Goal: Information Seeking & Learning: Learn about a topic

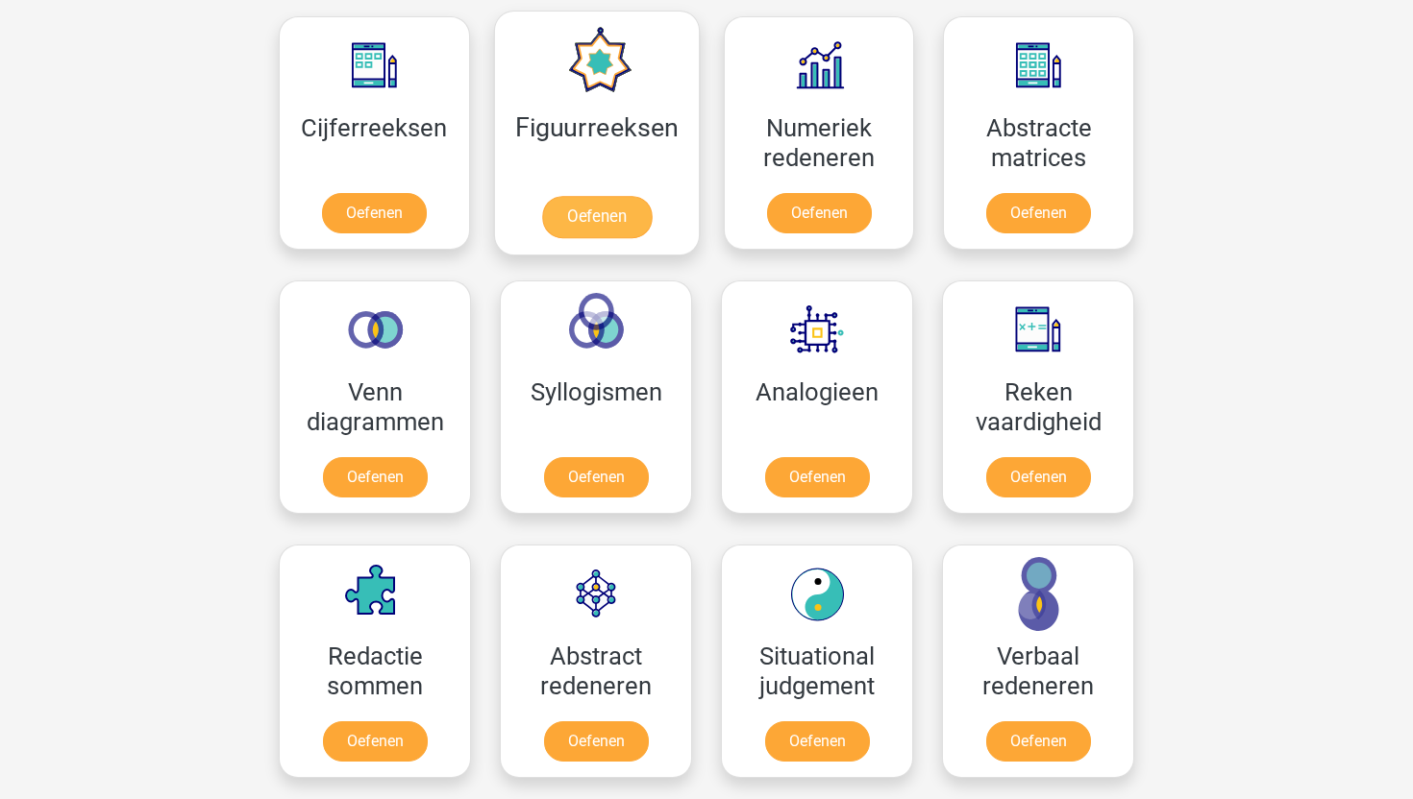
scroll to position [1009, 0]
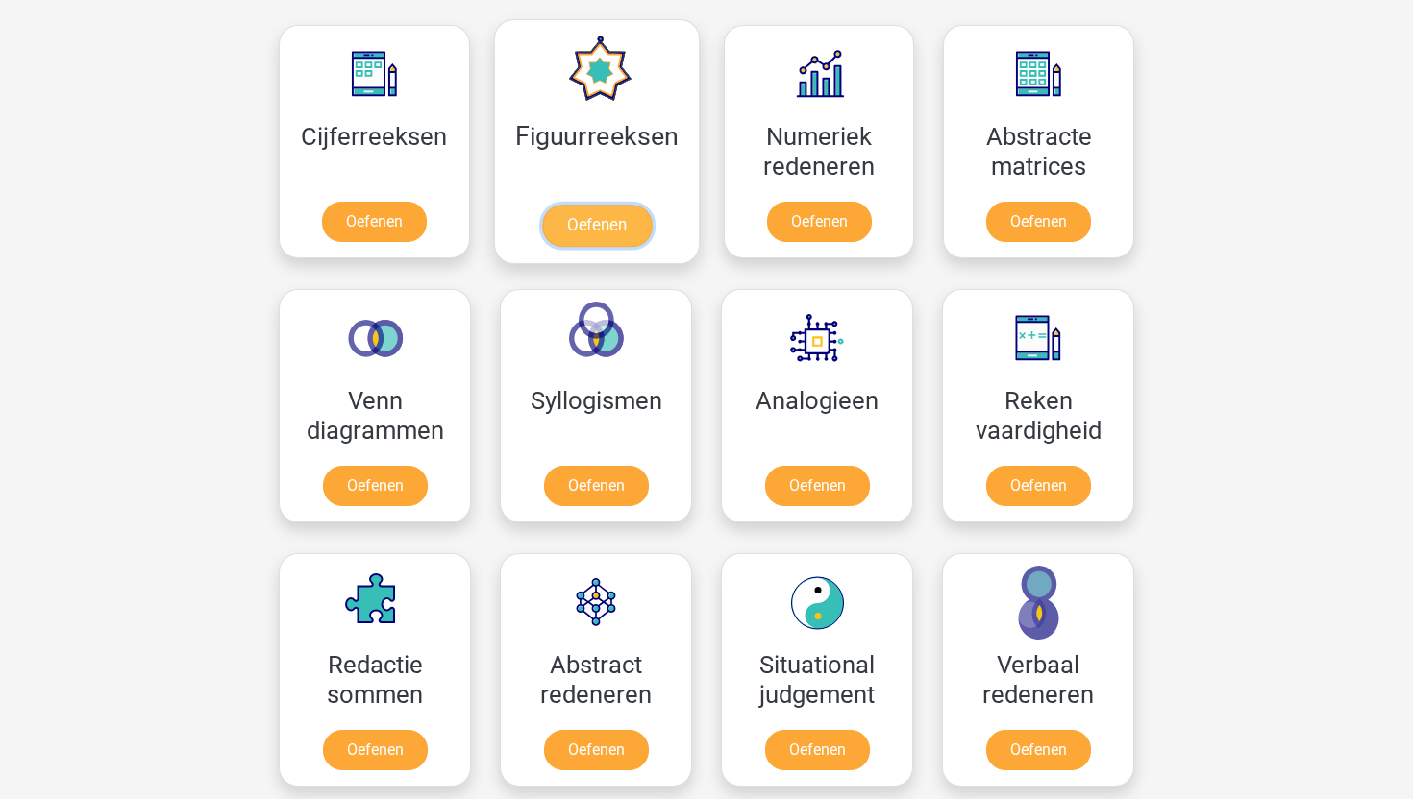
click at [617, 213] on link "Oefenen" at bounding box center [596, 226] width 110 height 42
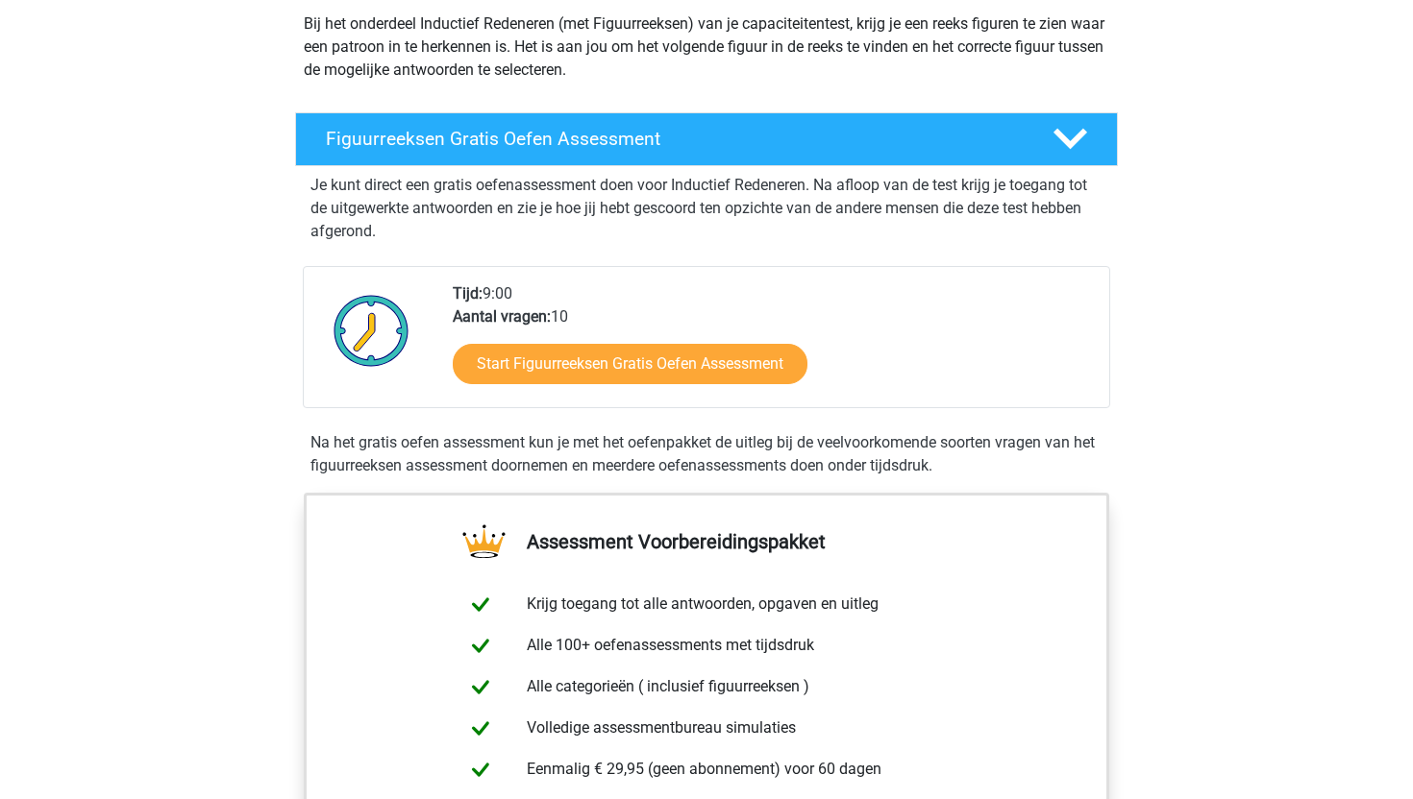
scroll to position [389, 0]
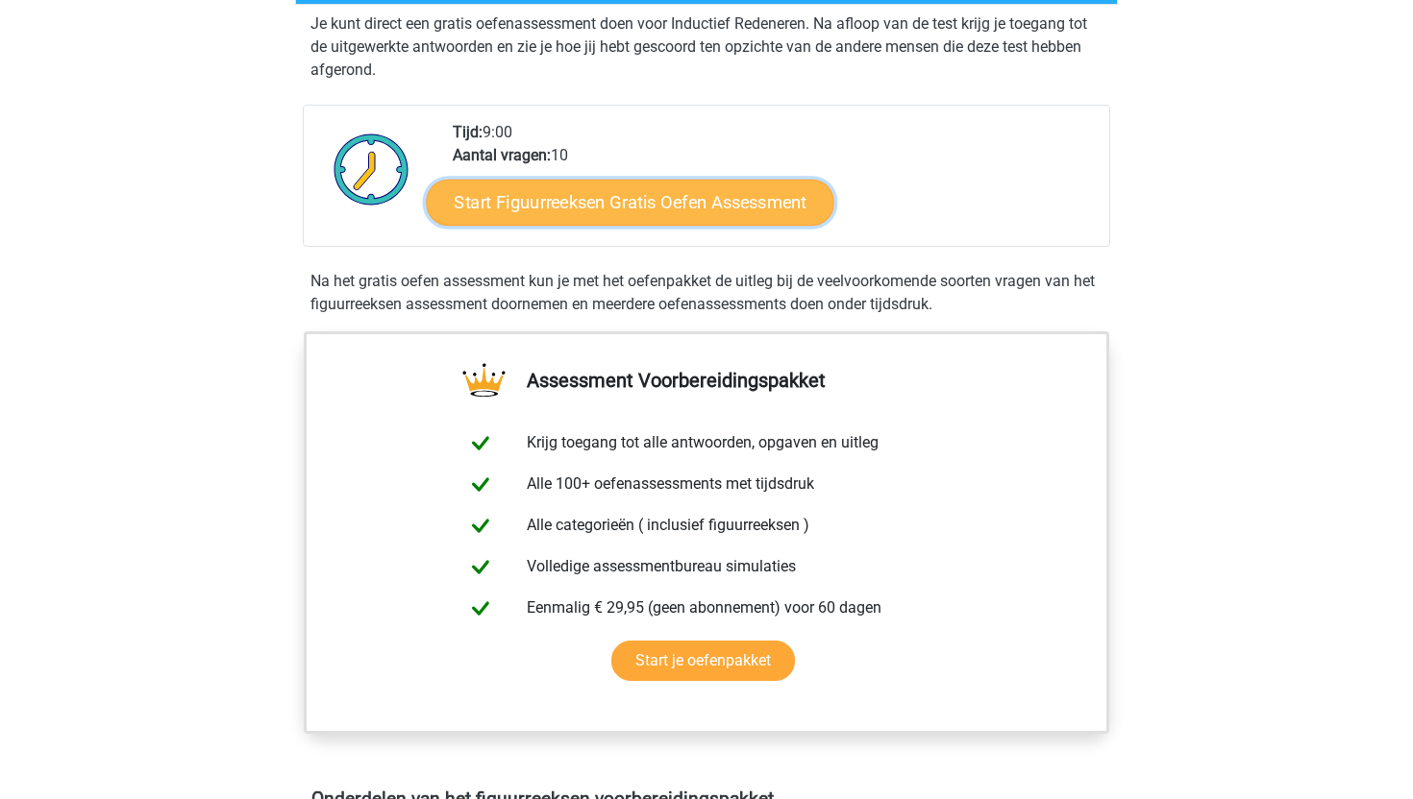
click at [622, 210] on link "Start Figuurreeksen Gratis Oefen Assessment" at bounding box center [630, 202] width 407 height 46
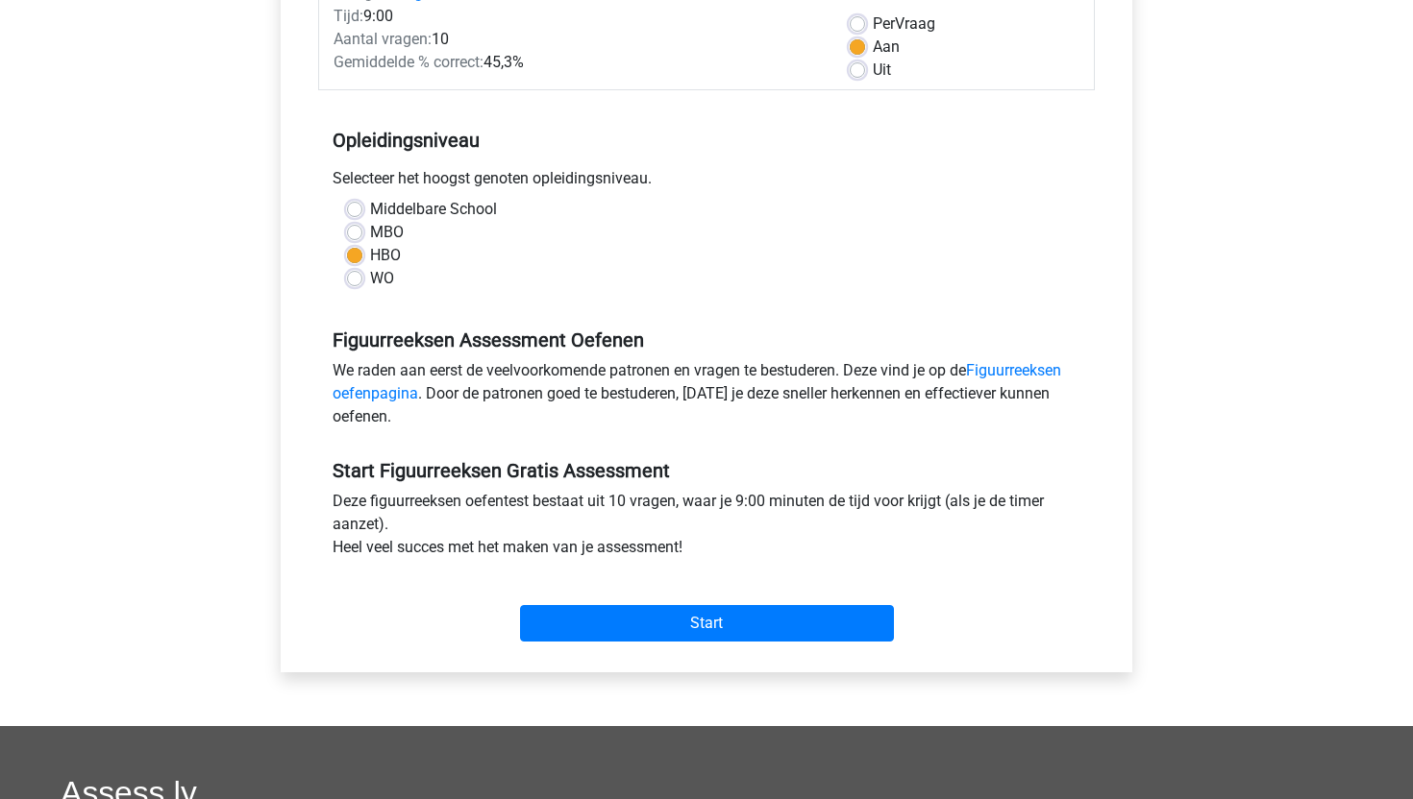
scroll to position [357, 0]
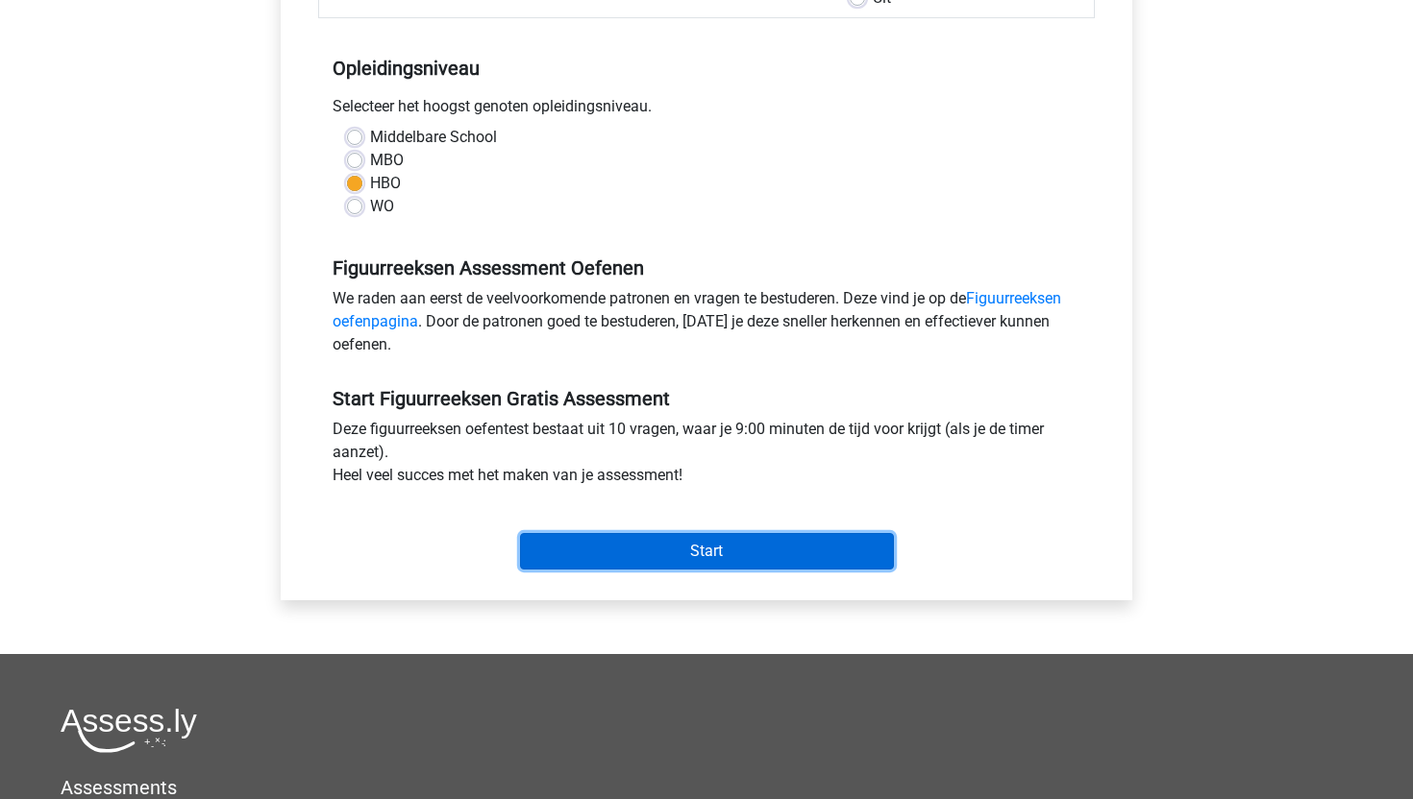
click at [641, 562] on input "Start" at bounding box center [707, 551] width 374 height 37
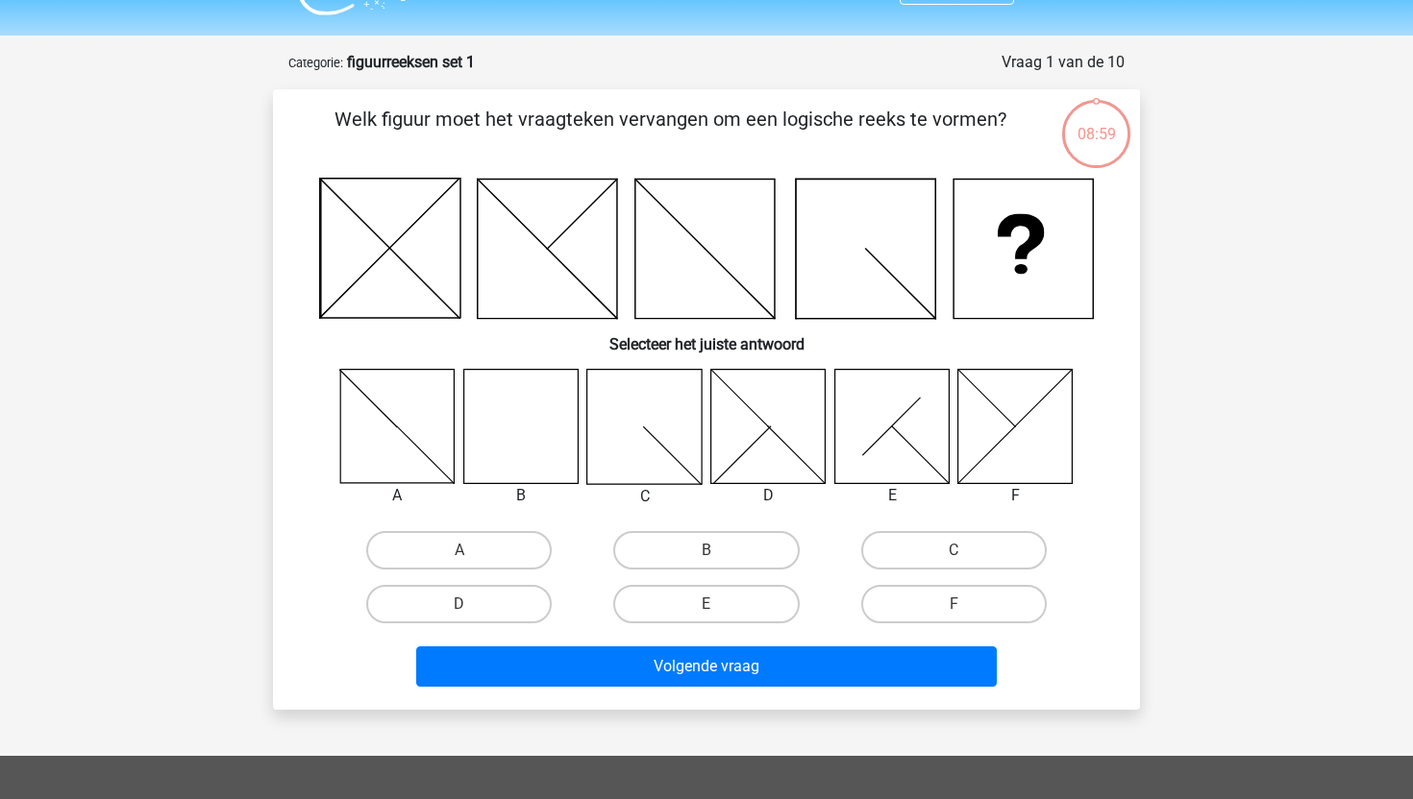
scroll to position [43, 0]
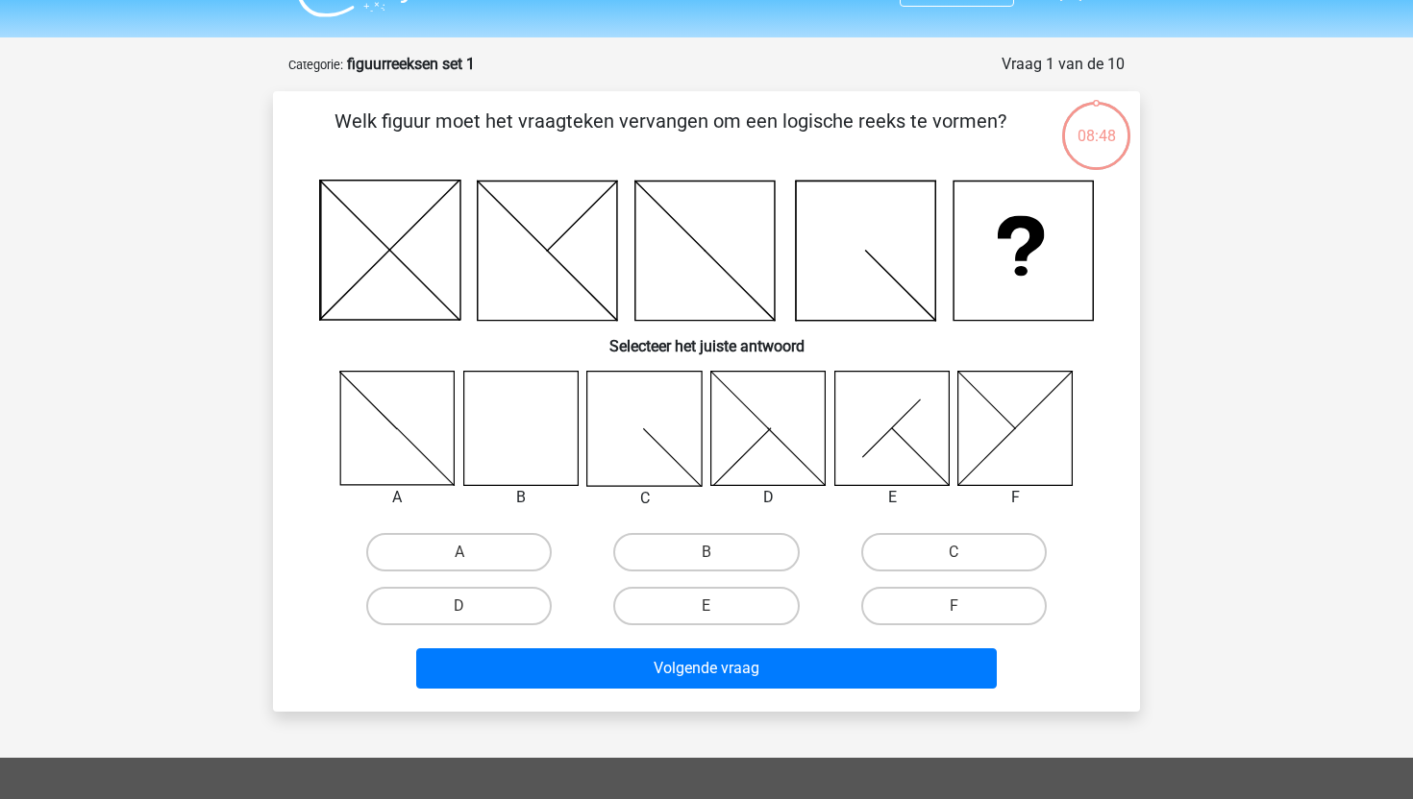
click at [526, 458] on icon at bounding box center [520, 428] width 114 height 114
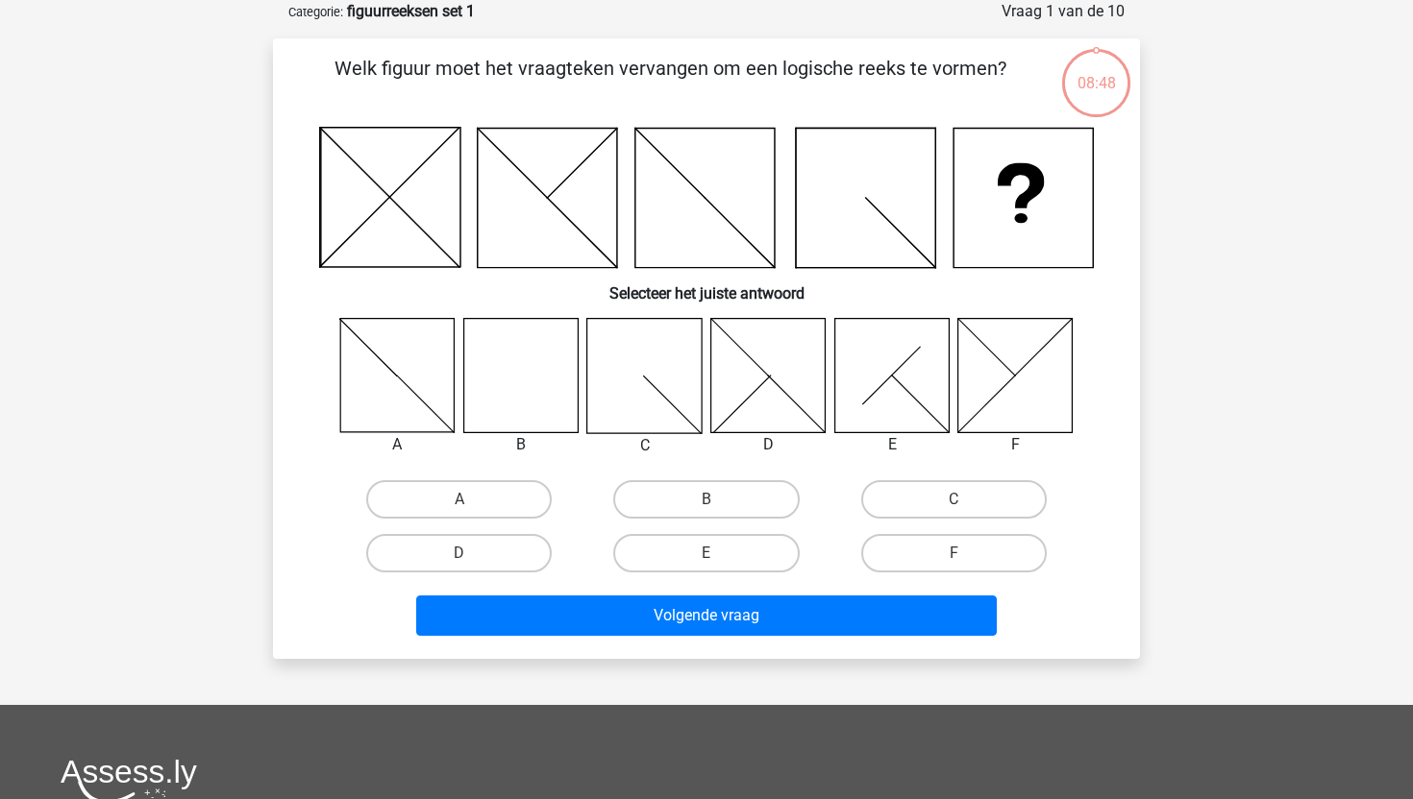
scroll to position [103, 0]
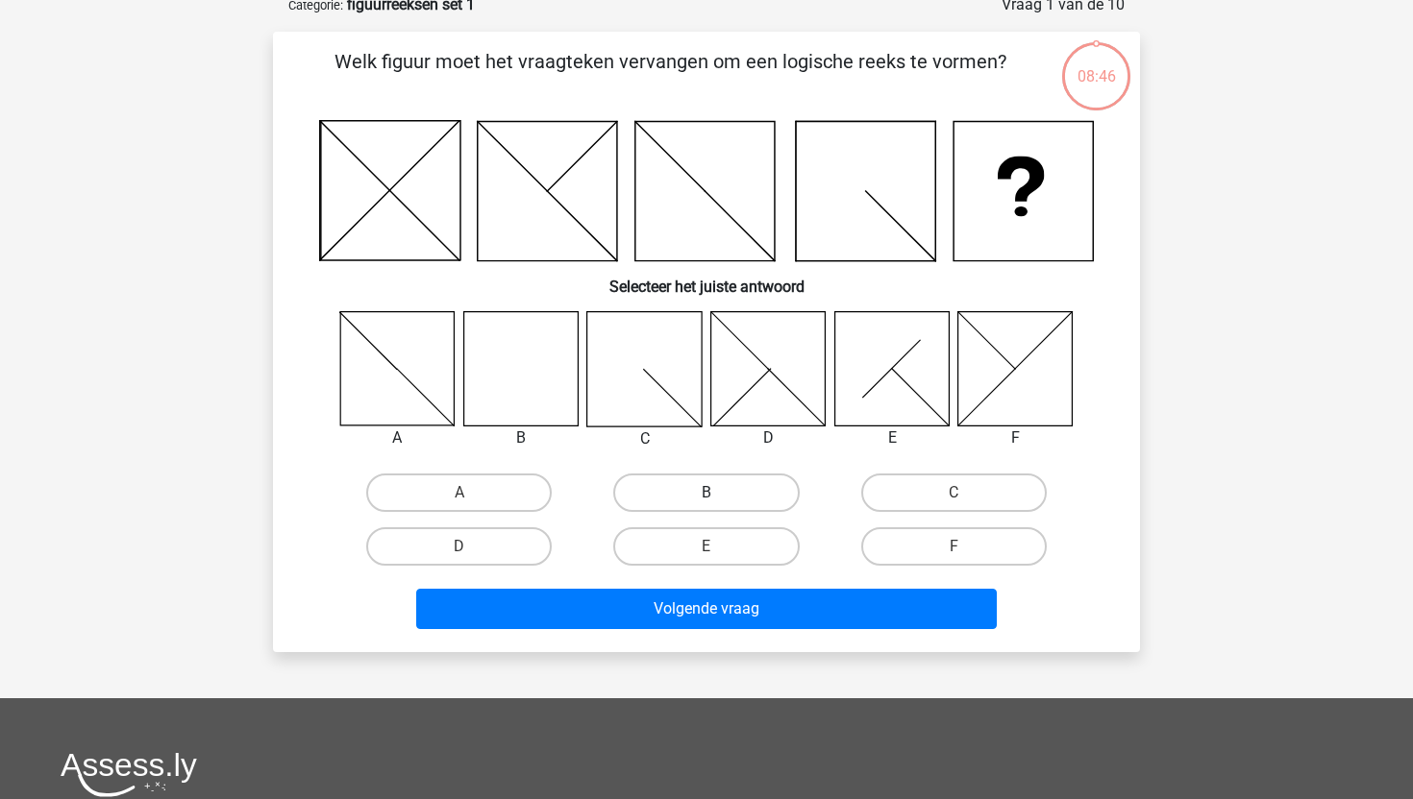
click at [662, 490] on label "B" at bounding box center [705, 493] width 185 height 38
click at [706, 493] on input "B" at bounding box center [712, 499] width 12 height 12
radio input "true"
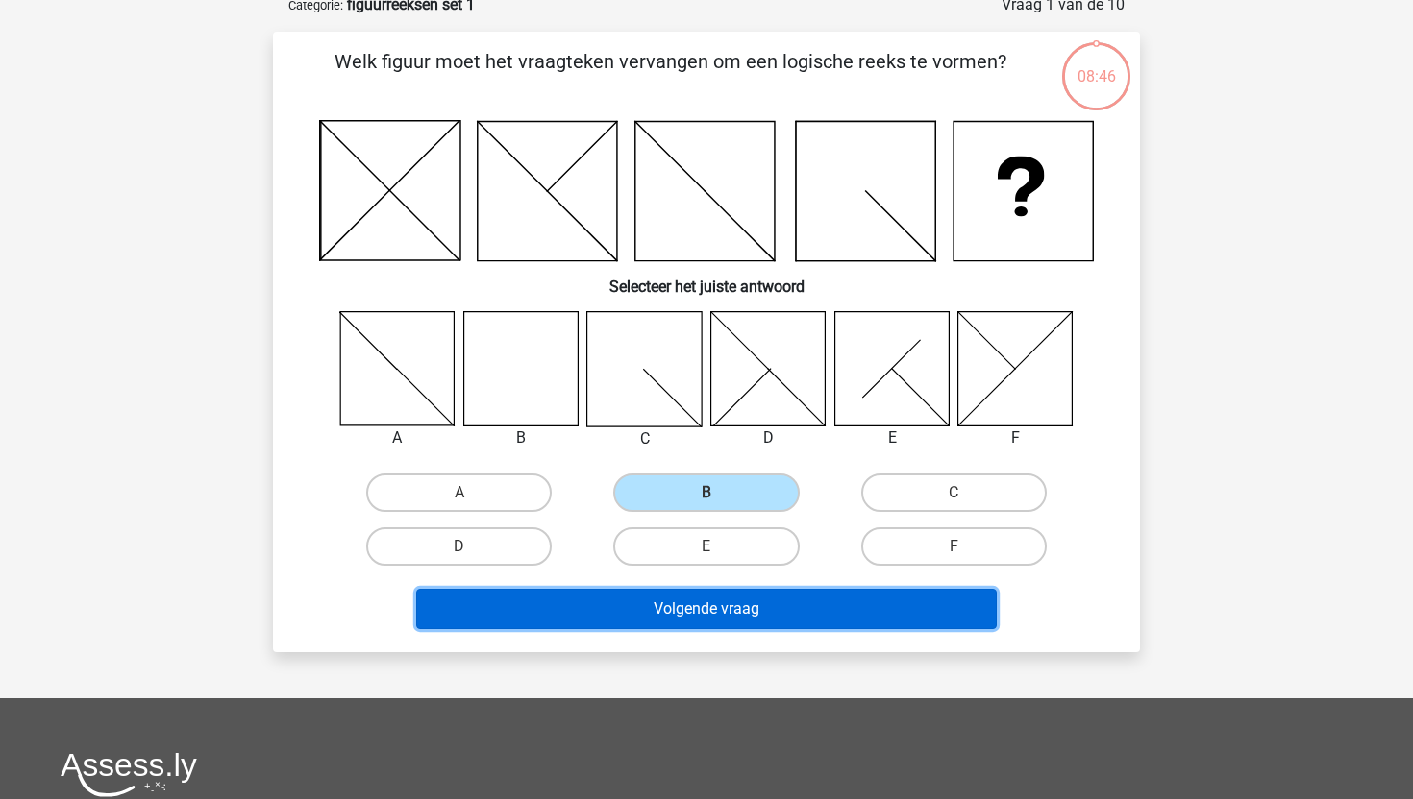
click at [671, 616] on button "Volgende vraag" at bounding box center [706, 609] width 581 height 40
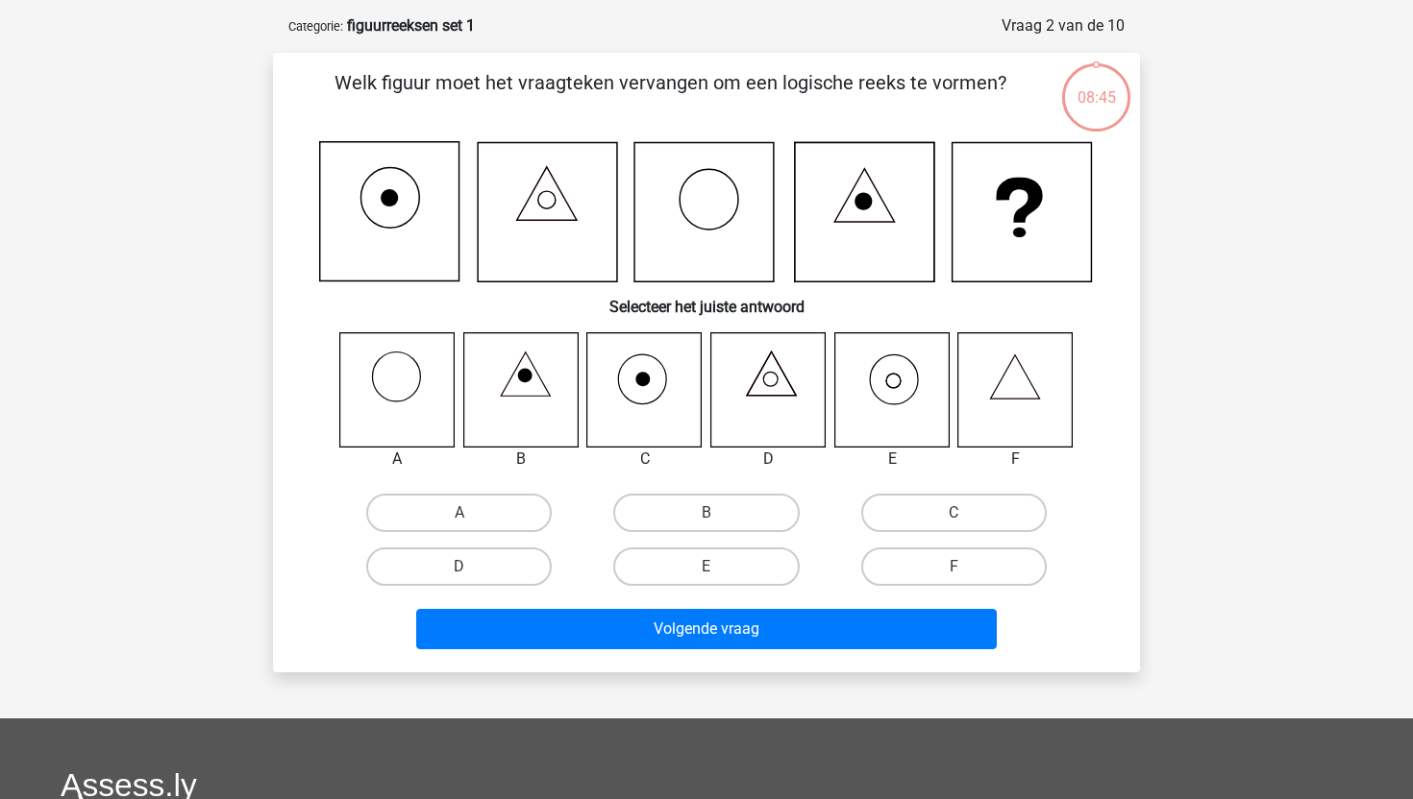
scroll to position [81, 0]
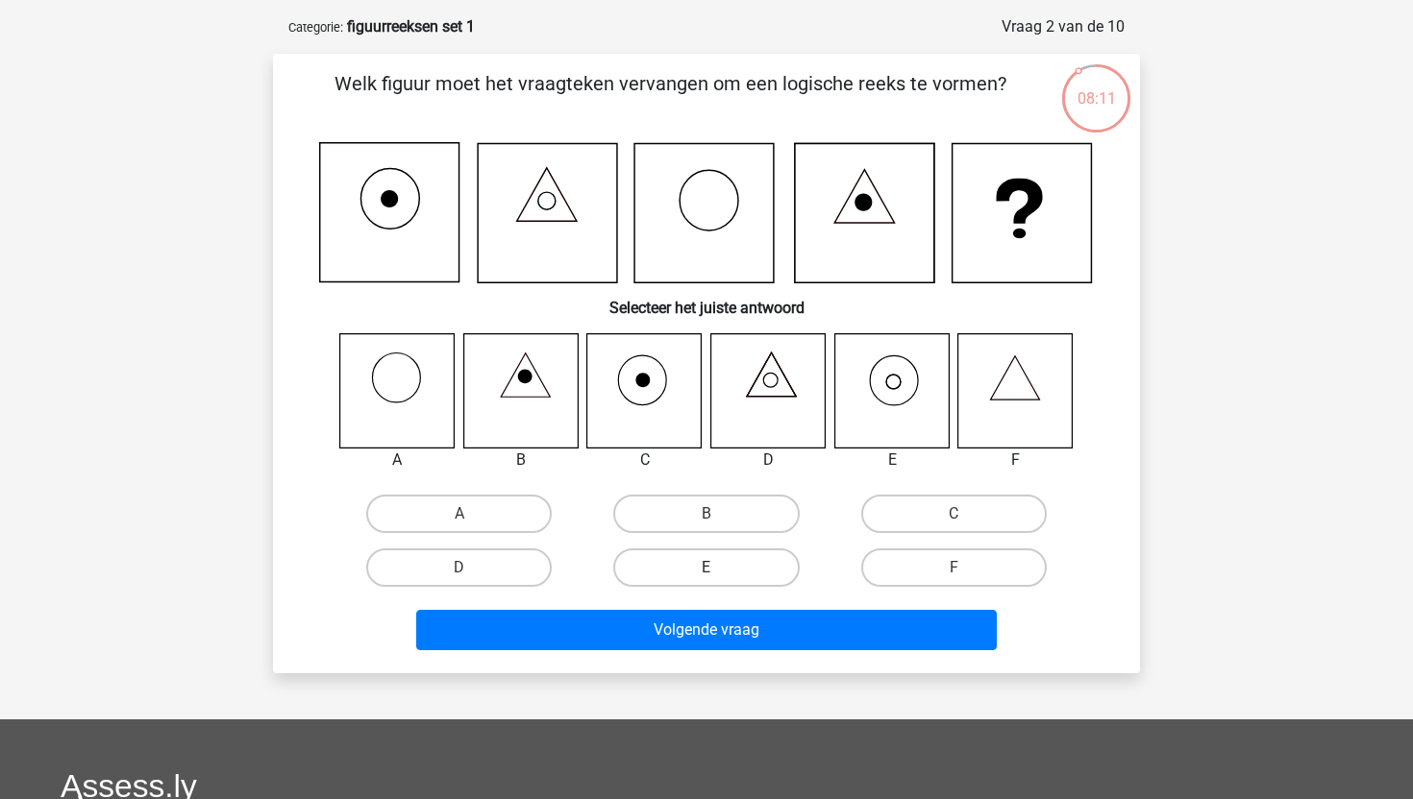
click at [744, 566] on label "E" at bounding box center [705, 568] width 185 height 38
click at [719, 568] on input "E" at bounding box center [712, 574] width 12 height 12
radio input "true"
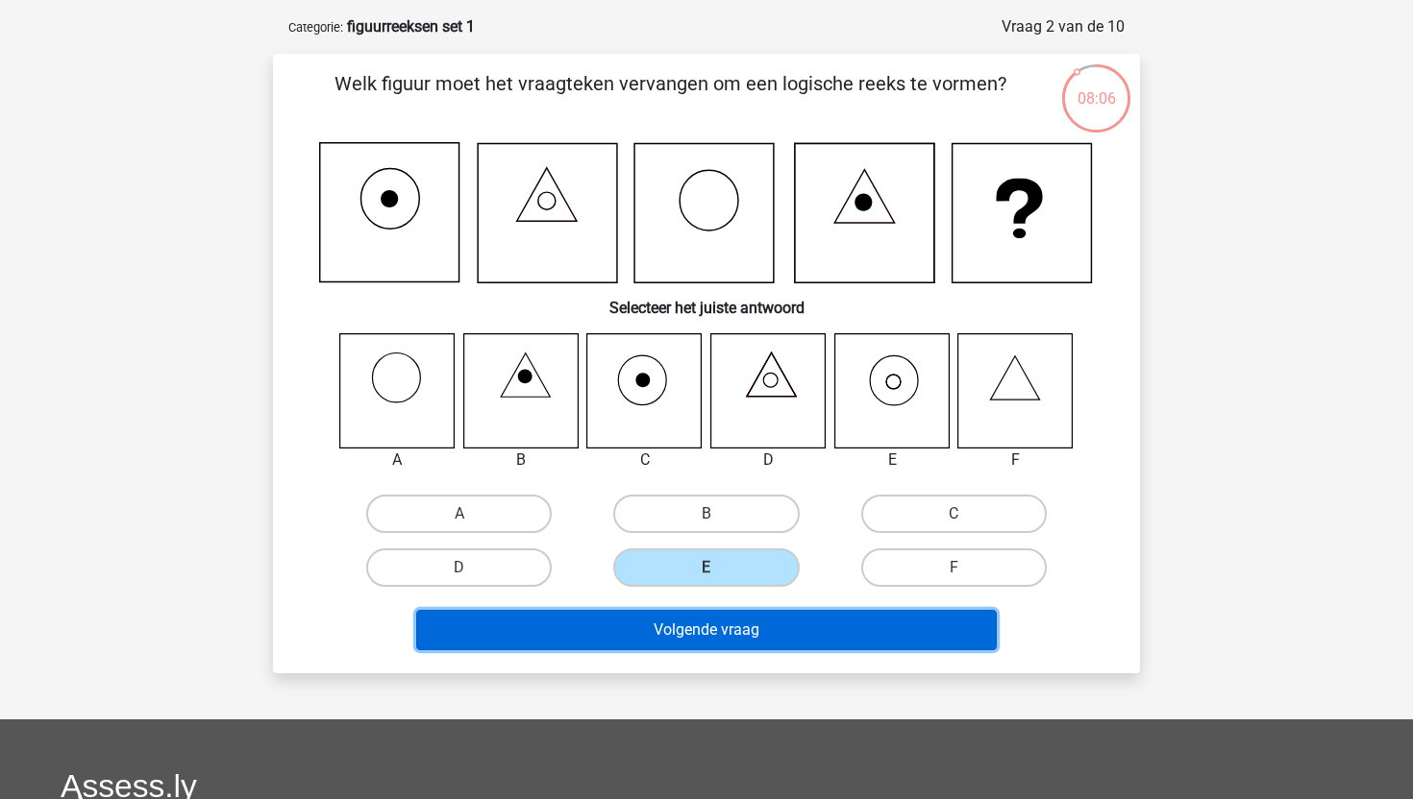
click at [735, 627] on button "Volgende vraag" at bounding box center [706, 630] width 581 height 40
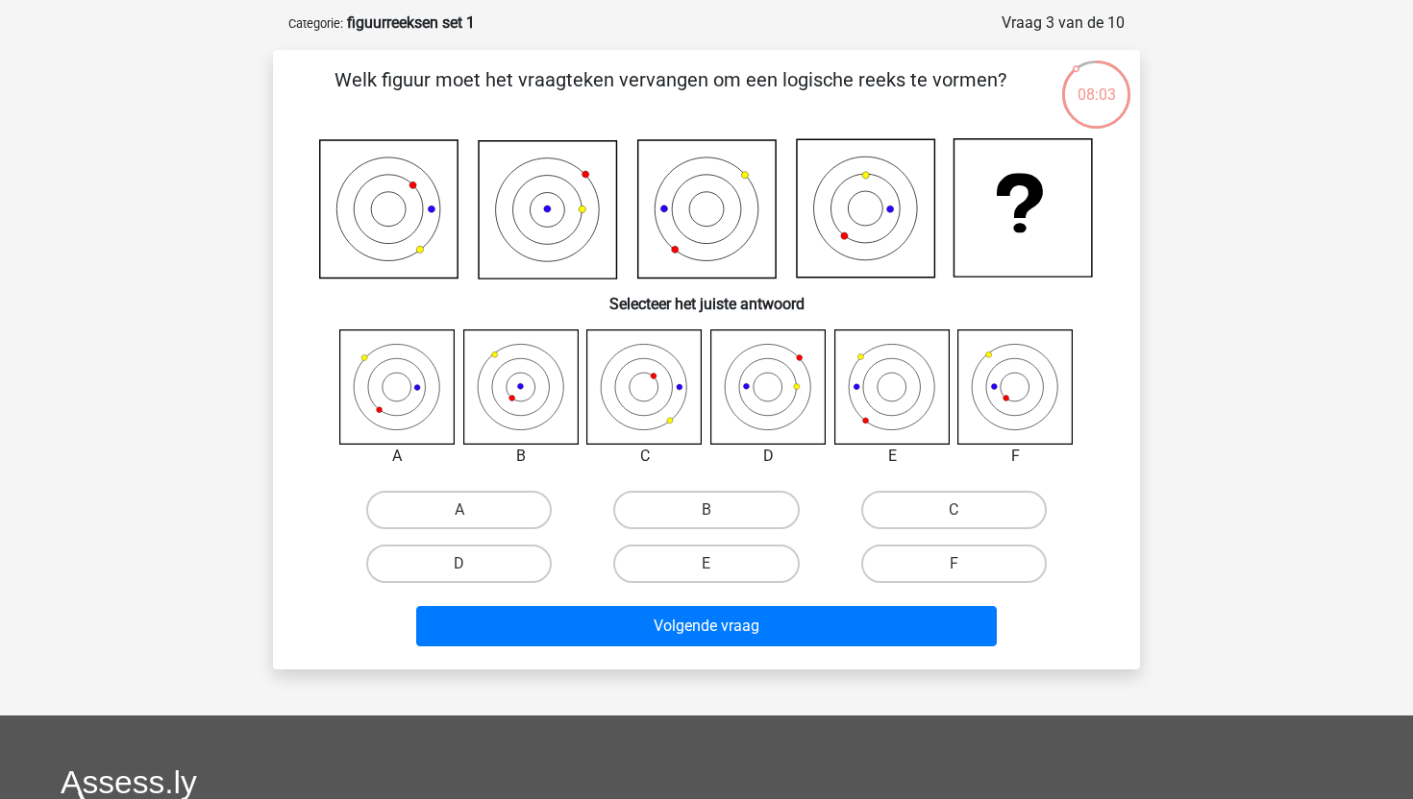
scroll to position [86, 0]
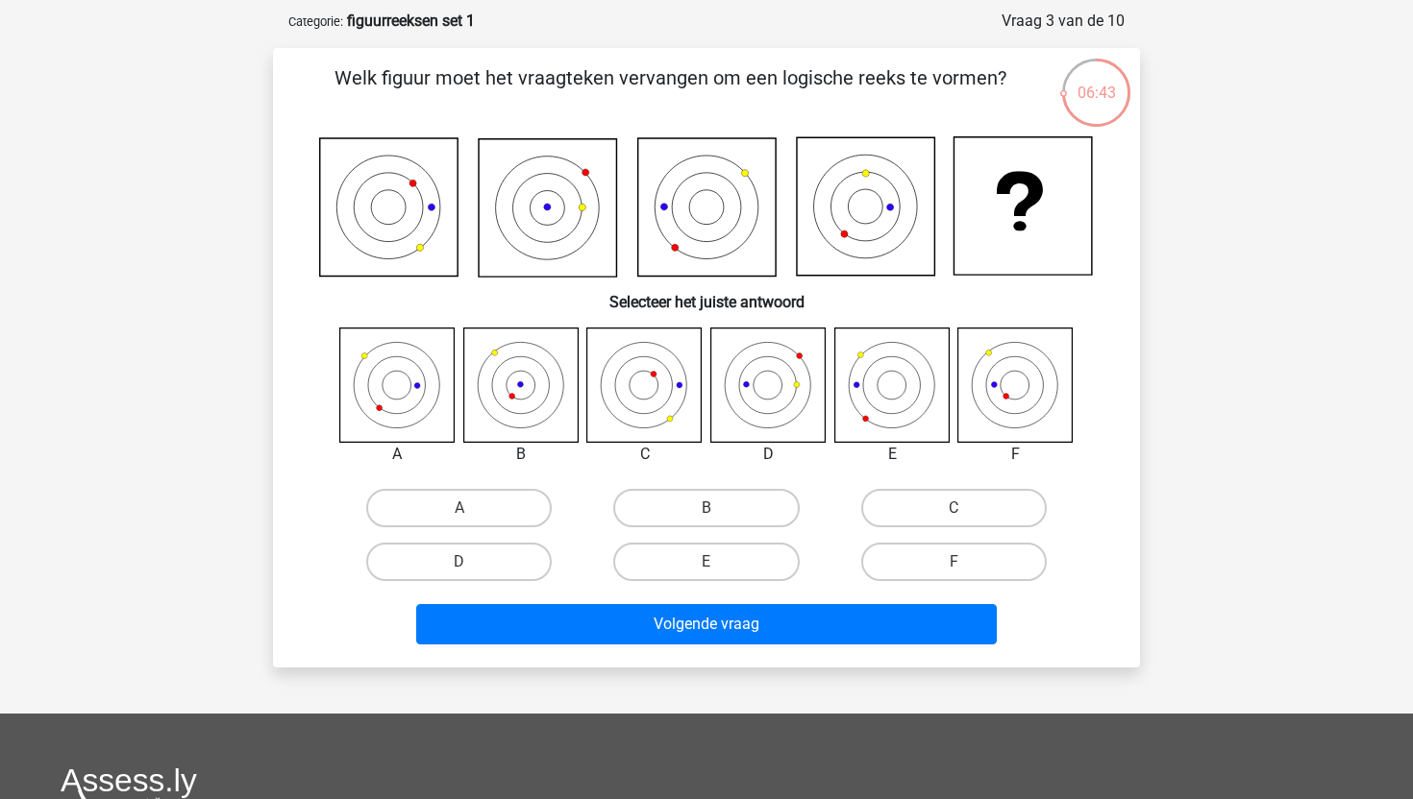
click at [1029, 380] on icon at bounding box center [1015, 385] width 114 height 114
click at [938, 557] on label "F" at bounding box center [953, 562] width 185 height 38
click at [953, 562] on input "F" at bounding box center [959, 568] width 12 height 12
radio input "true"
click at [849, 600] on div "Volgende vraag" at bounding box center [706, 620] width 805 height 63
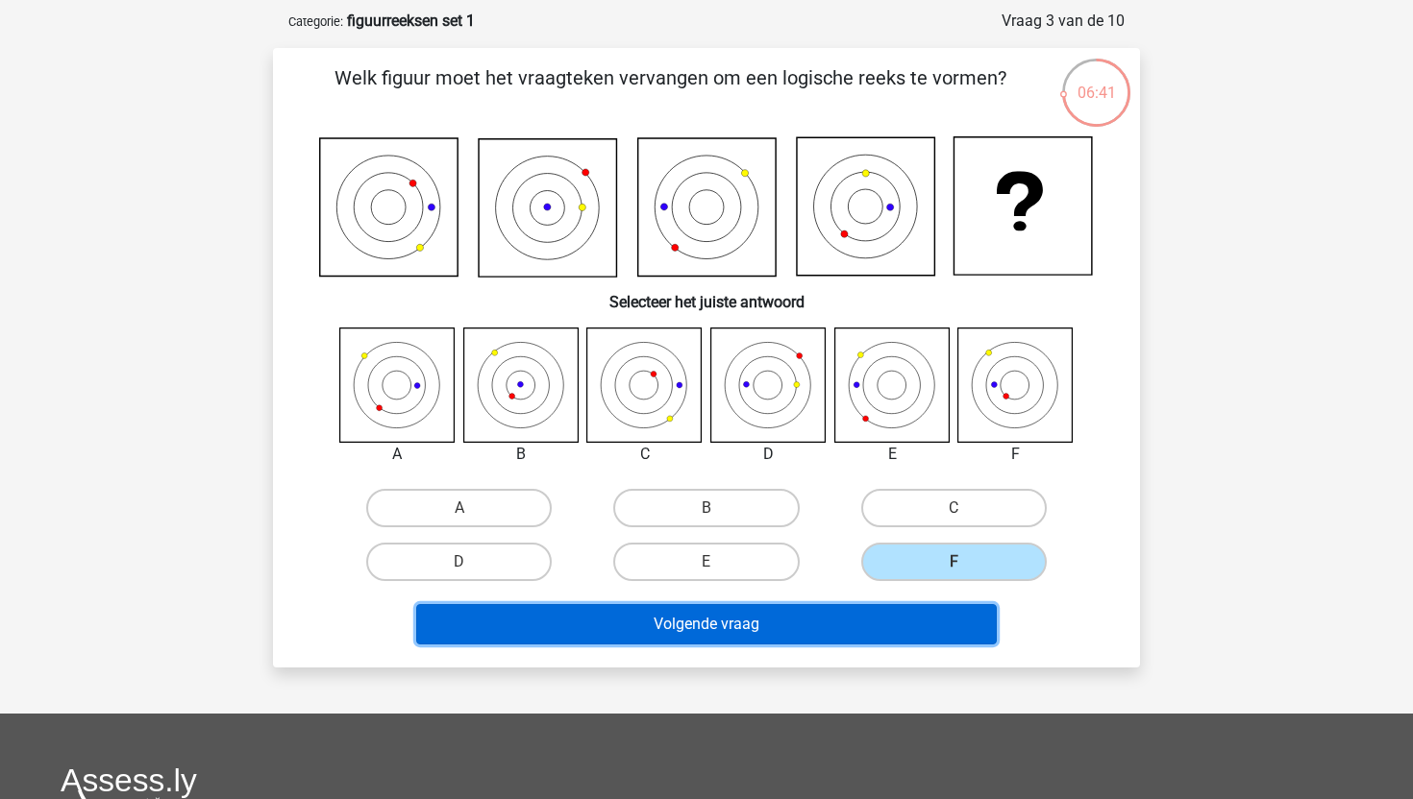
click at [849, 638] on button "Volgende vraag" at bounding box center [706, 624] width 581 height 40
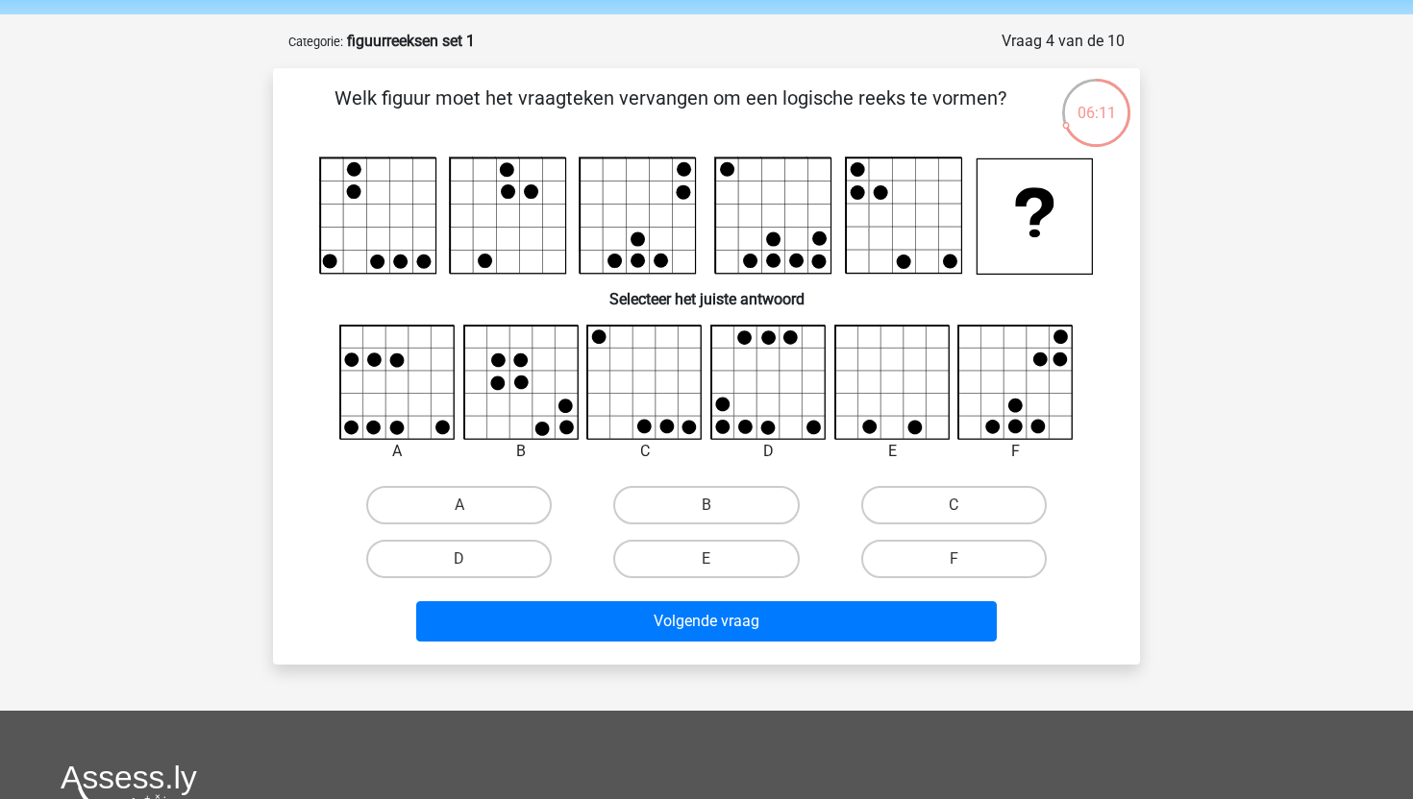
scroll to position [60, 0]
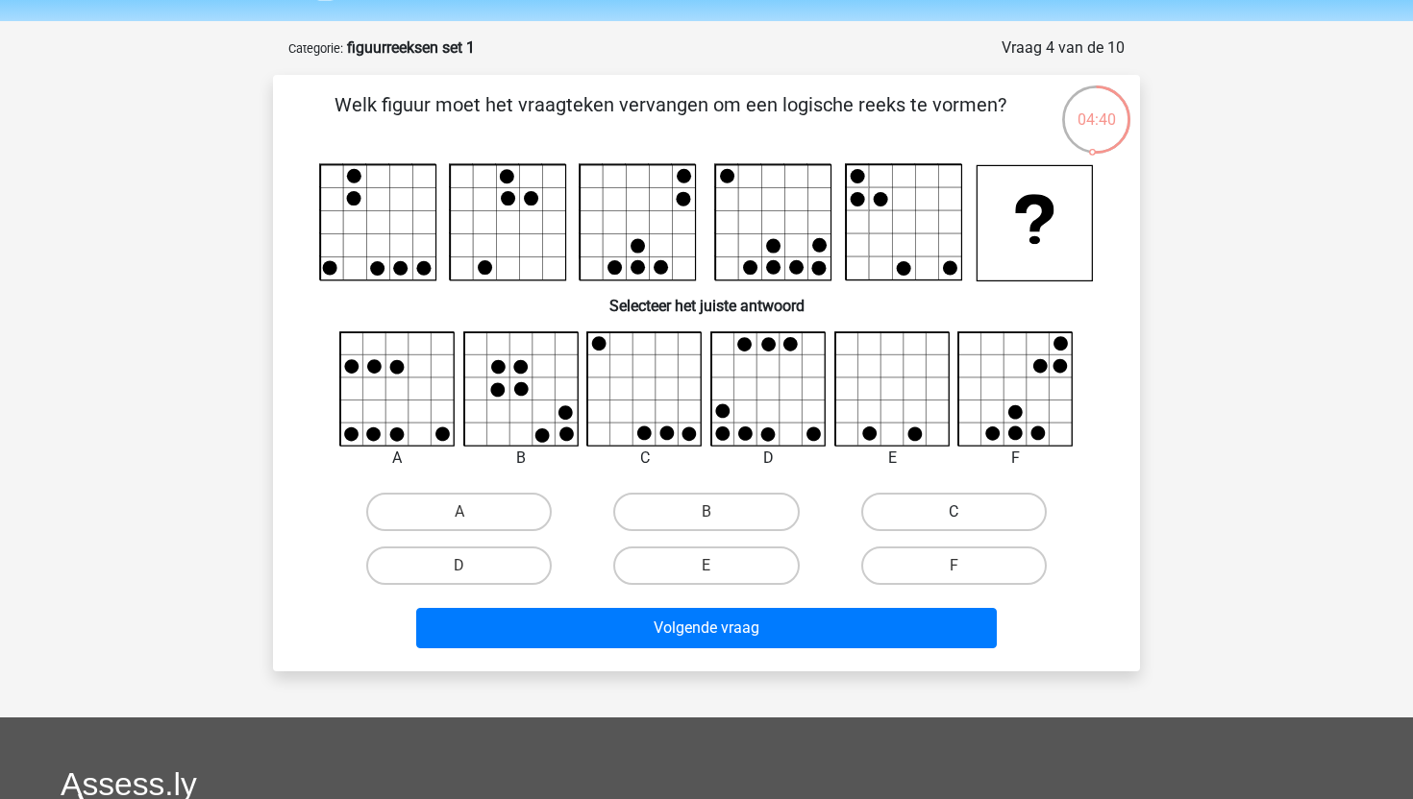
click at [940, 513] on label "C" at bounding box center [953, 512] width 185 height 38
click at [953, 513] on input "C" at bounding box center [959, 518] width 12 height 12
radio input "true"
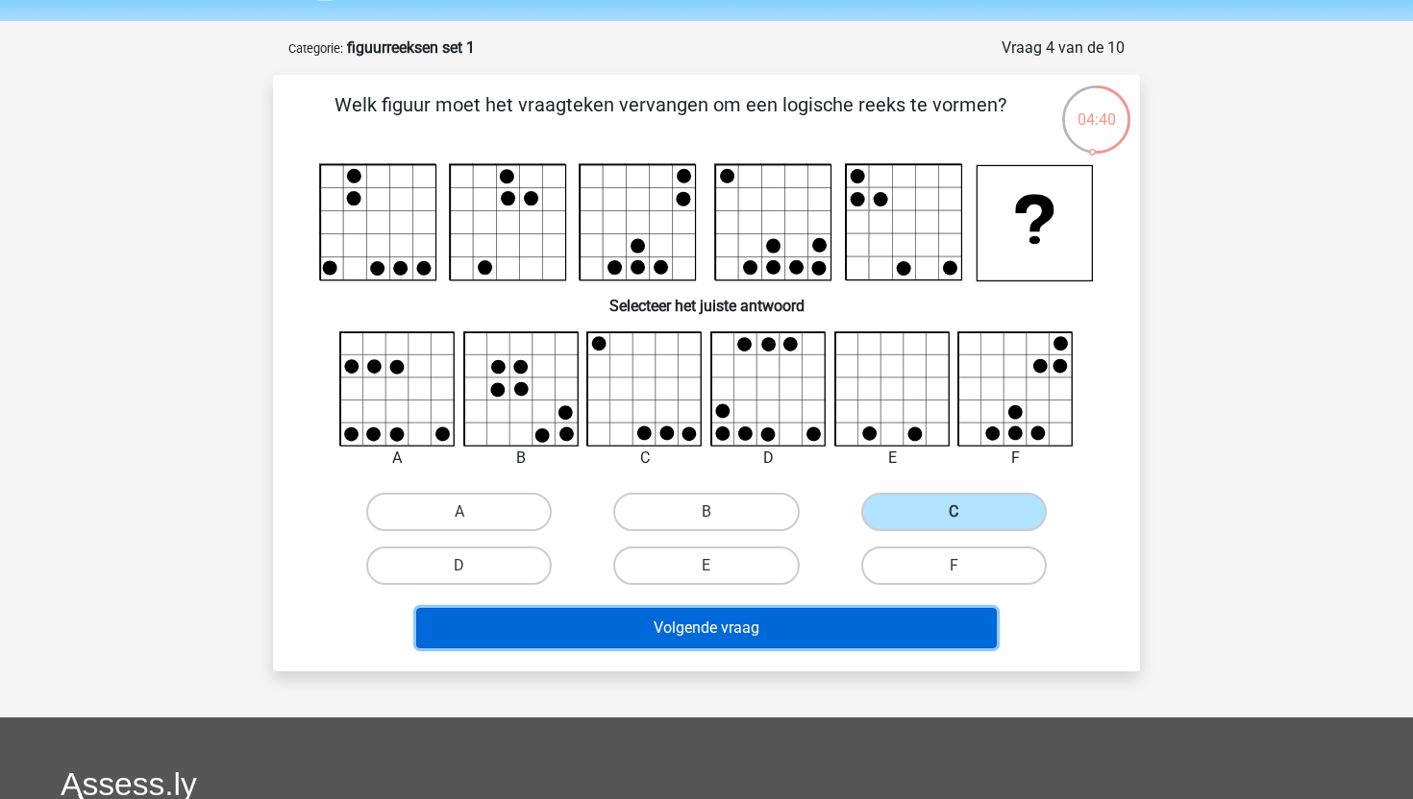
click at [831, 617] on button "Volgende vraag" at bounding box center [706, 628] width 581 height 40
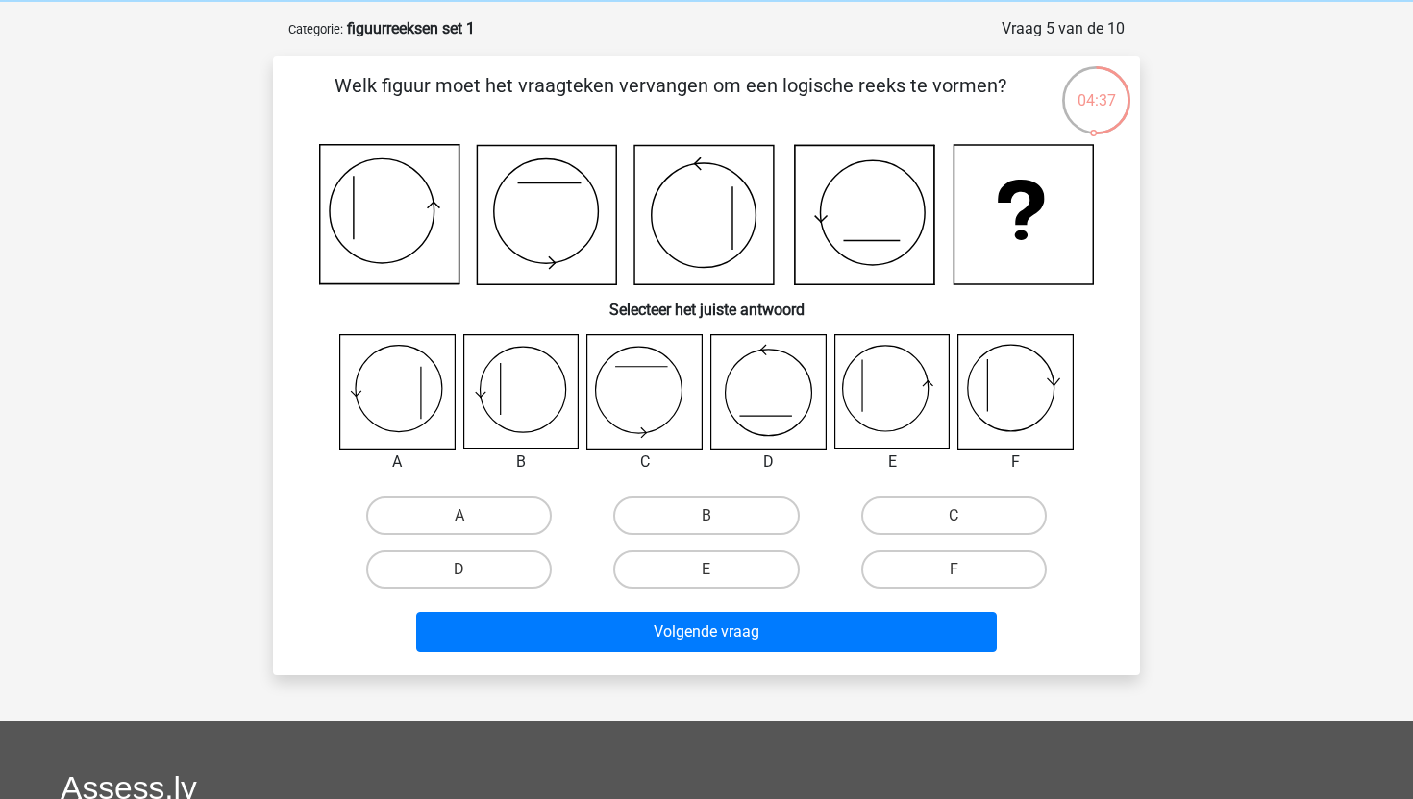
scroll to position [78, 0]
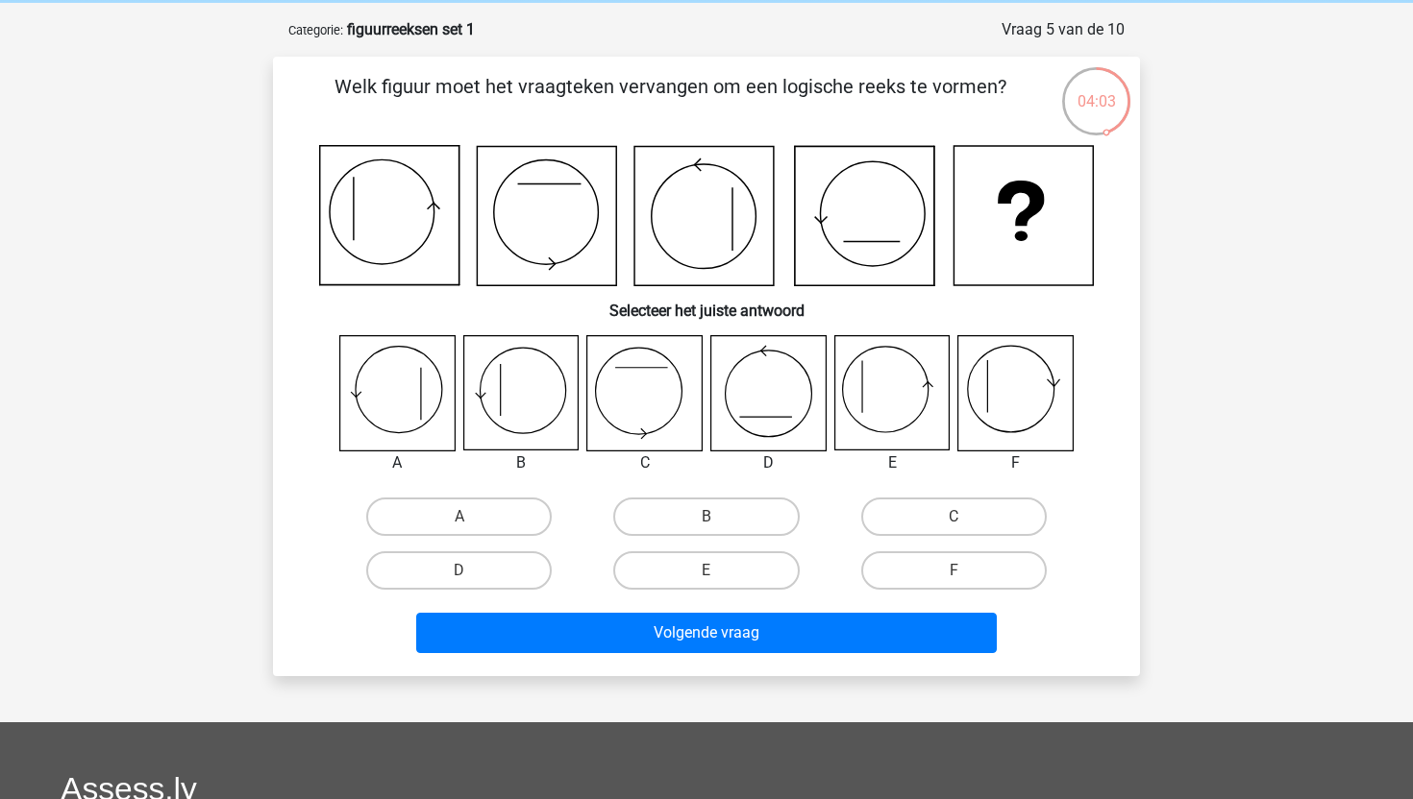
click at [557, 414] on icon at bounding box center [520, 393] width 114 height 114
click at [679, 510] on label "B" at bounding box center [705, 517] width 185 height 38
click at [706, 517] on input "B" at bounding box center [712, 523] width 12 height 12
radio input "true"
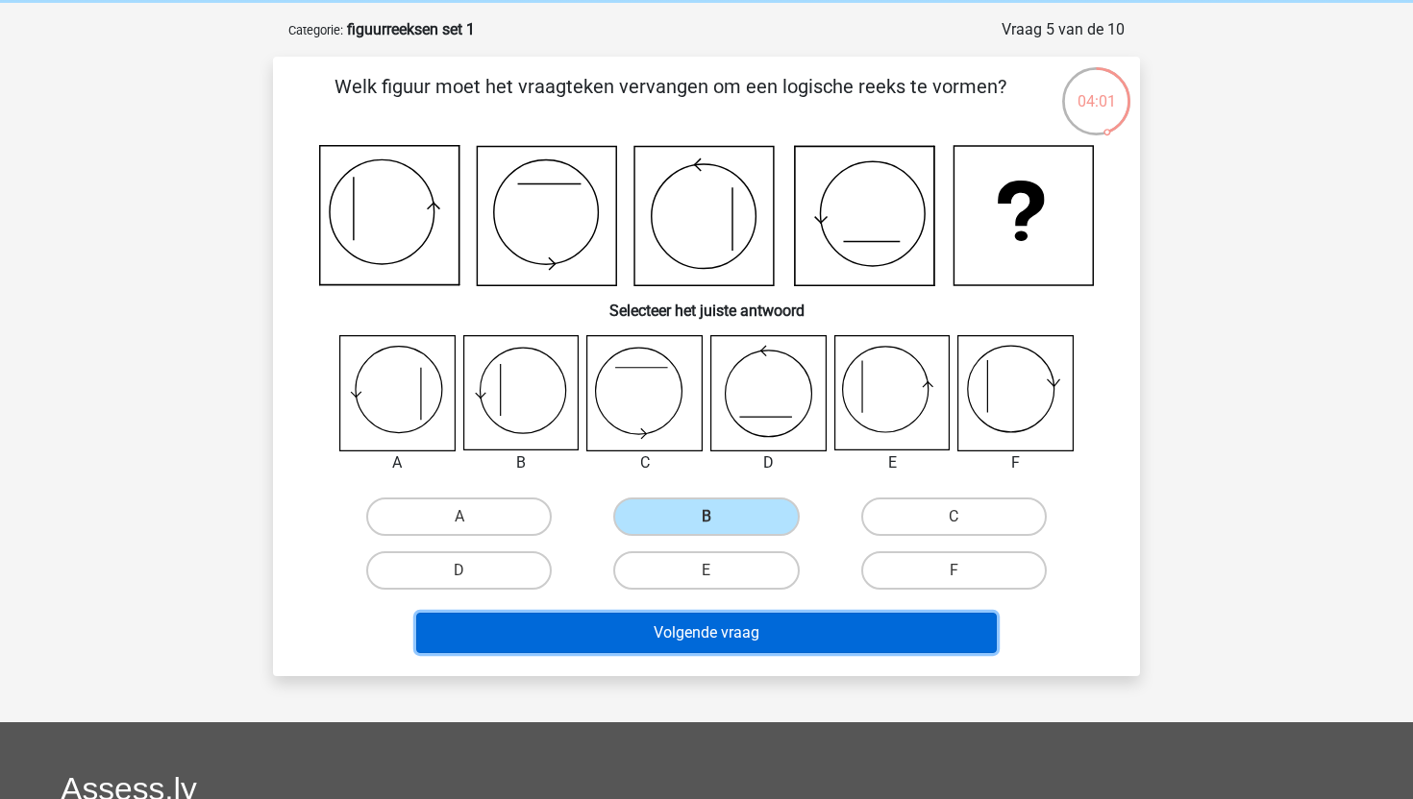
click at [673, 645] on button "Volgende vraag" at bounding box center [706, 633] width 581 height 40
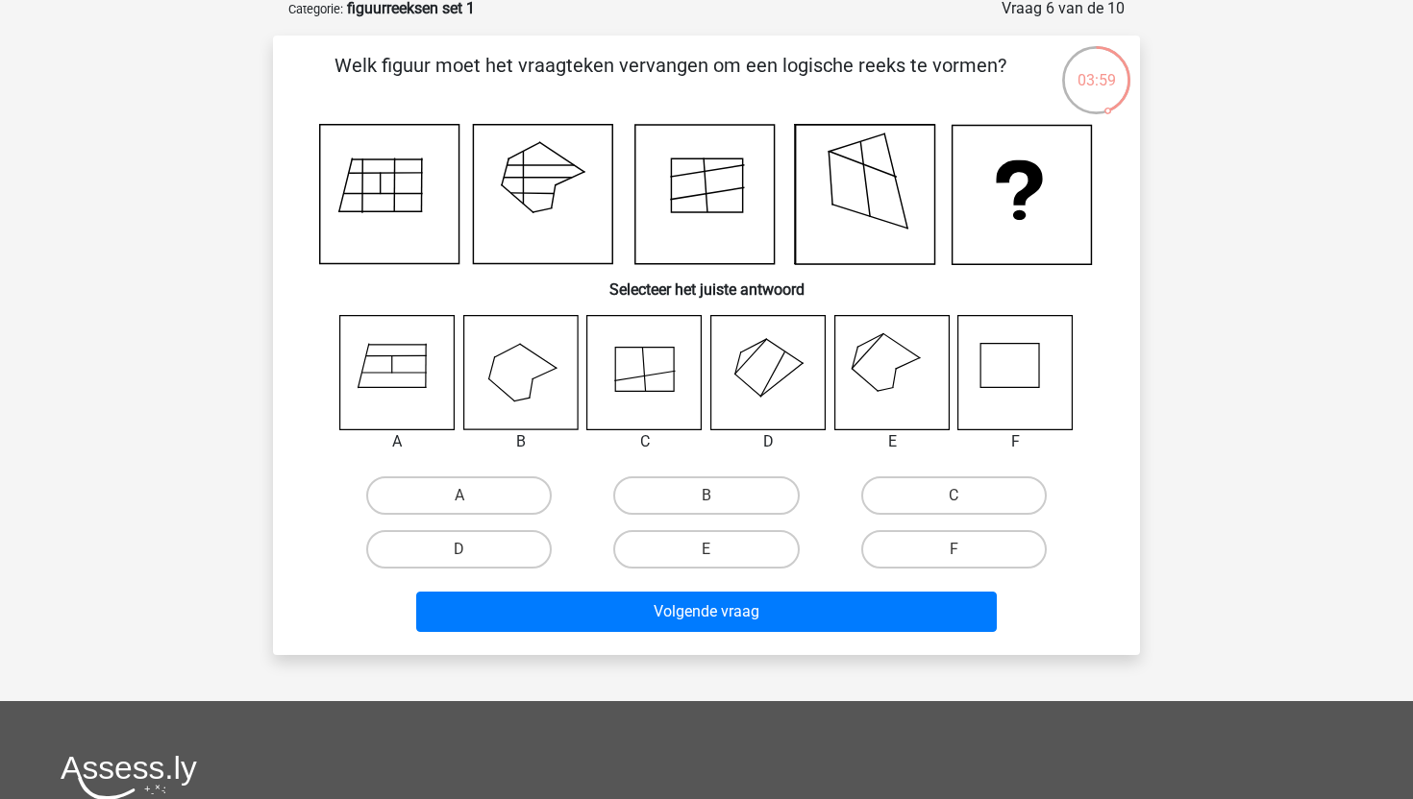
scroll to position [101, 0]
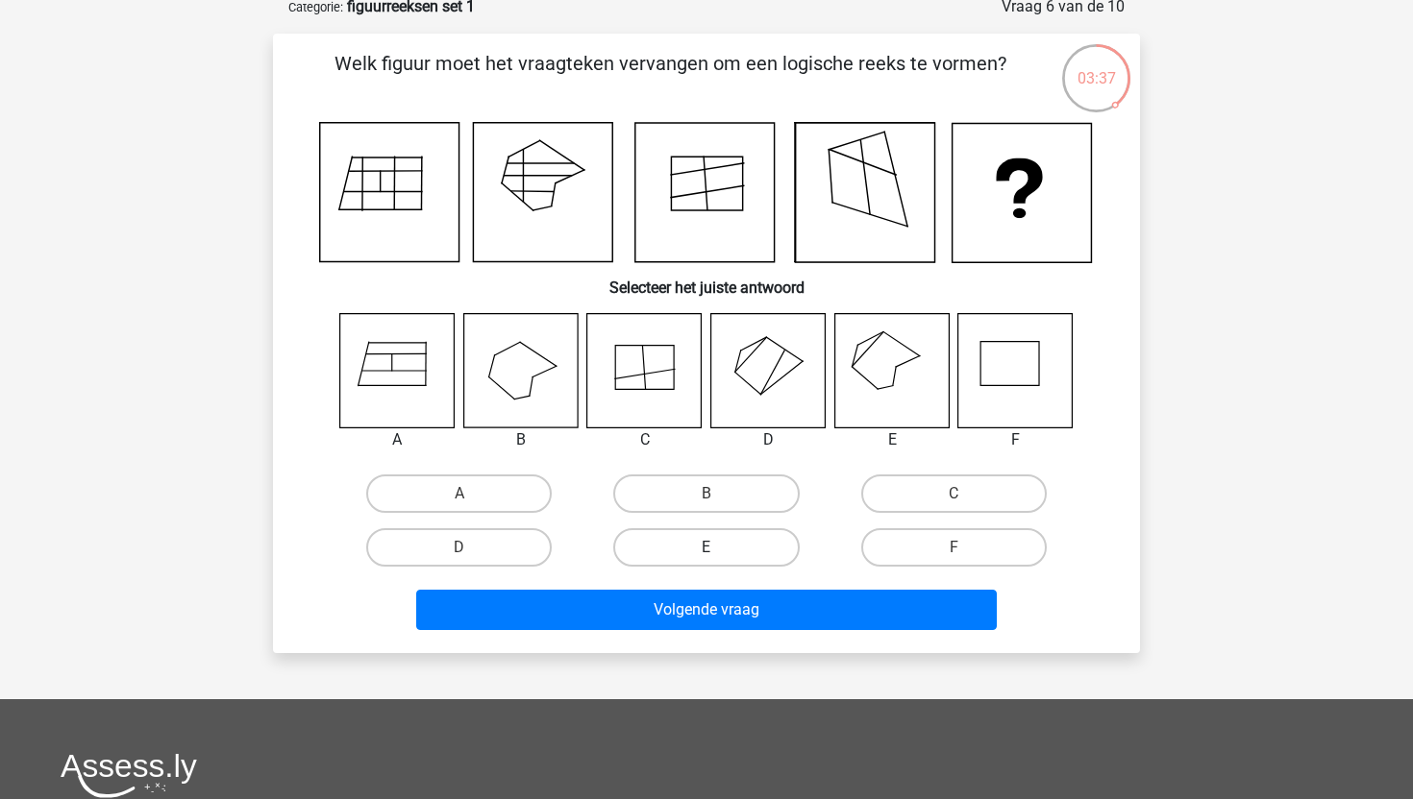
click at [731, 542] on label "E" at bounding box center [705, 548] width 185 height 38
click at [719, 548] on input "E" at bounding box center [712, 554] width 12 height 12
radio input "true"
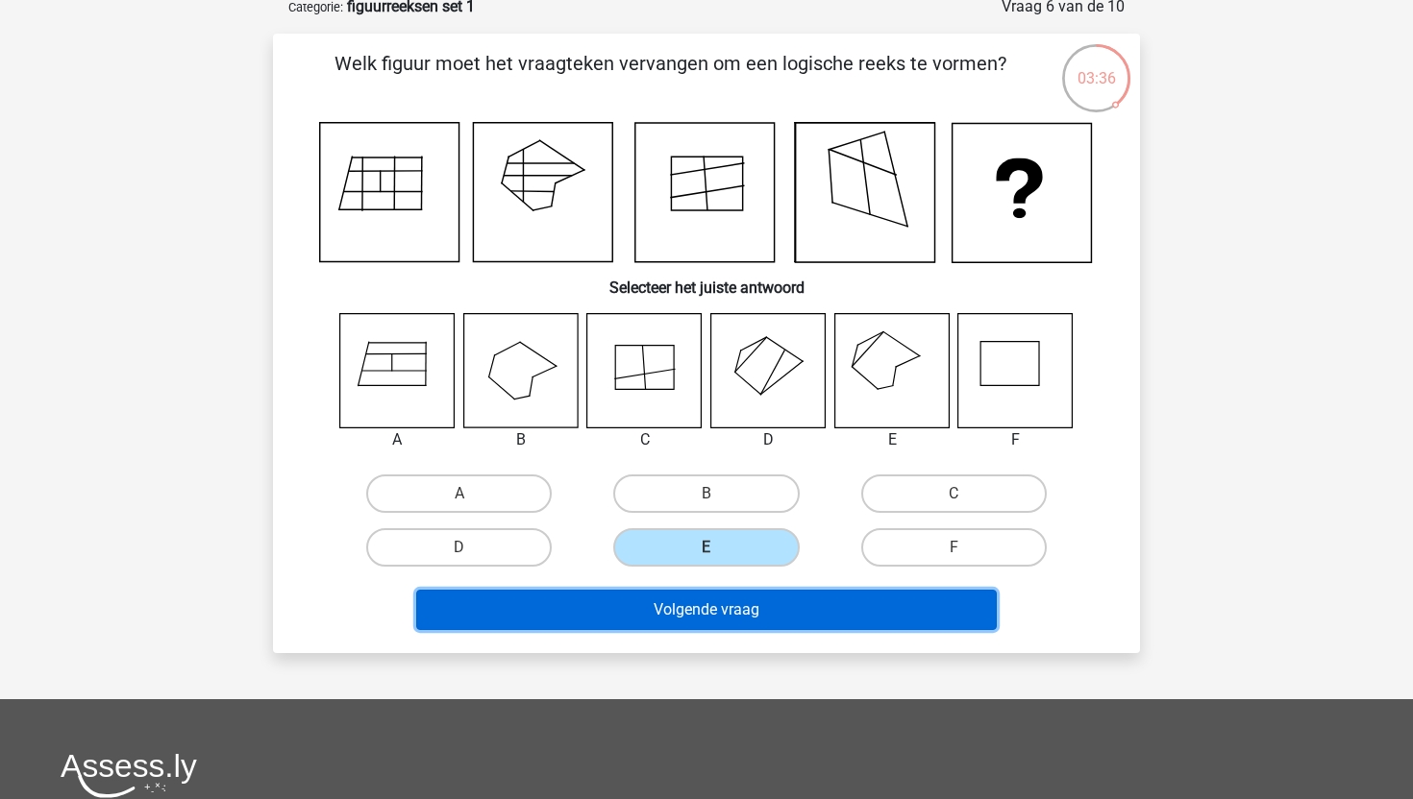
click at [715, 604] on button "Volgende vraag" at bounding box center [706, 610] width 581 height 40
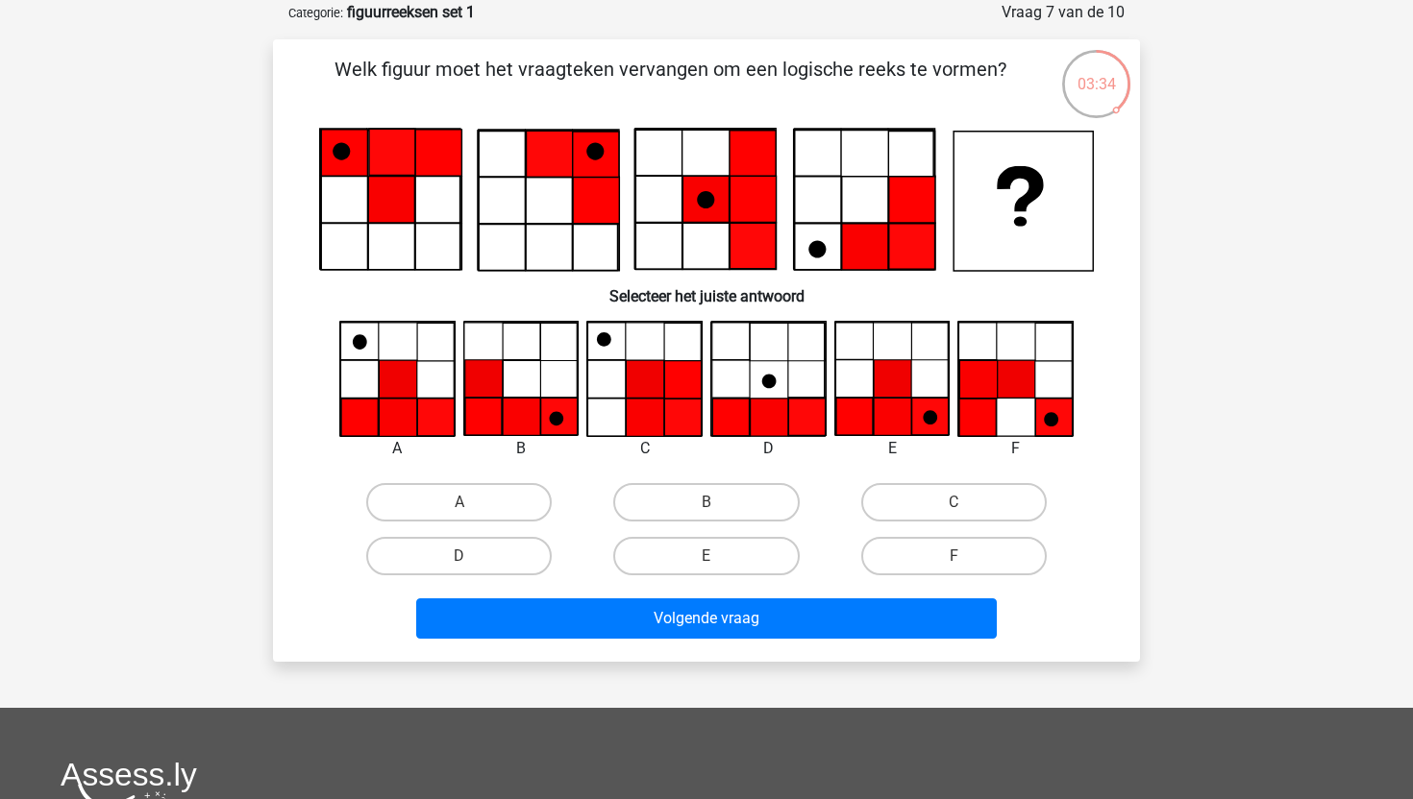
scroll to position [96, 0]
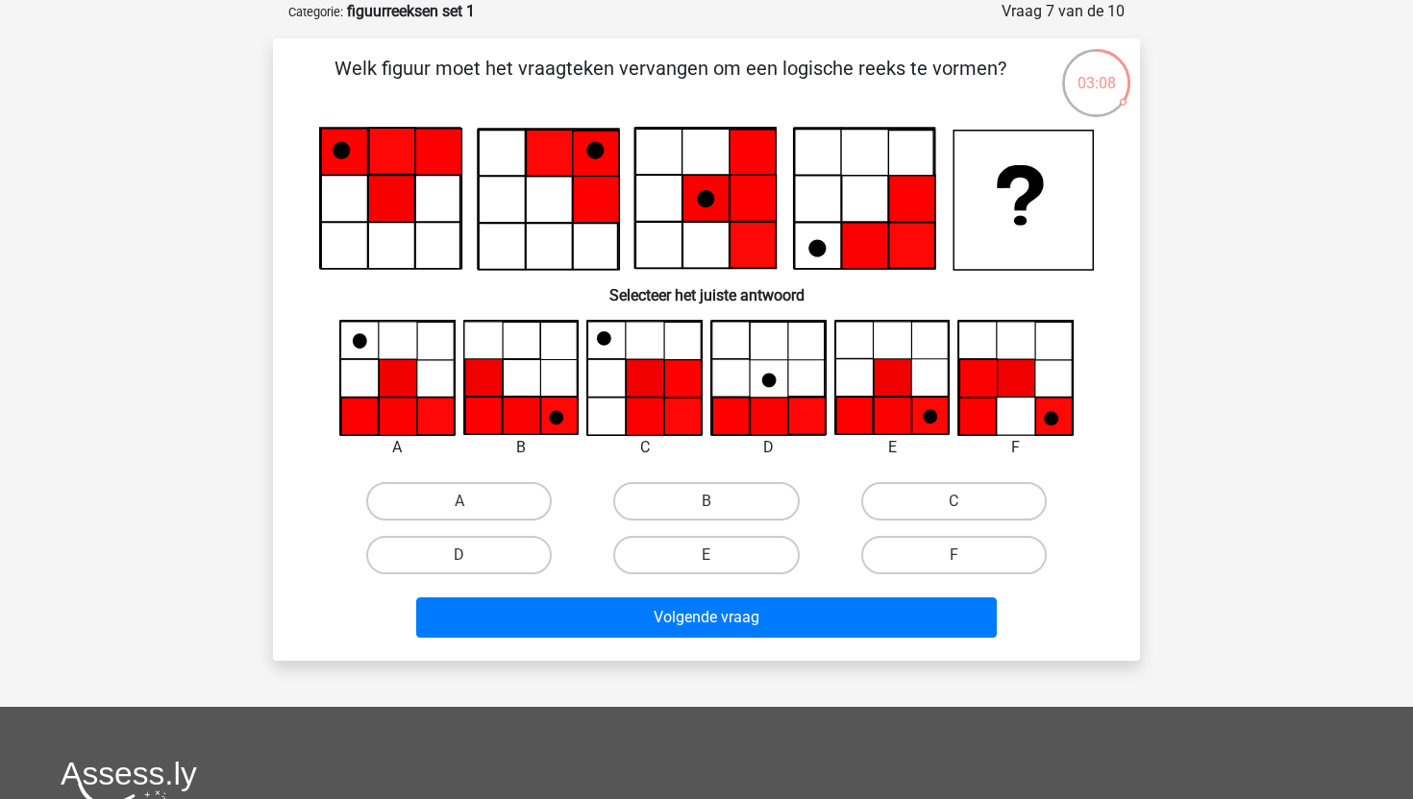
click at [352, 249] on icon at bounding box center [389, 199] width 139 height 139
click at [734, 546] on label "E" at bounding box center [705, 555] width 185 height 38
click at [719, 555] on input "E" at bounding box center [712, 561] width 12 height 12
radio input "true"
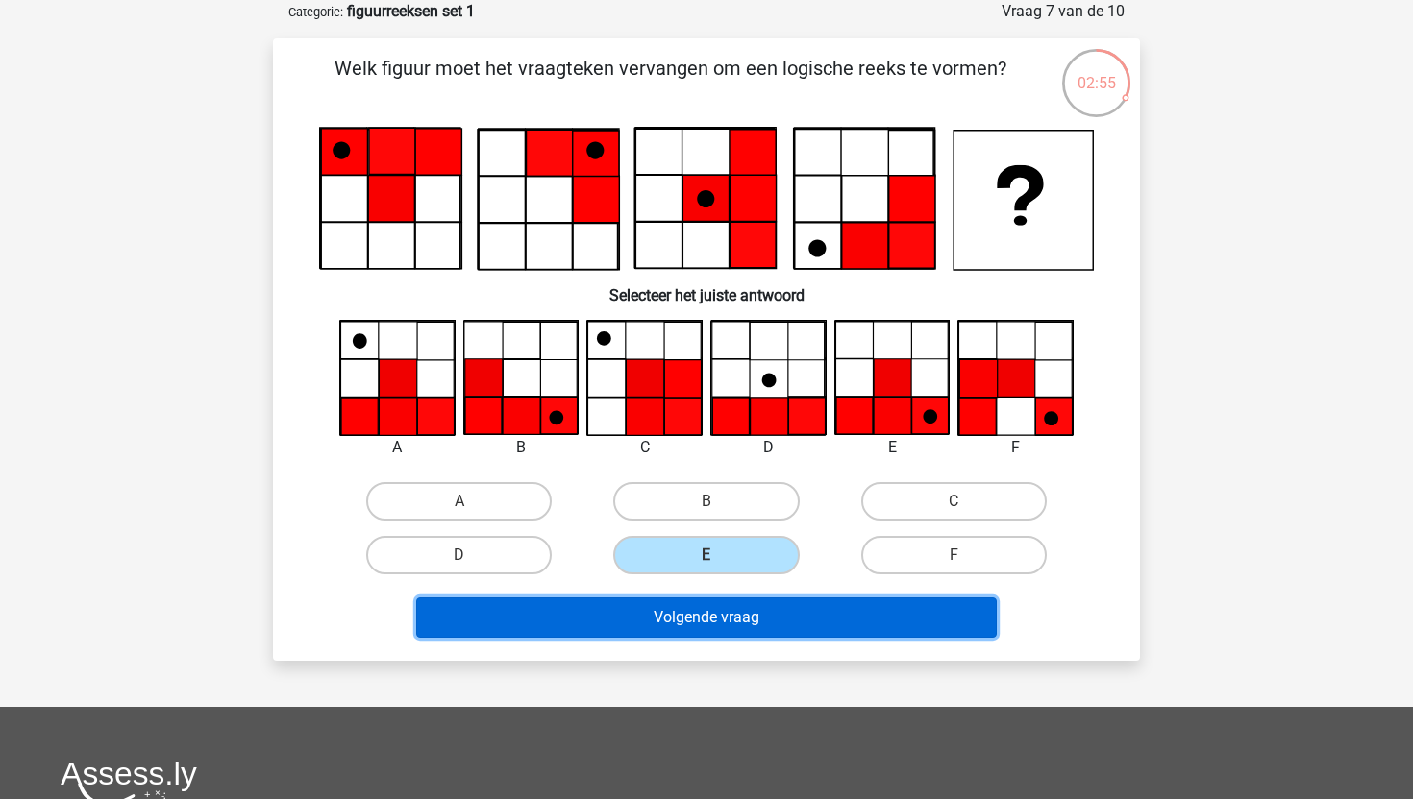
click at [725, 629] on button "Volgende vraag" at bounding box center [706, 618] width 581 height 40
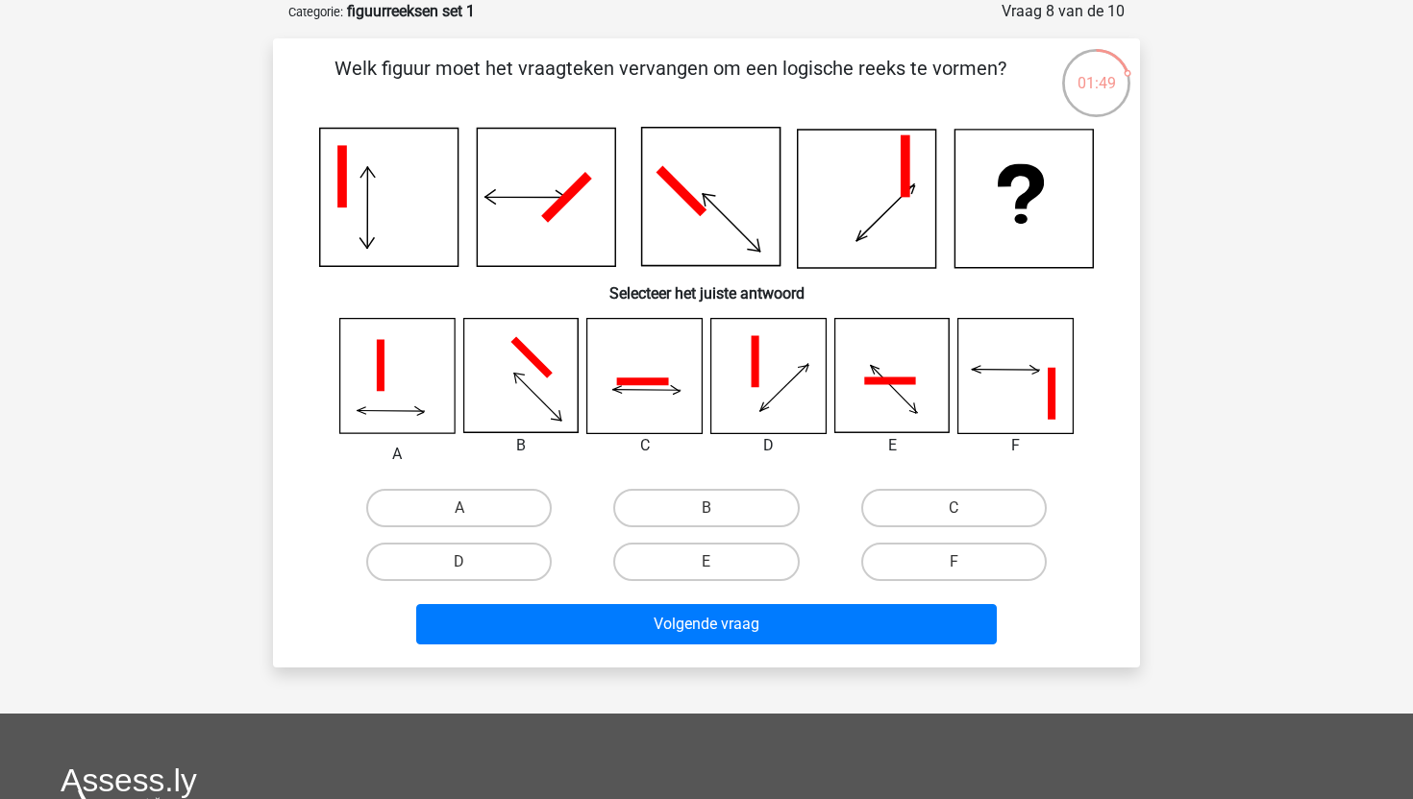
click at [971, 389] on icon at bounding box center [1015, 376] width 114 height 114
click at [909, 557] on label "F" at bounding box center [953, 562] width 185 height 38
click at [953, 562] on input "F" at bounding box center [959, 568] width 12 height 12
radio input "true"
click at [909, 556] on label "F" at bounding box center [953, 562] width 185 height 38
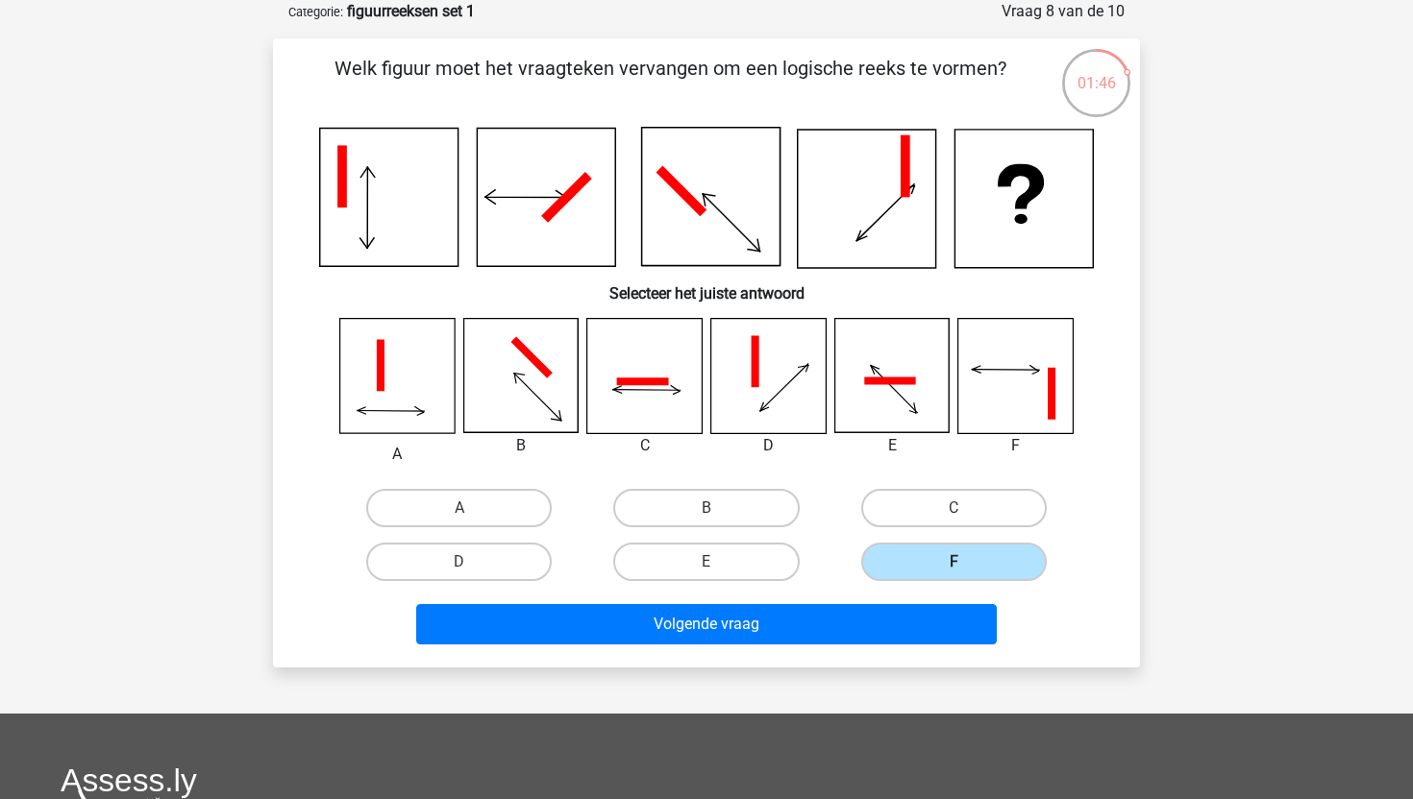
click at [953, 562] on input "F" at bounding box center [959, 568] width 12 height 12
click at [968, 504] on label "C" at bounding box center [953, 508] width 185 height 38
click at [966, 508] on input "C" at bounding box center [959, 514] width 12 height 12
radio input "true"
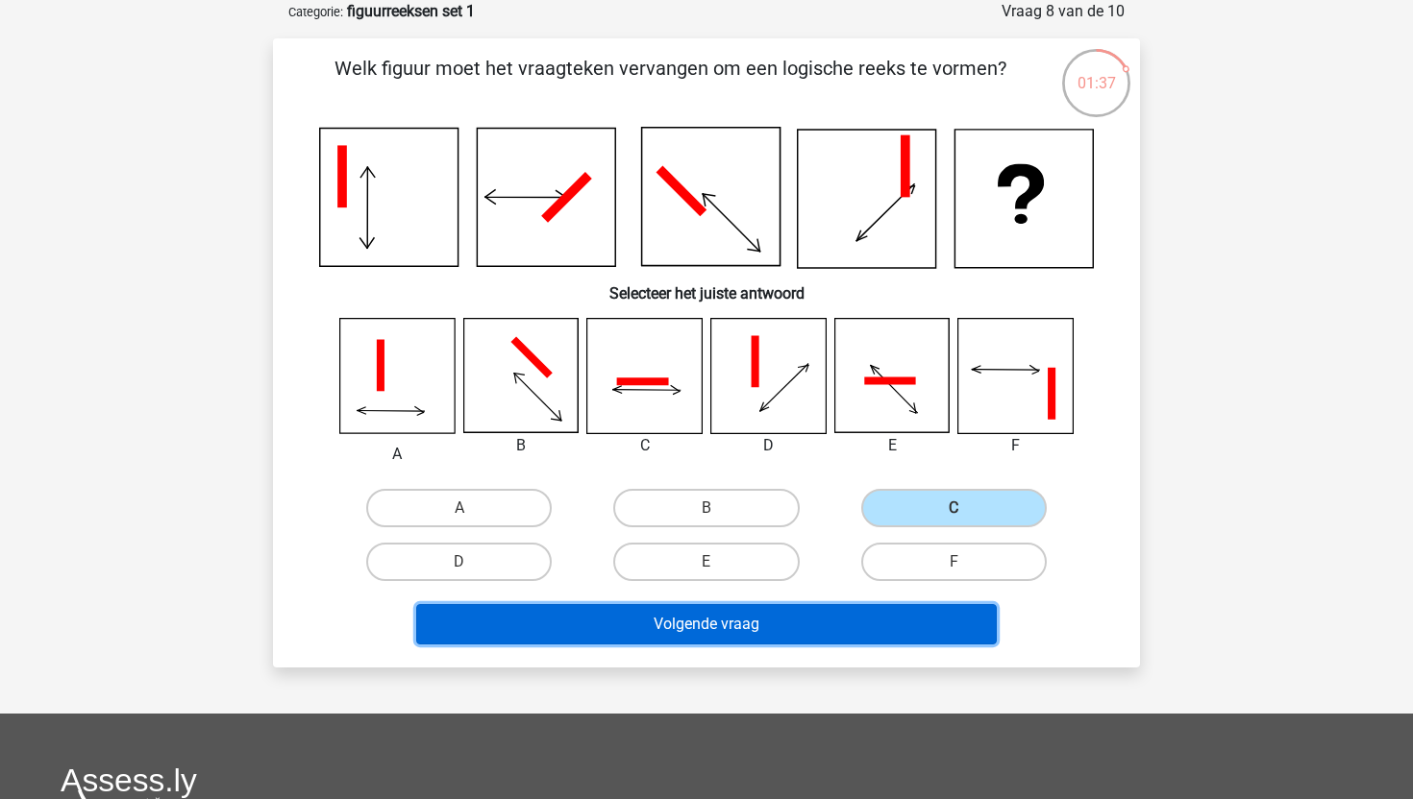
click at [812, 628] on button "Volgende vraag" at bounding box center [706, 624] width 581 height 40
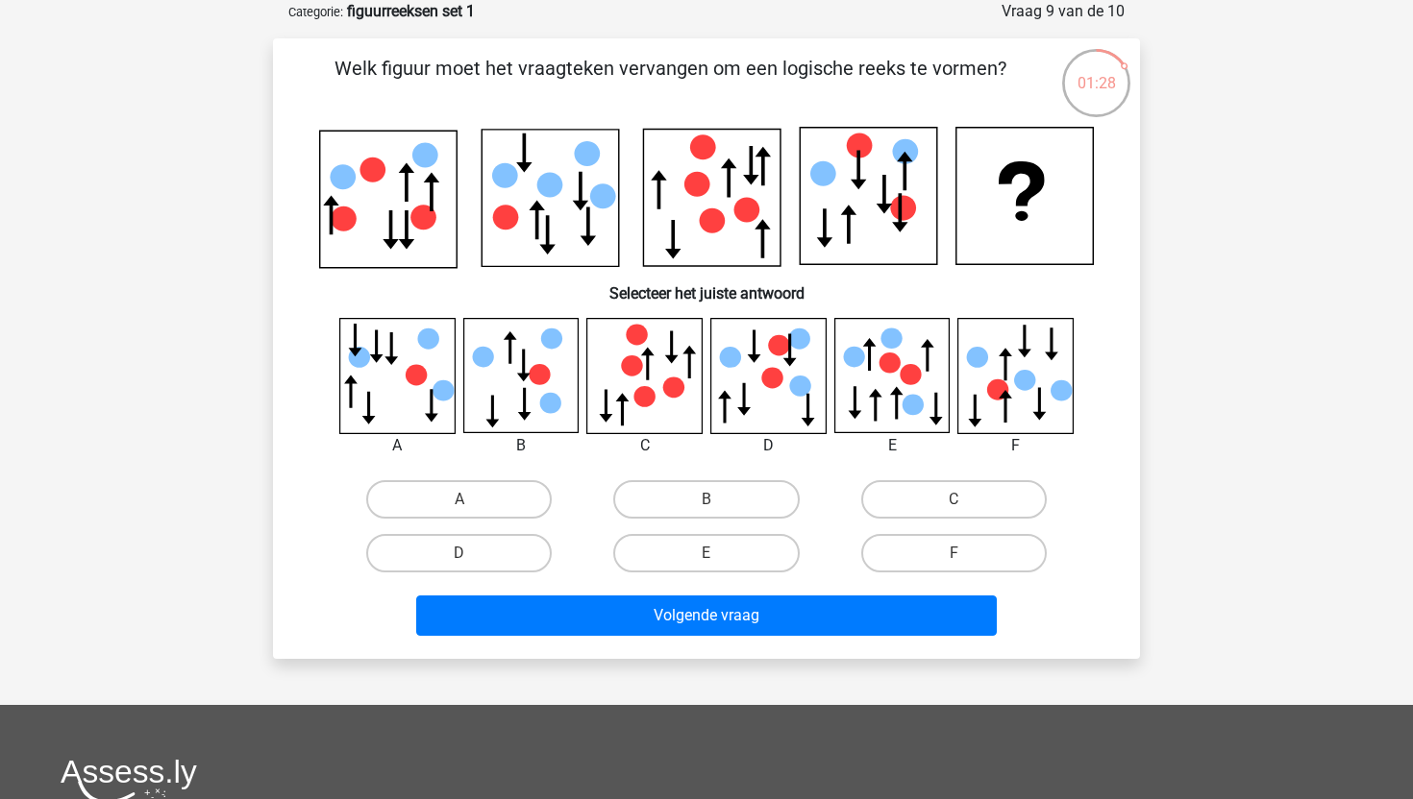
click at [902, 204] on icon at bounding box center [903, 208] width 26 height 25
click at [709, 553] on input "E" at bounding box center [712, 559] width 12 height 12
radio input "true"
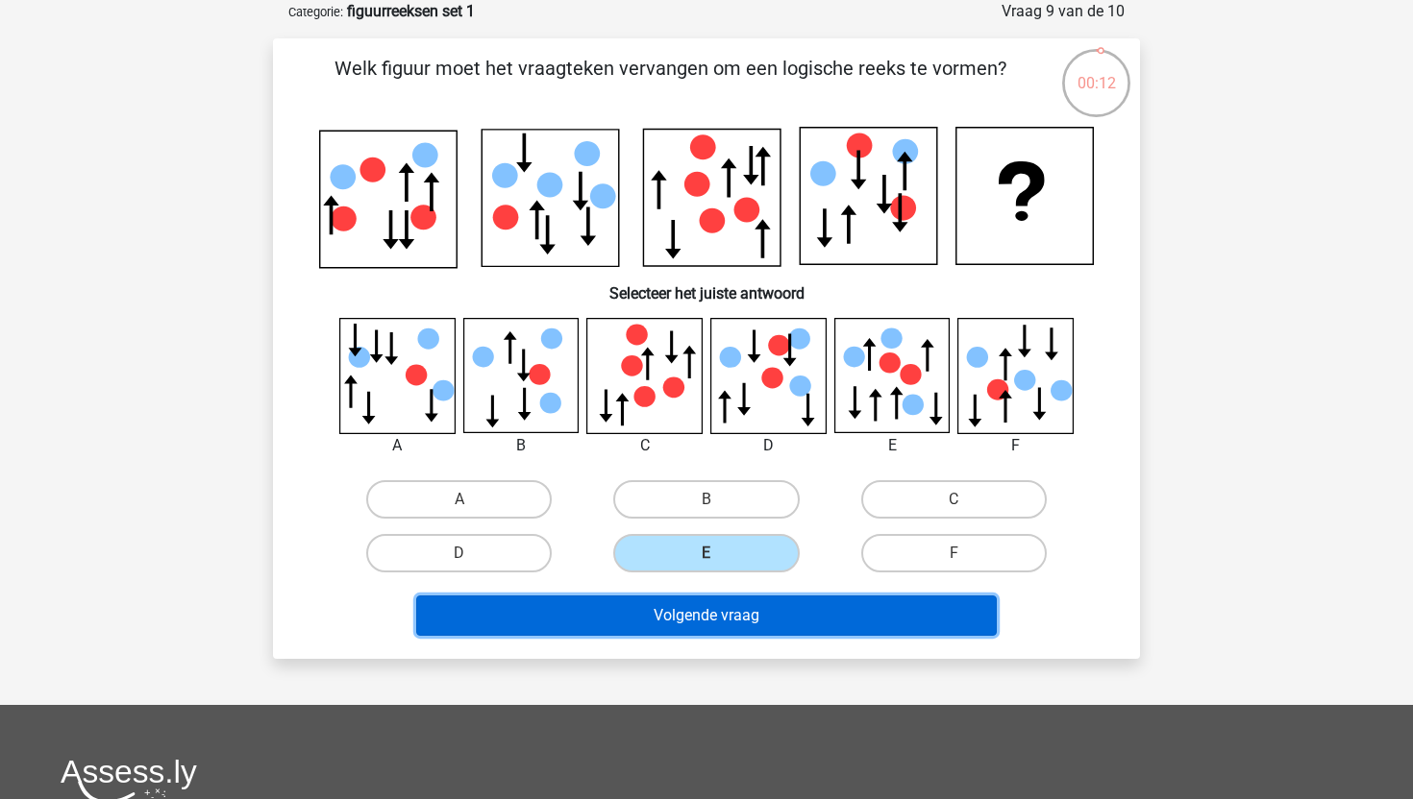
click at [706, 614] on button "Volgende vraag" at bounding box center [706, 616] width 581 height 40
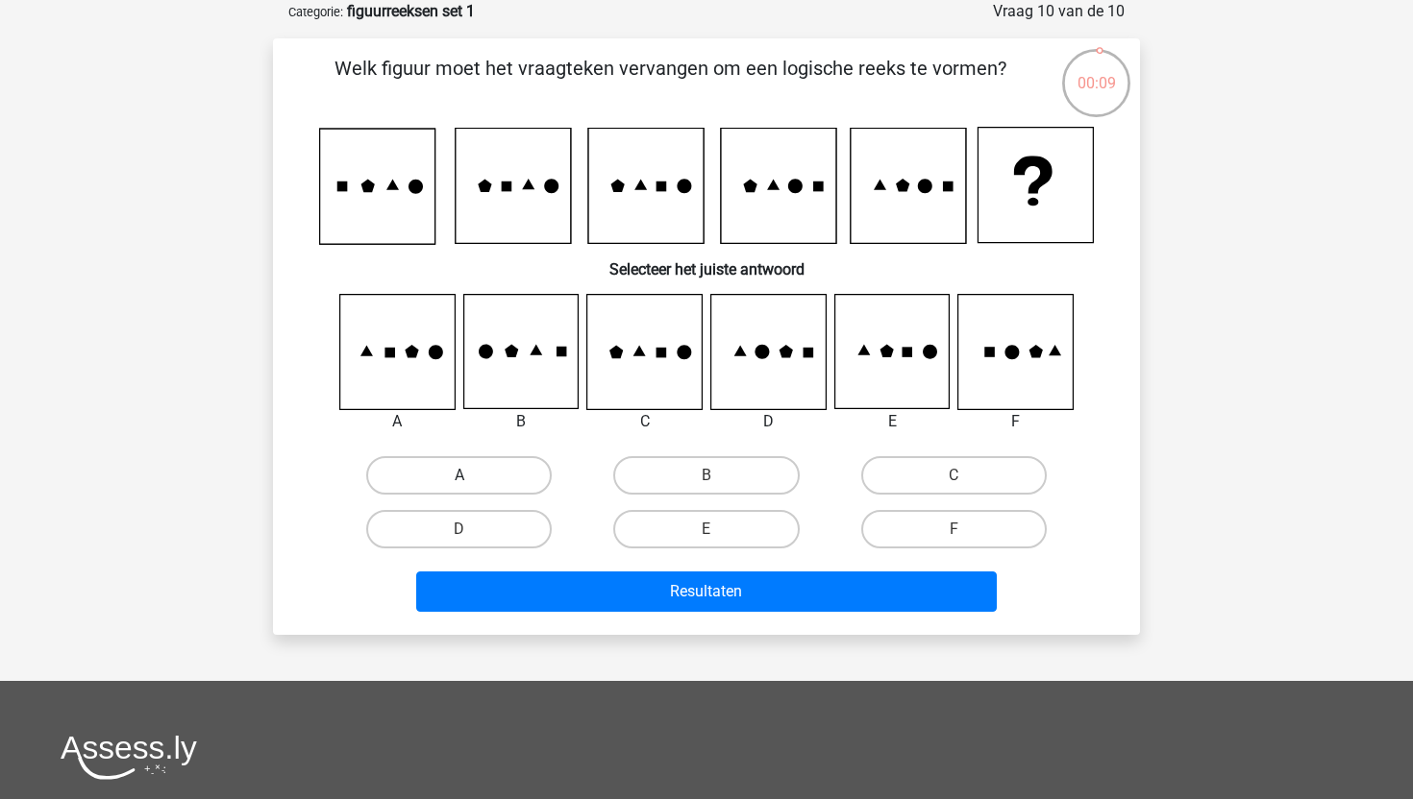
click at [501, 463] on label "A" at bounding box center [458, 475] width 185 height 38
click at [472, 476] on input "A" at bounding box center [465, 482] width 12 height 12
radio input "true"
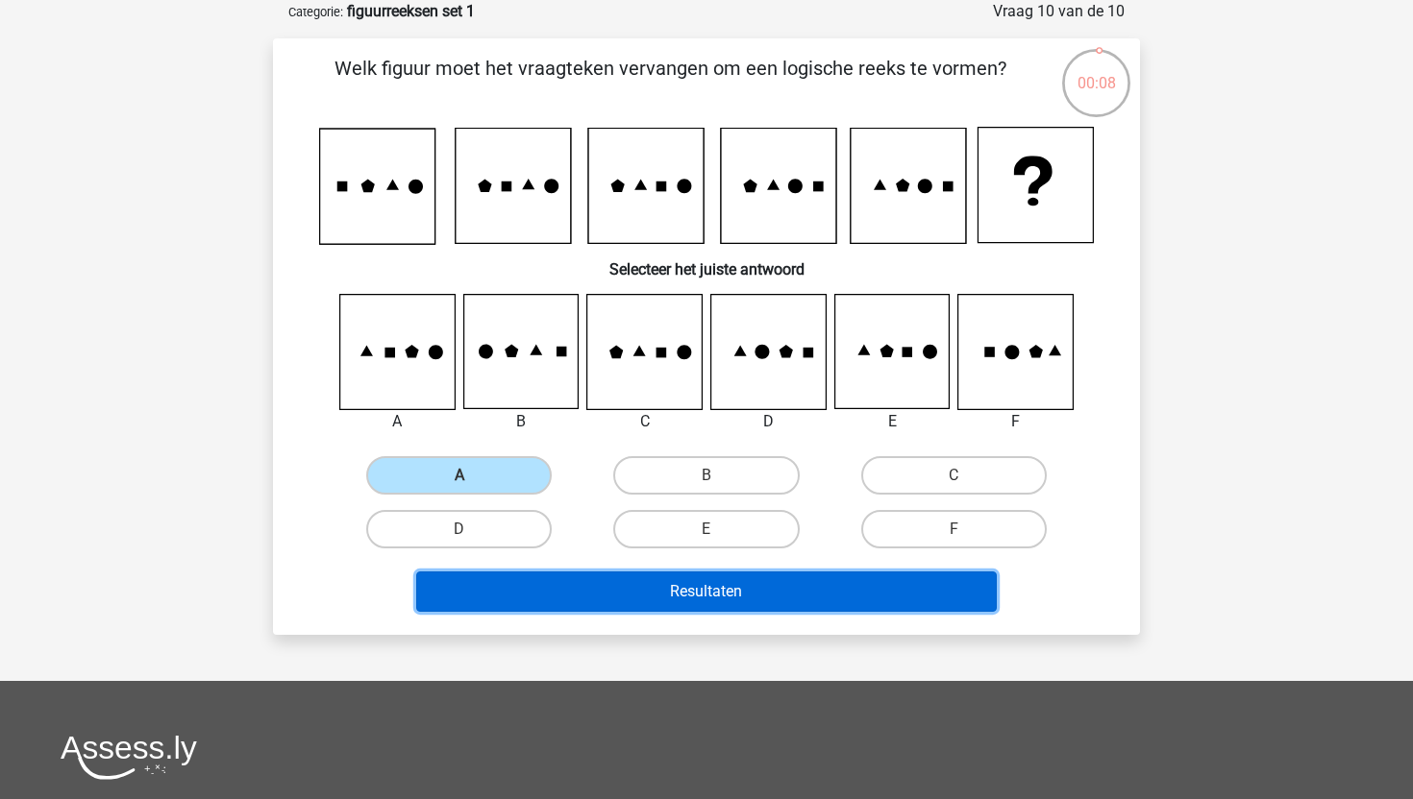
click at [591, 593] on button "Resultaten" at bounding box center [706, 592] width 581 height 40
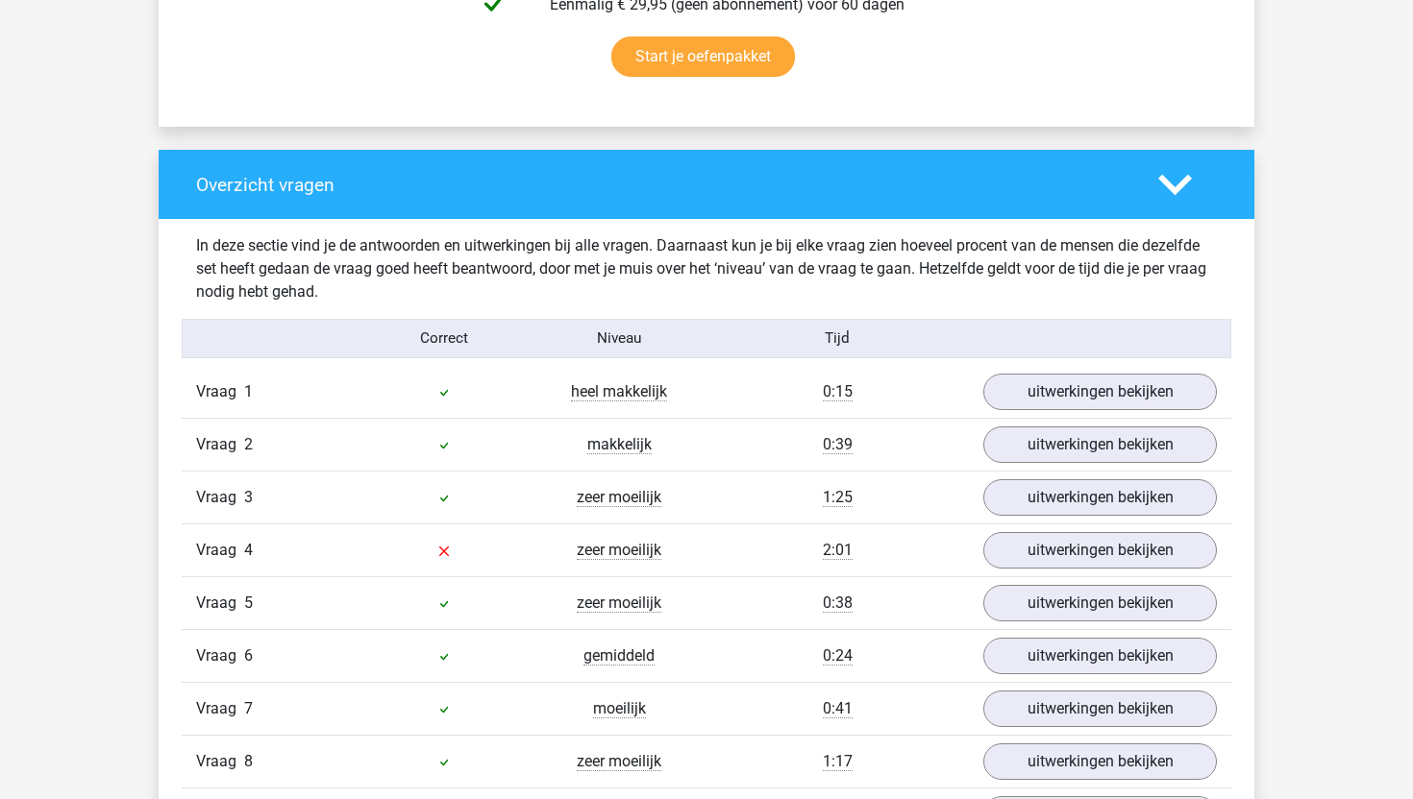
scroll to position [1549, 0]
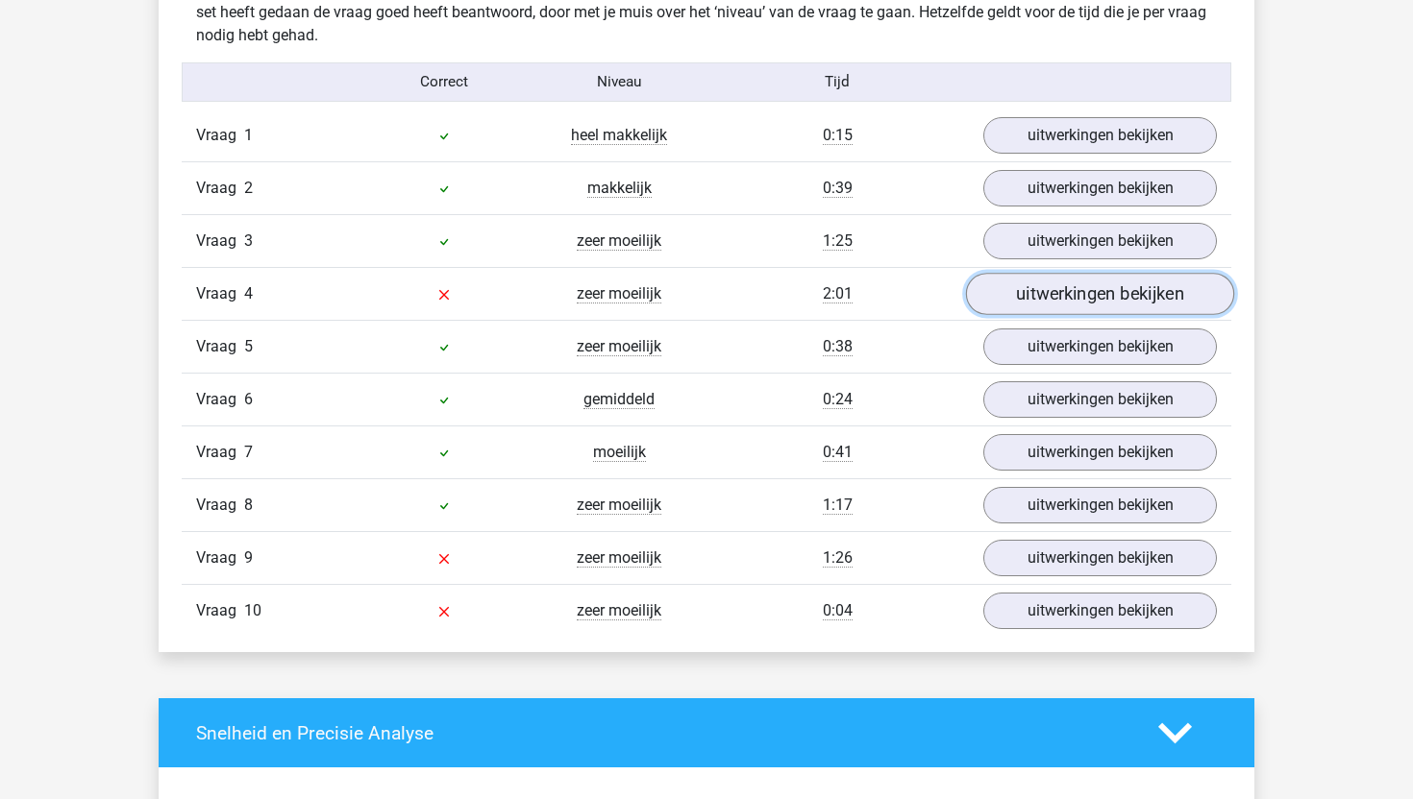
click at [1084, 287] on link "uitwerkingen bekijken" at bounding box center [1100, 294] width 268 height 42
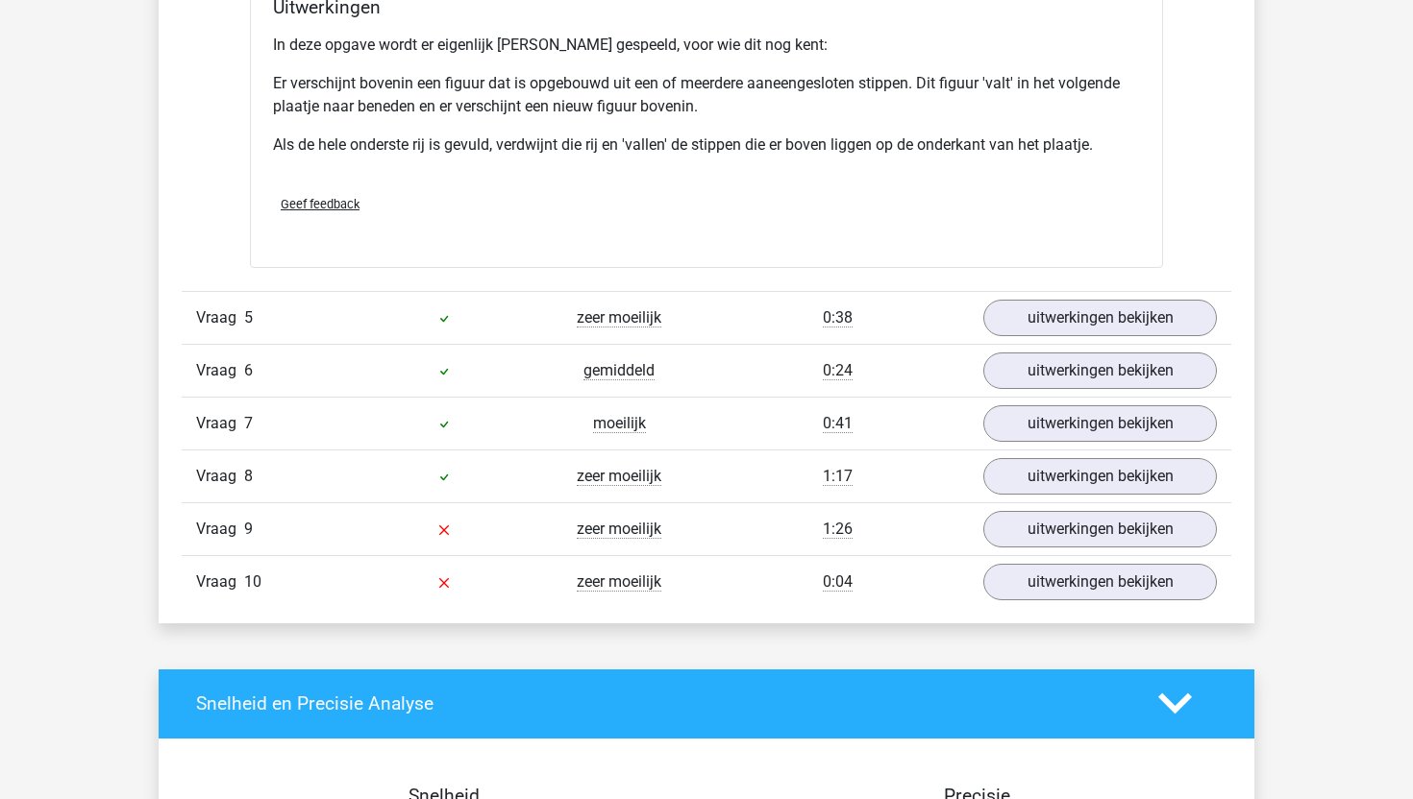
scroll to position [2708, 0]
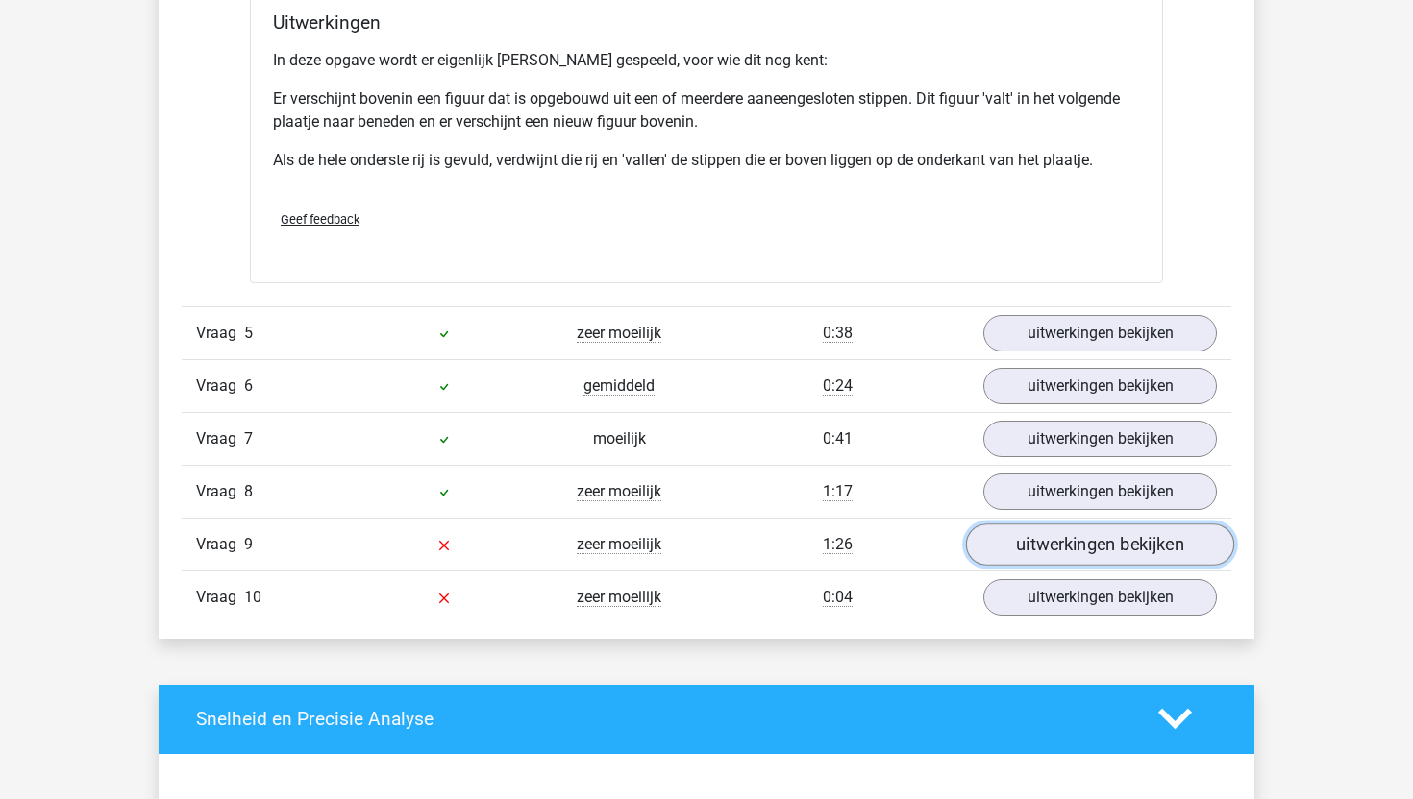
click at [1098, 534] on link "uitwerkingen bekijken" at bounding box center [1100, 545] width 268 height 42
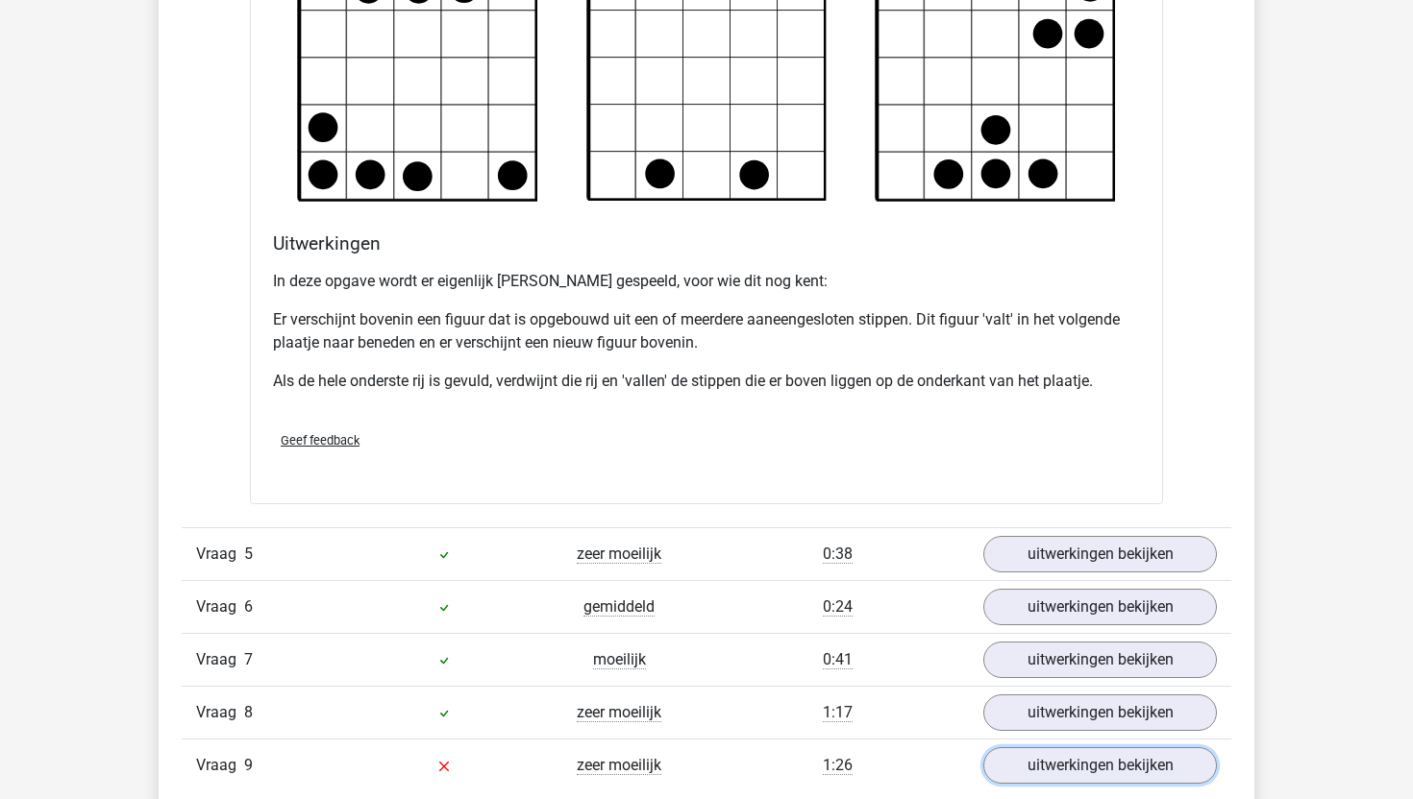
scroll to position [2043, 0]
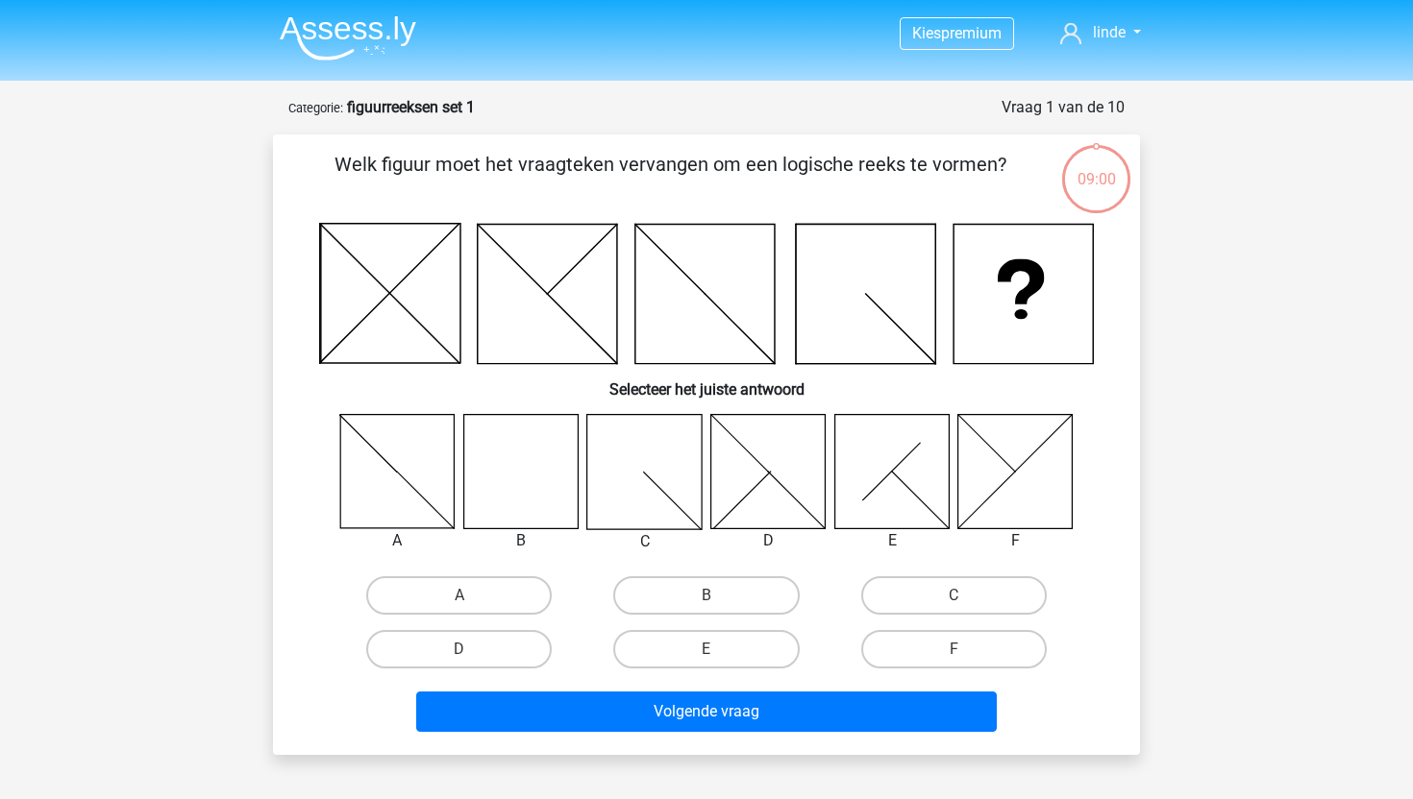
scroll to position [96, 0]
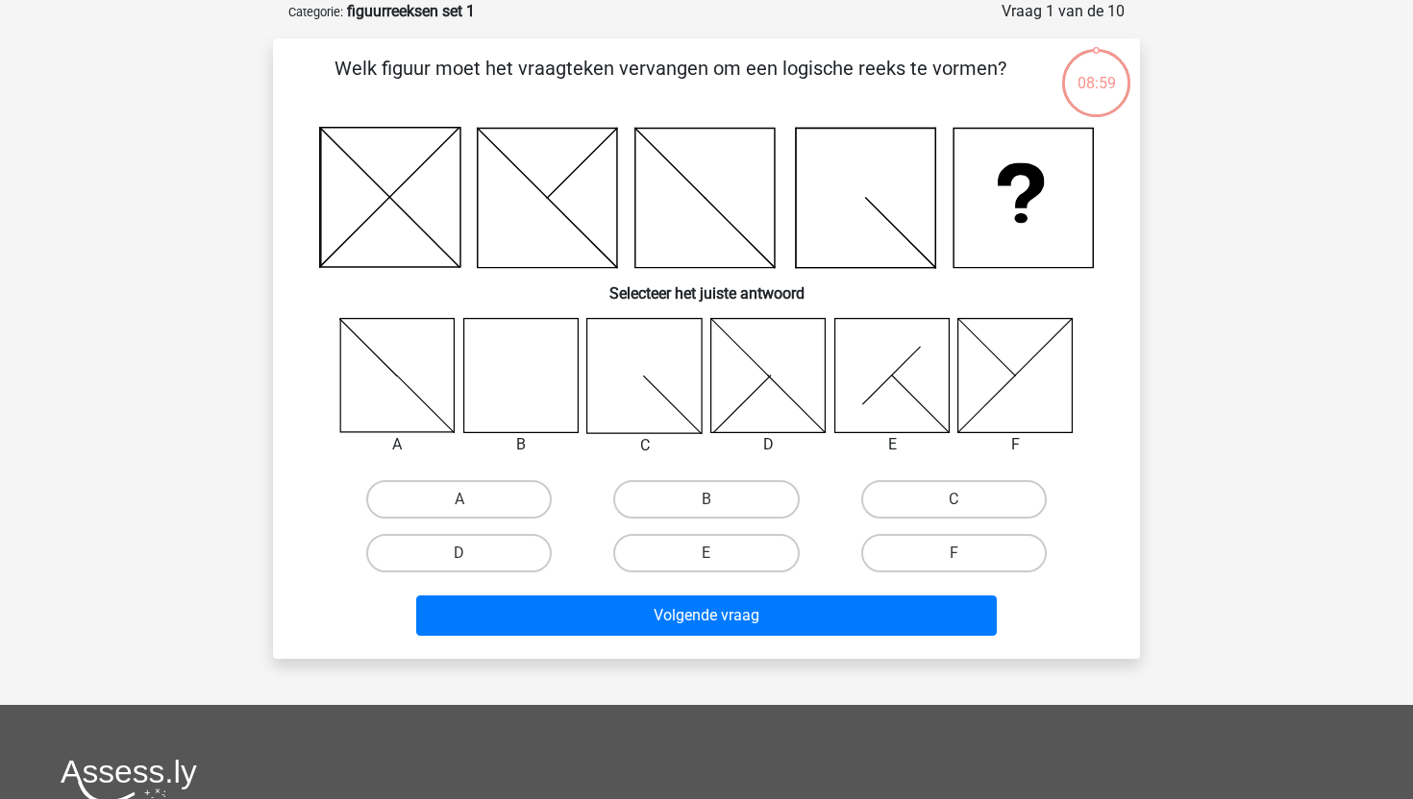
click at [719, 704] on div "Kies premium linde lindeboonstra@gmail.com" at bounding box center [706, 558] width 1413 height 1309
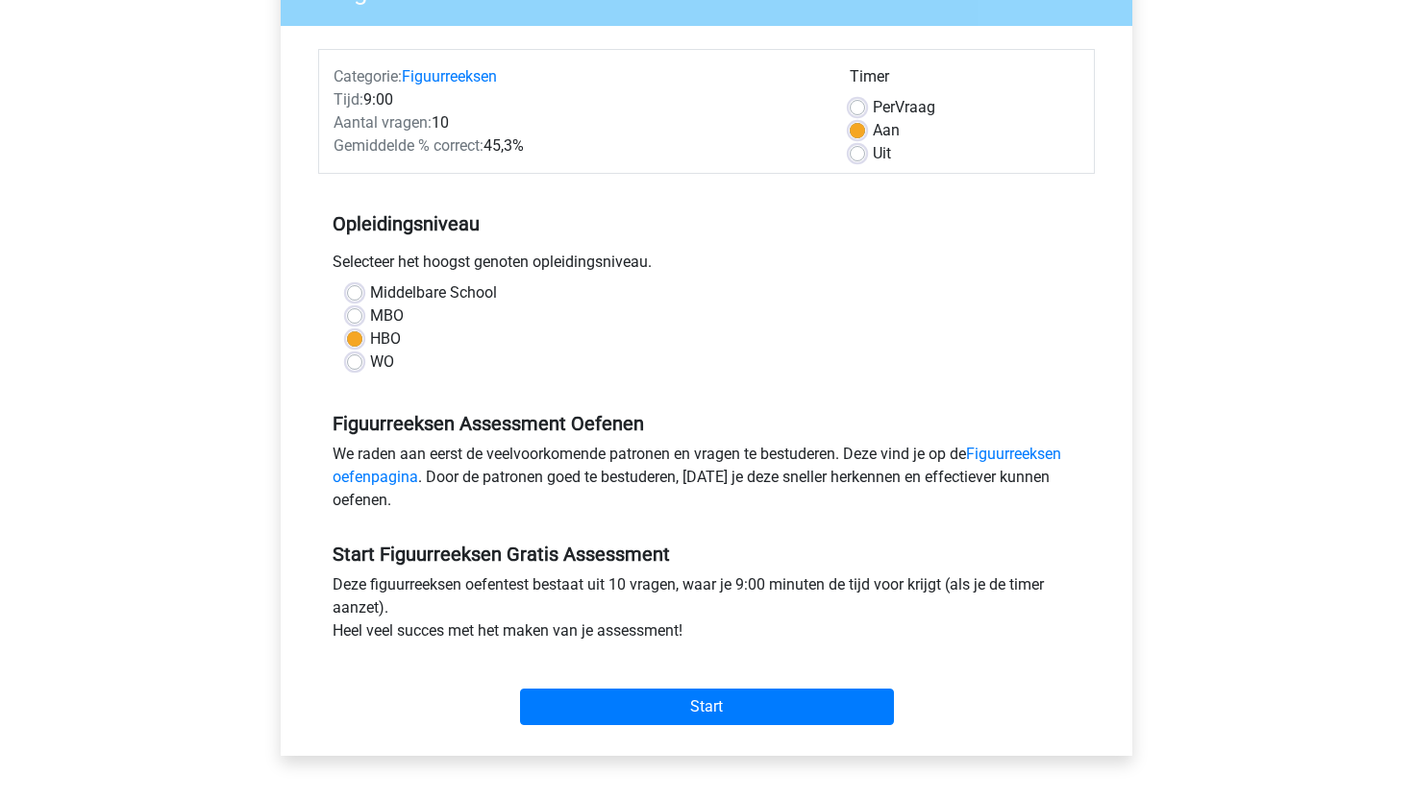
scroll to position [176, 0]
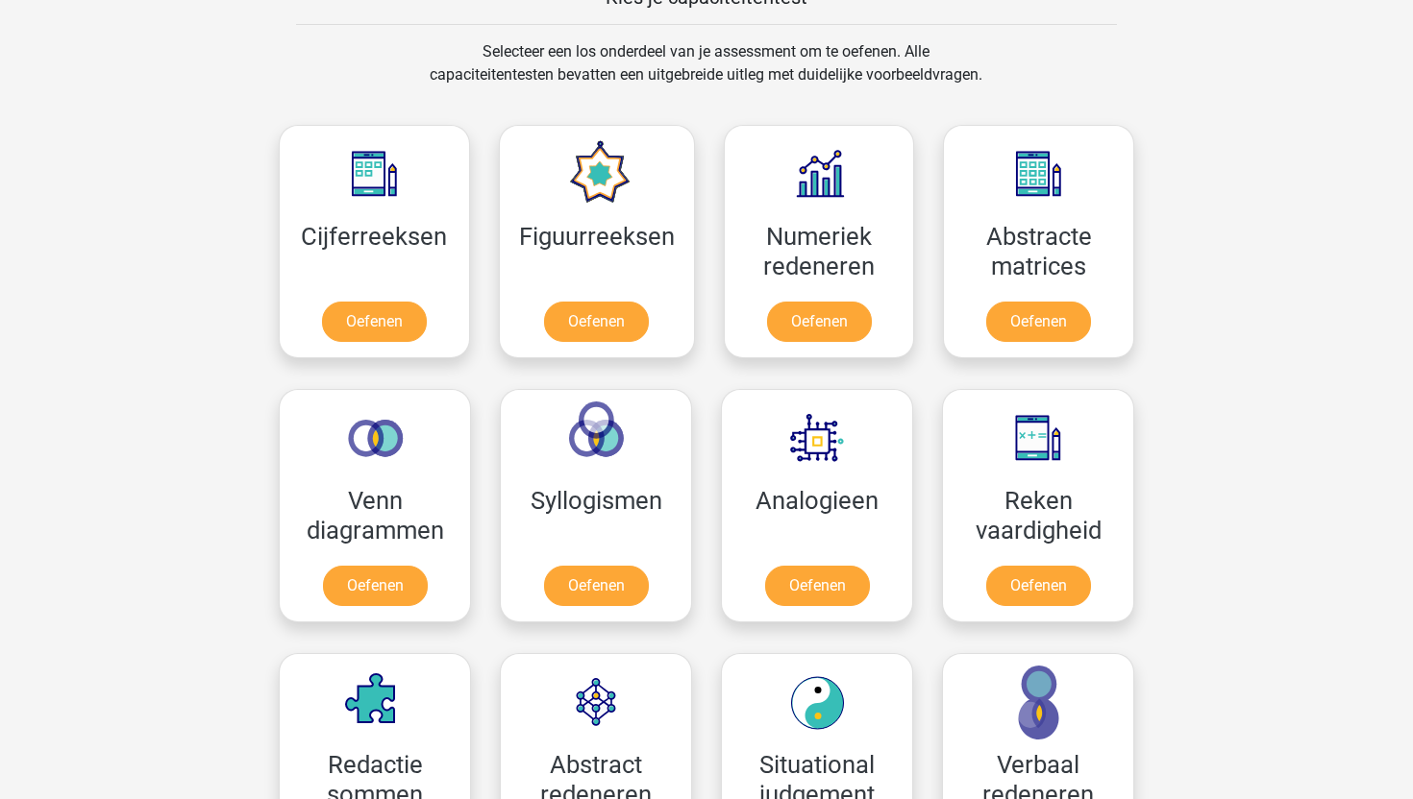
scroll to position [777, 0]
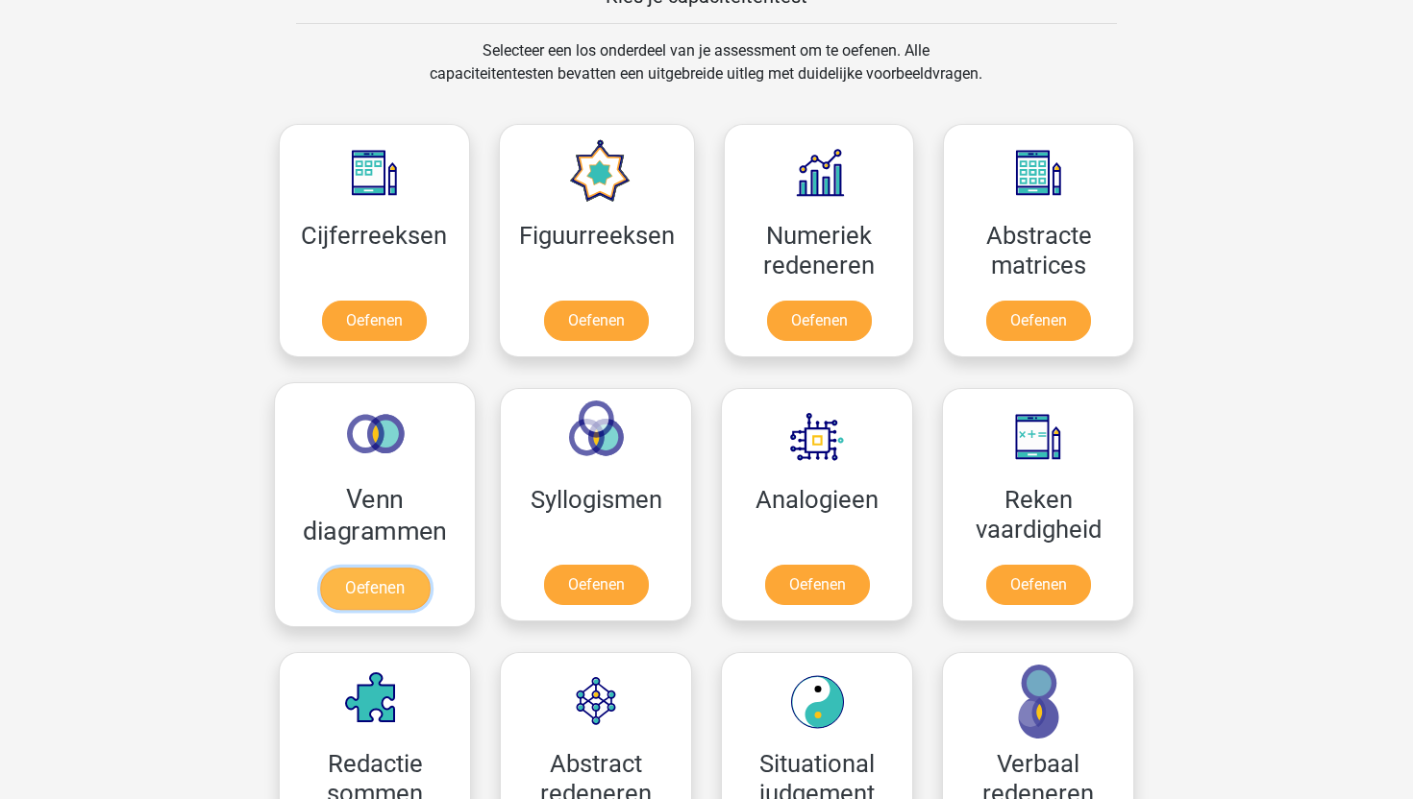
click at [395, 593] on link "Oefenen" at bounding box center [375, 589] width 110 height 42
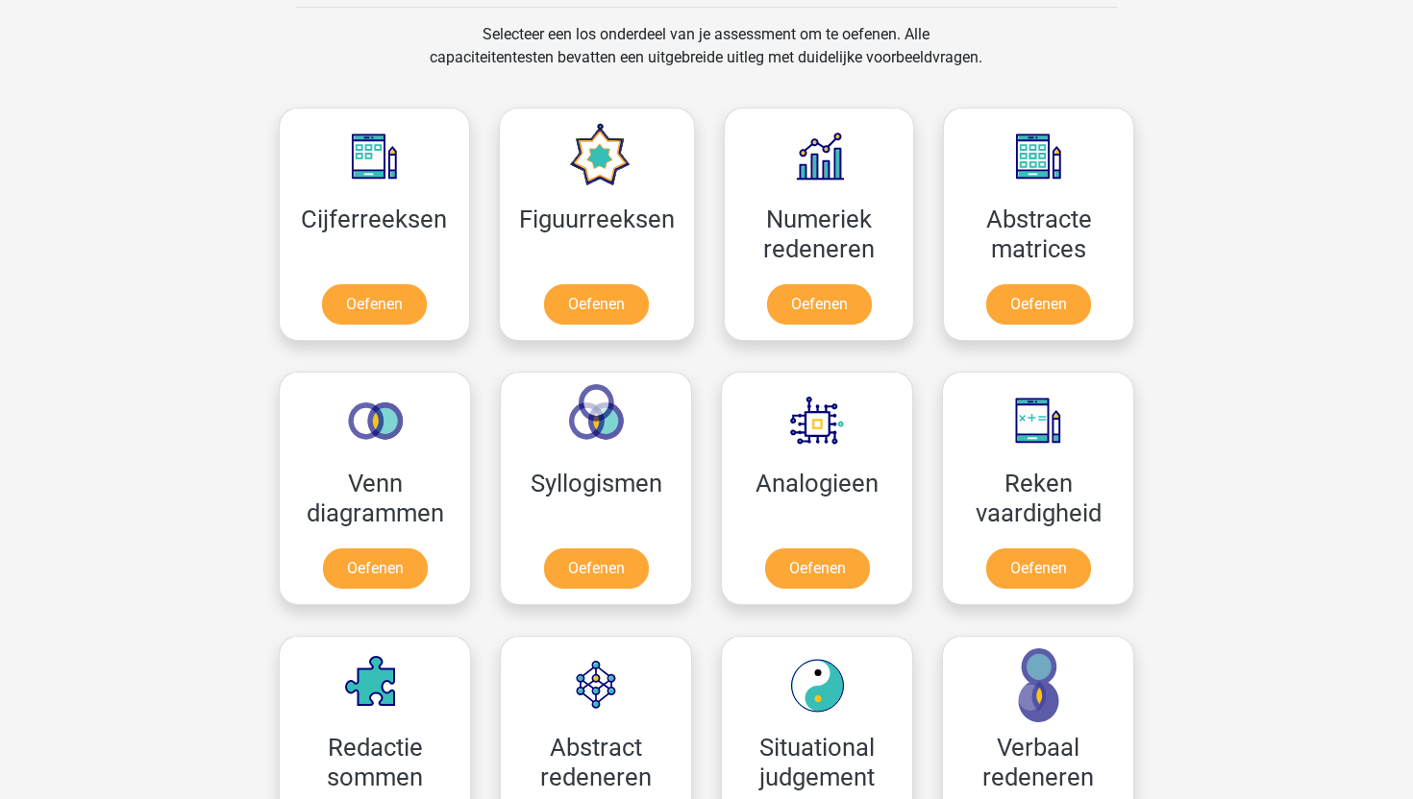
scroll to position [795, 0]
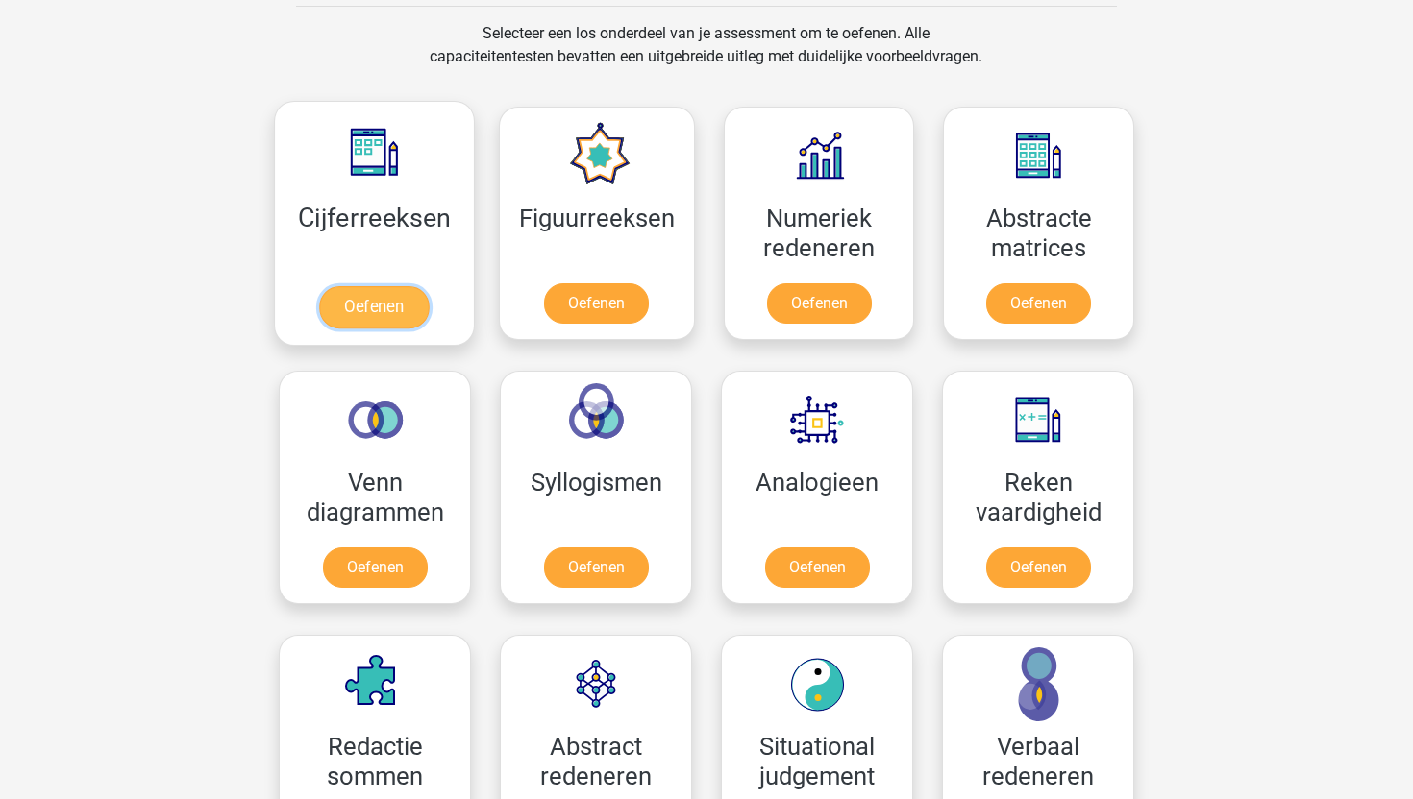
click at [429, 286] on link "Oefenen" at bounding box center [374, 307] width 110 height 42
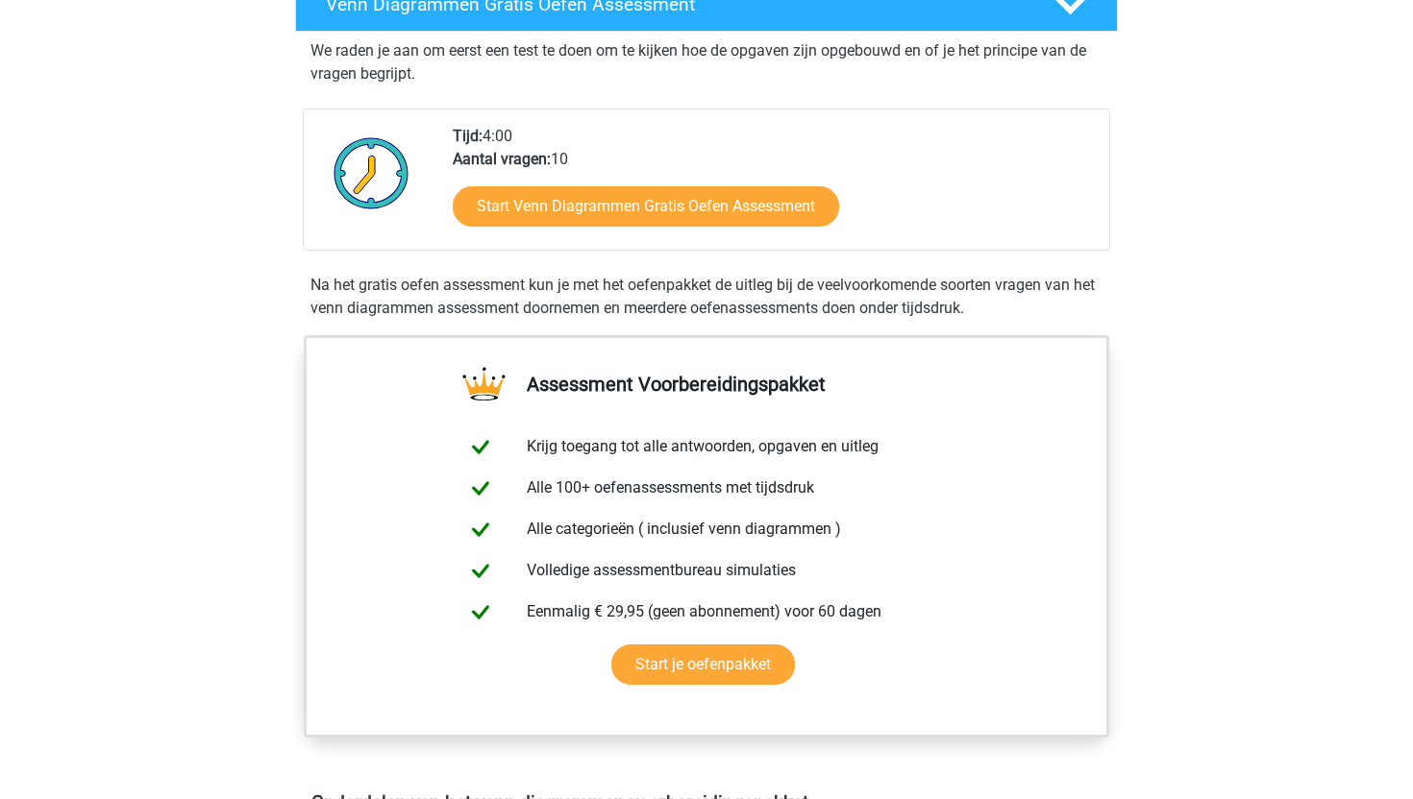
scroll to position [366, 0]
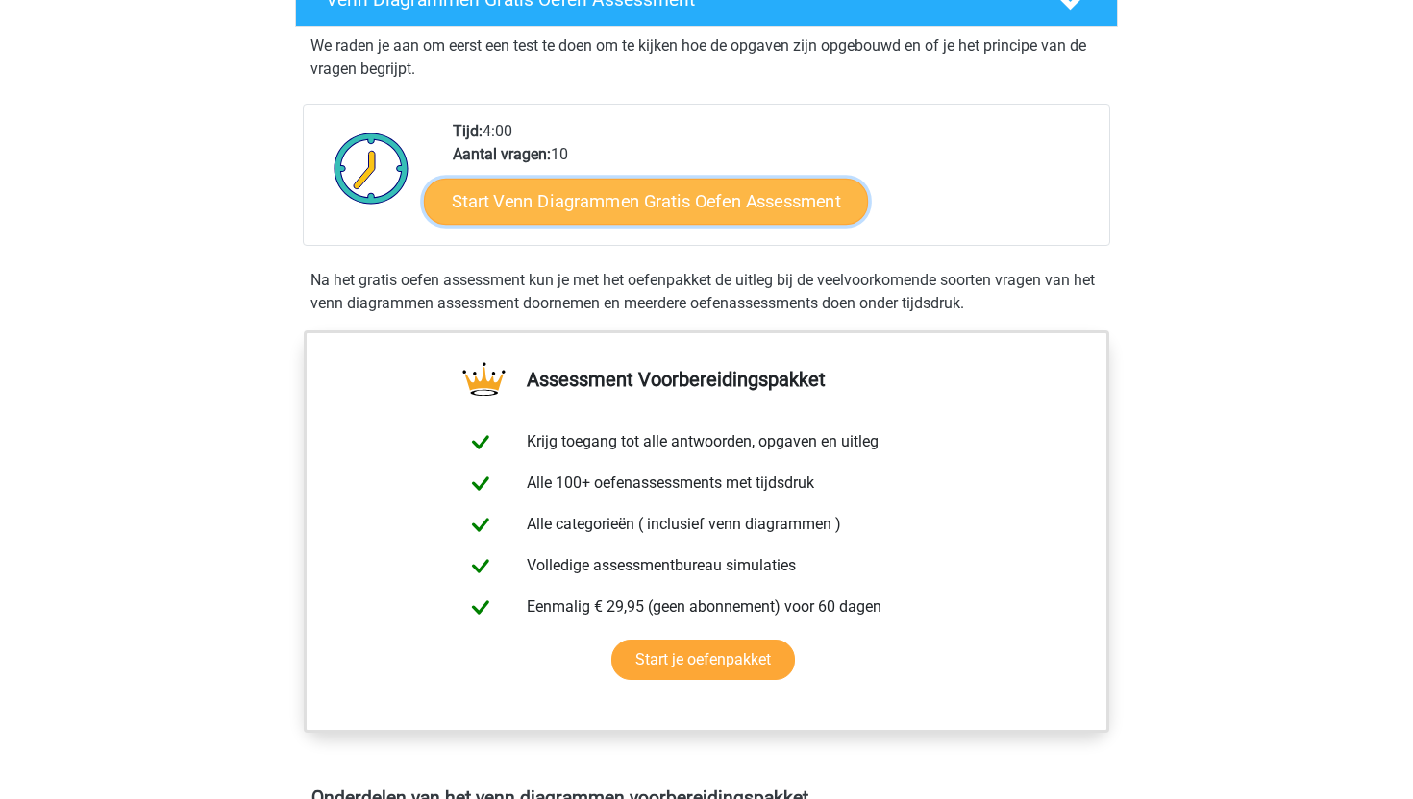
click at [734, 196] on link "Start Venn Diagrammen Gratis Oefen Assessment" at bounding box center [646, 202] width 444 height 46
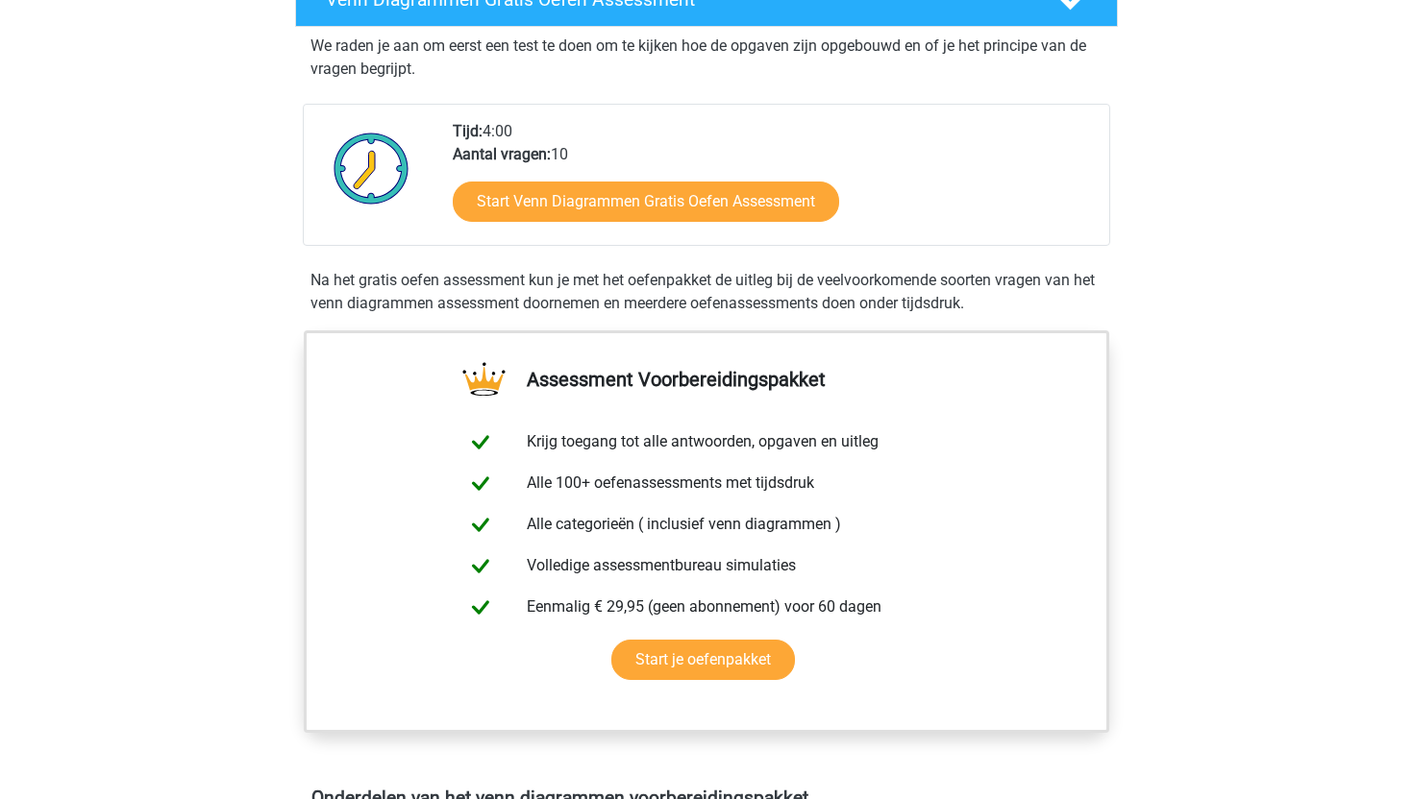
scroll to position [307, 0]
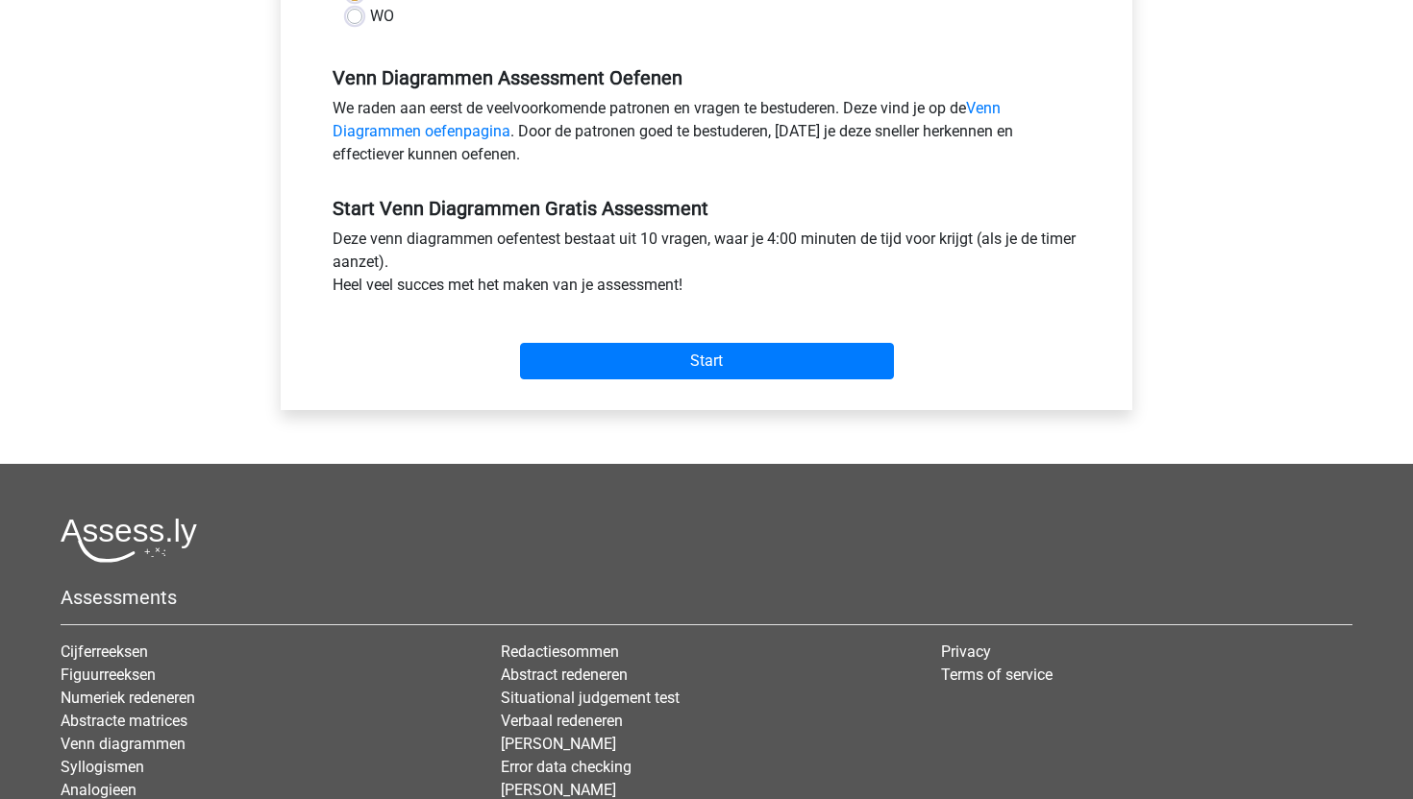
scroll to position [637, 0]
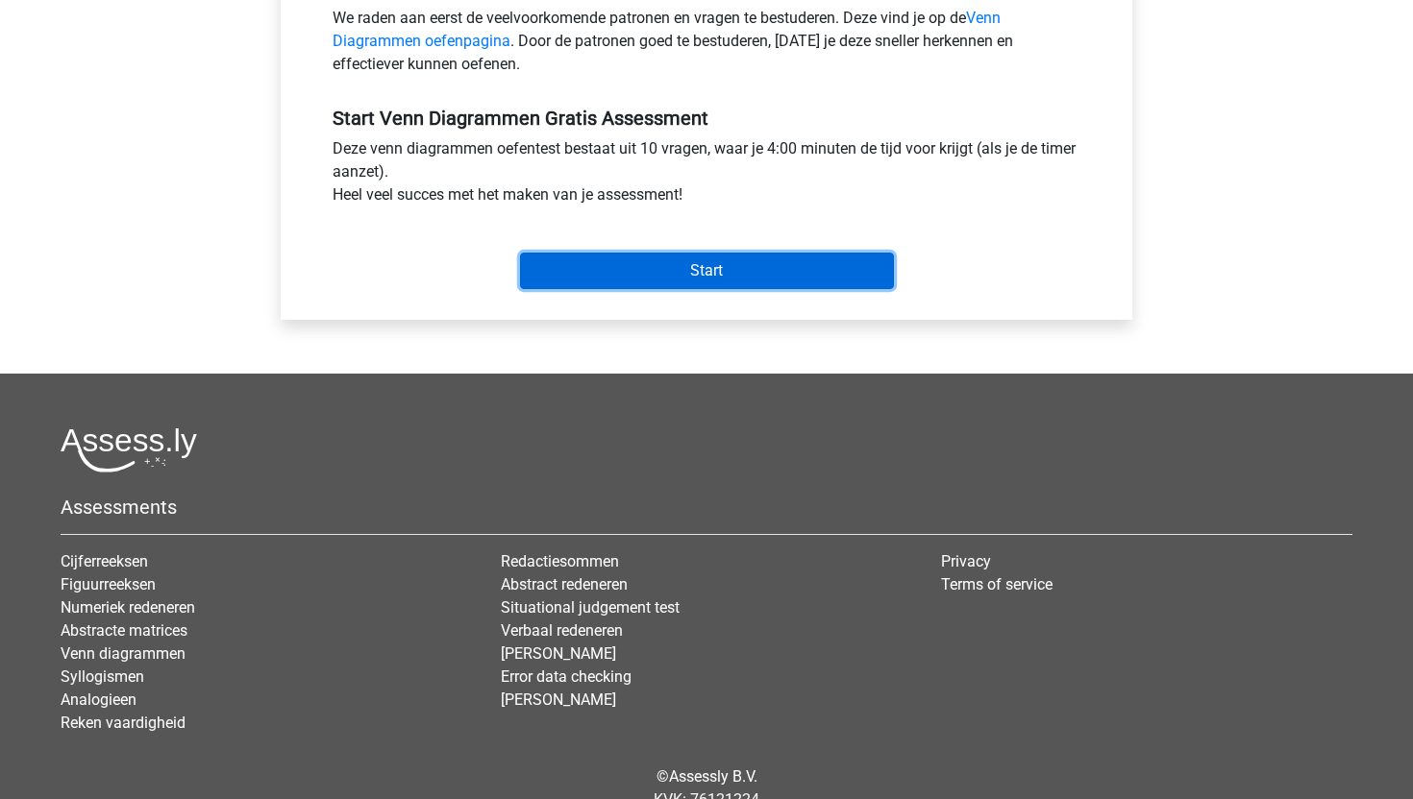
click at [766, 258] on input "Start" at bounding box center [707, 271] width 374 height 37
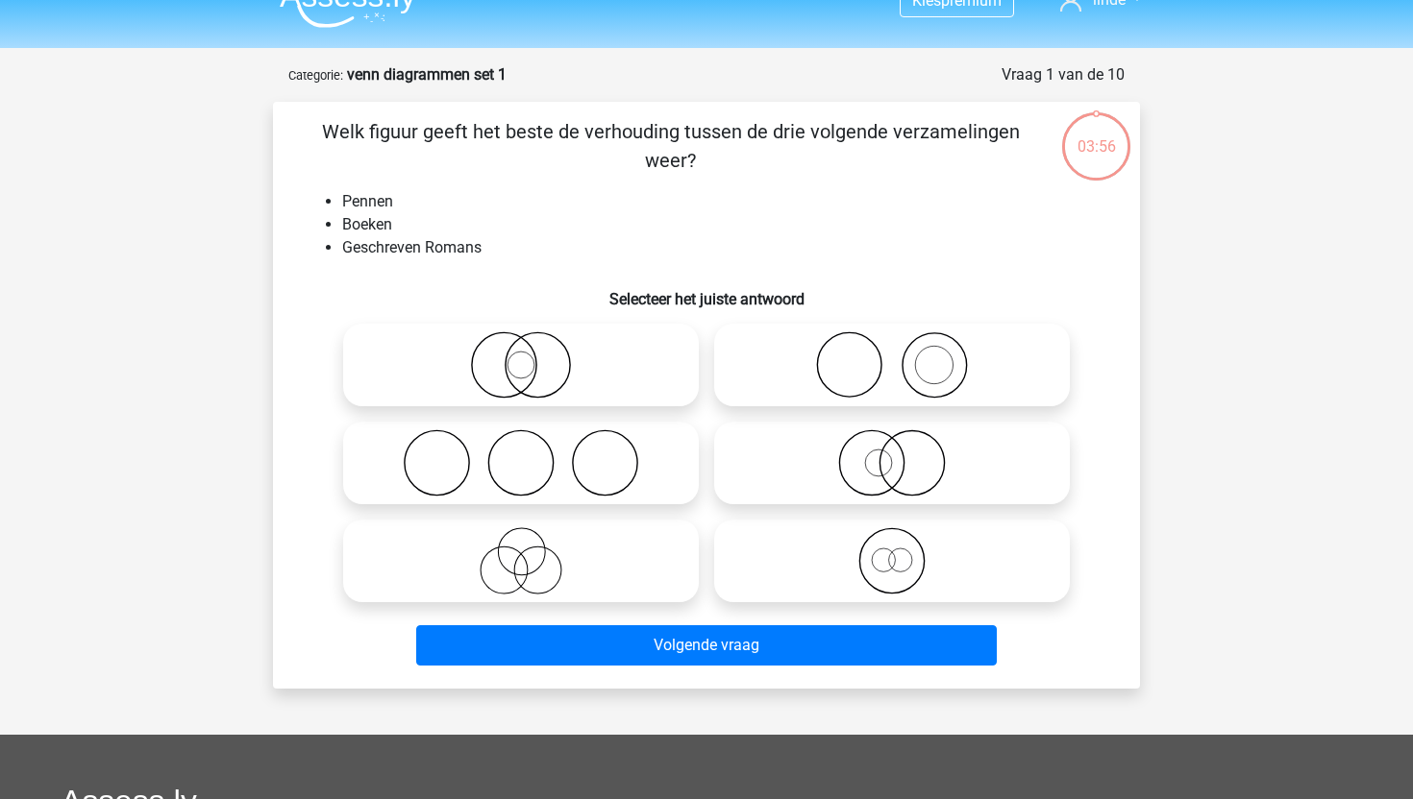
scroll to position [31, 0]
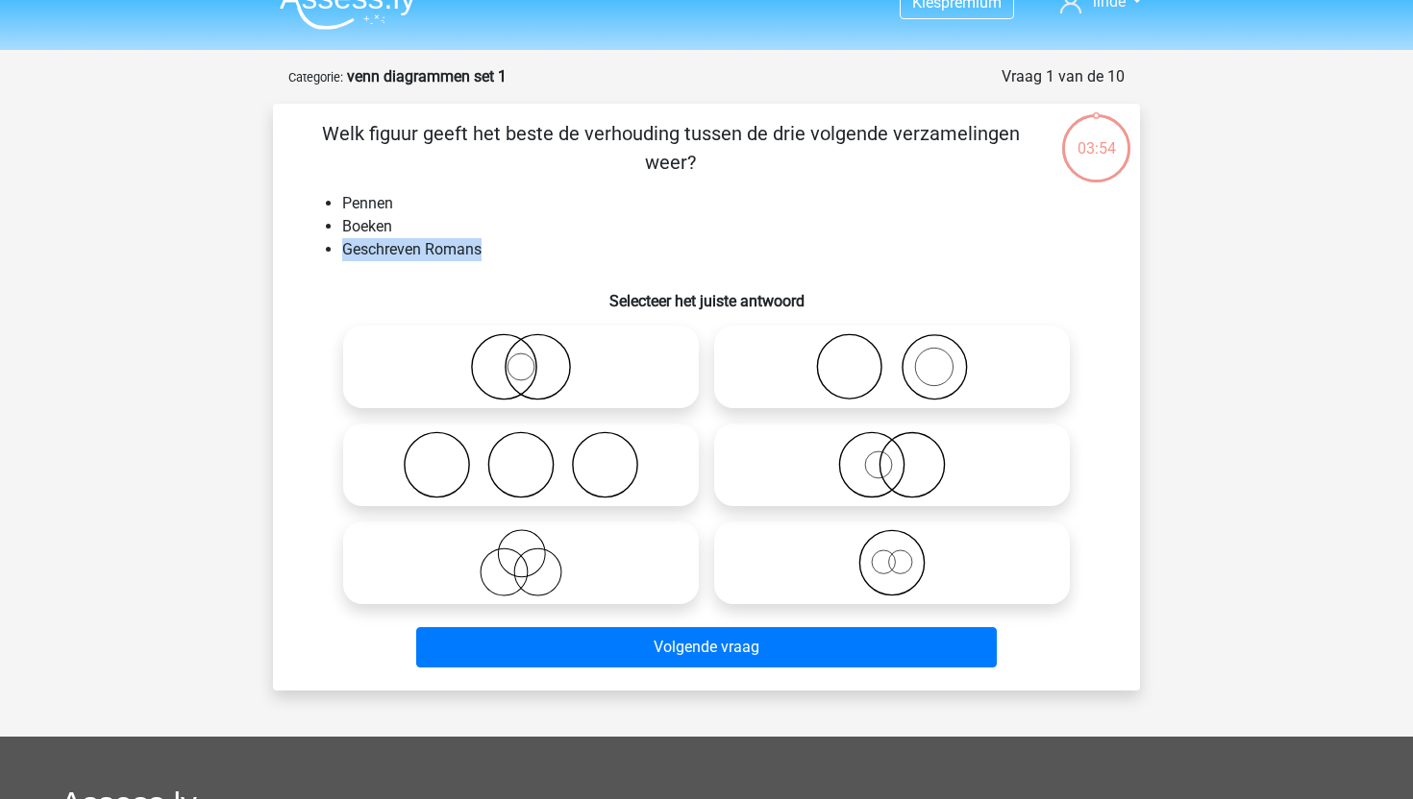
drag, startPoint x: 494, startPoint y: 249, endPoint x: 334, endPoint y: 249, distance: 159.5
click at [334, 249] on ul "Pennen Boeken Geschreven Romans" at bounding box center [706, 226] width 805 height 69
click at [948, 347] on icon at bounding box center [892, 366] width 340 height 67
click at [904, 347] on input "radio" at bounding box center [898, 351] width 12 height 12
radio input "true"
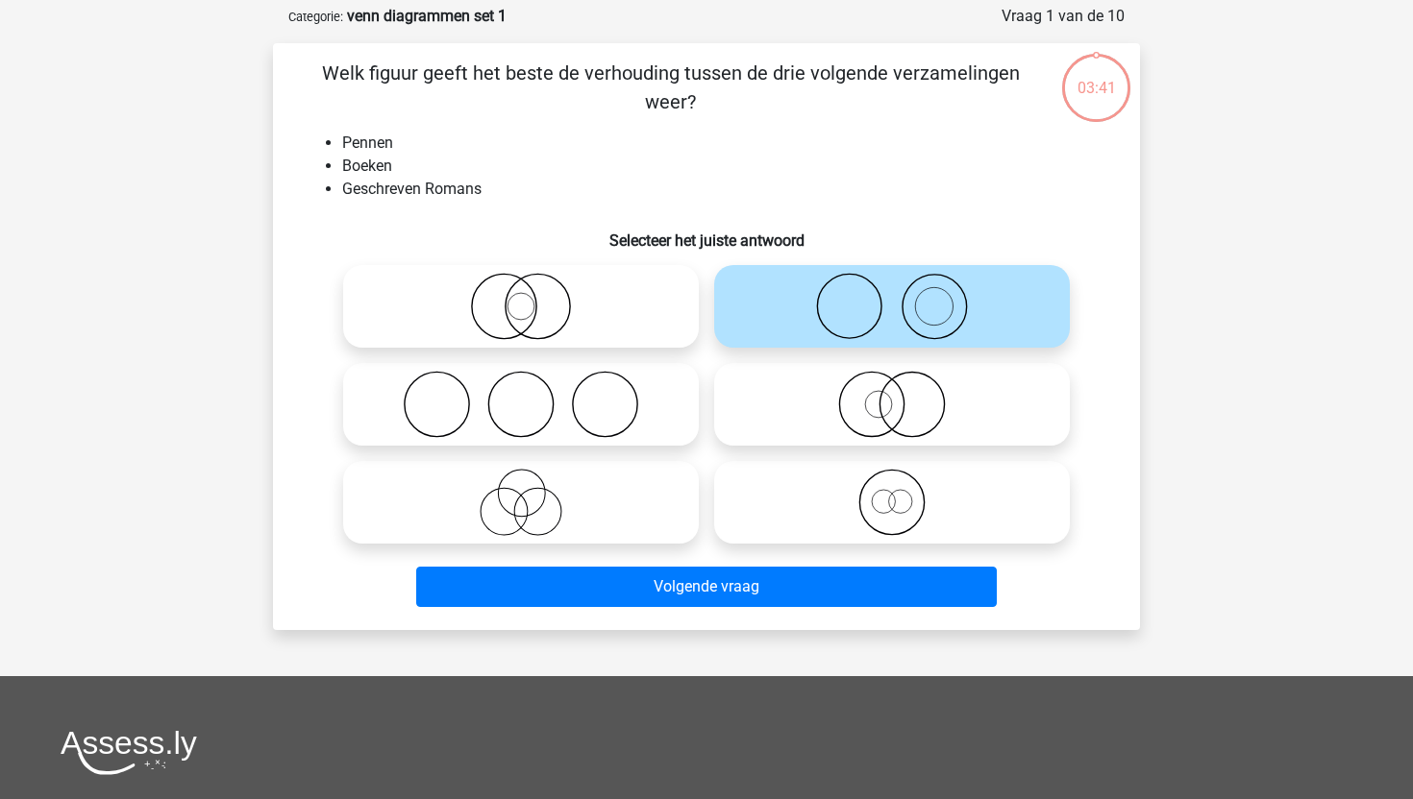
scroll to position [100, 0]
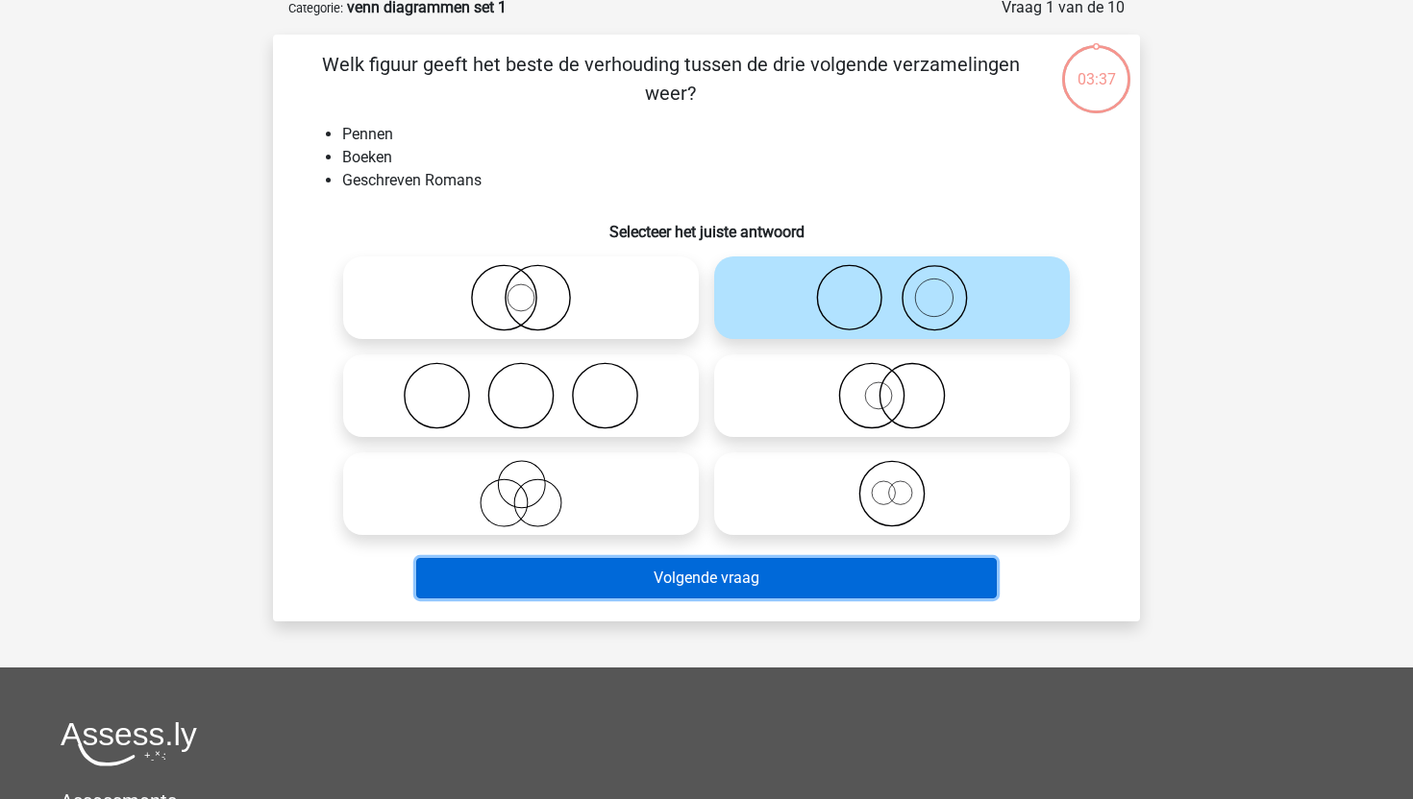
click at [778, 573] on button "Volgende vraag" at bounding box center [706, 578] width 581 height 40
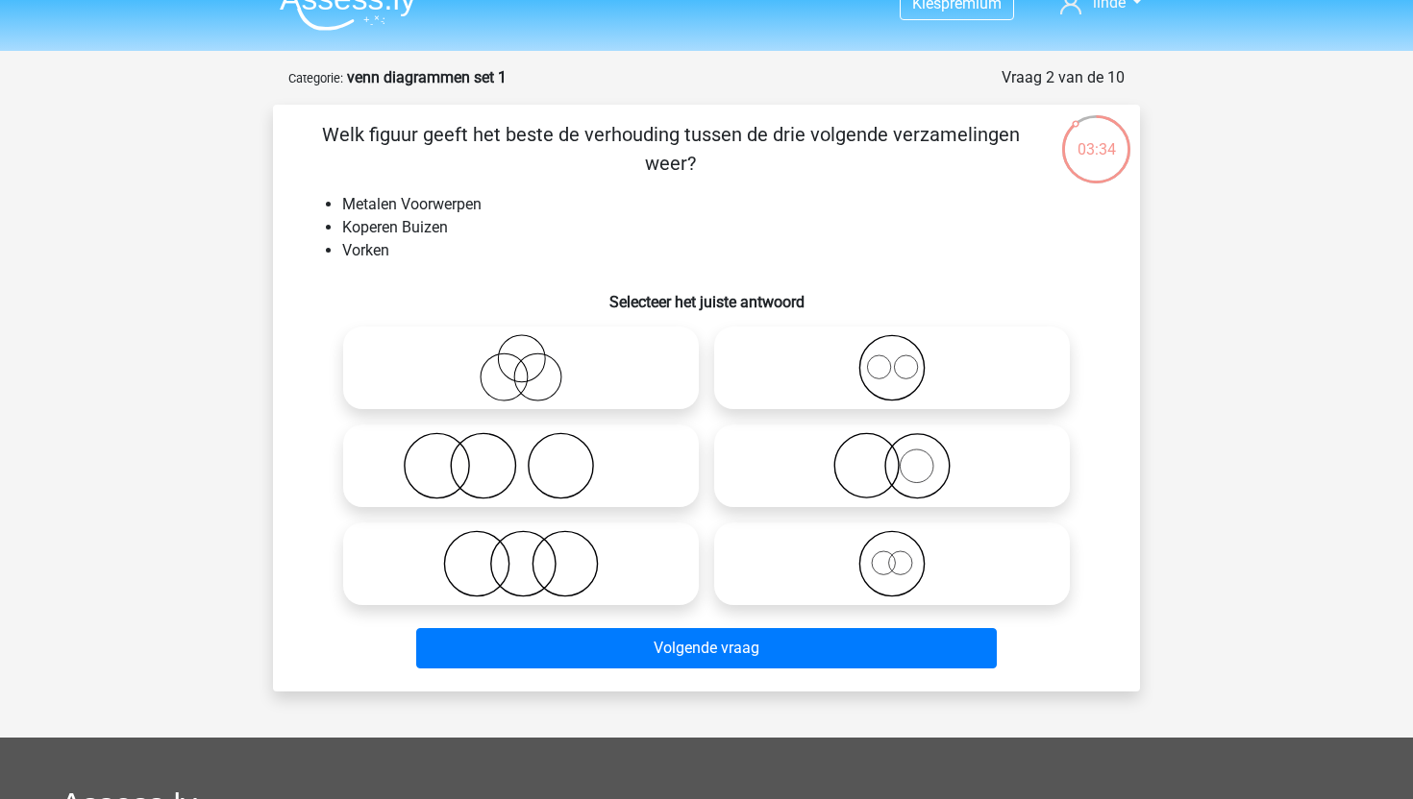
scroll to position [32, 0]
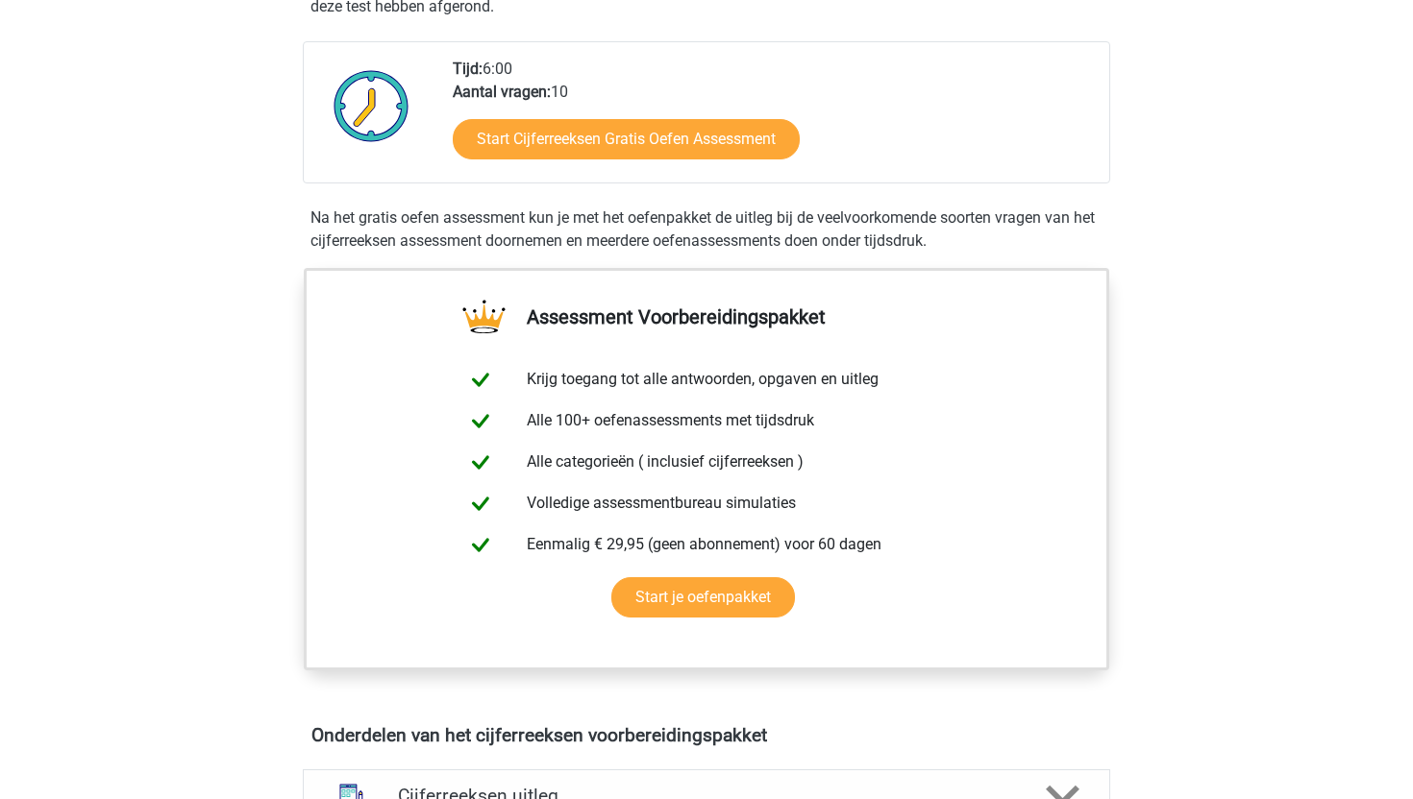
scroll to position [382, 0]
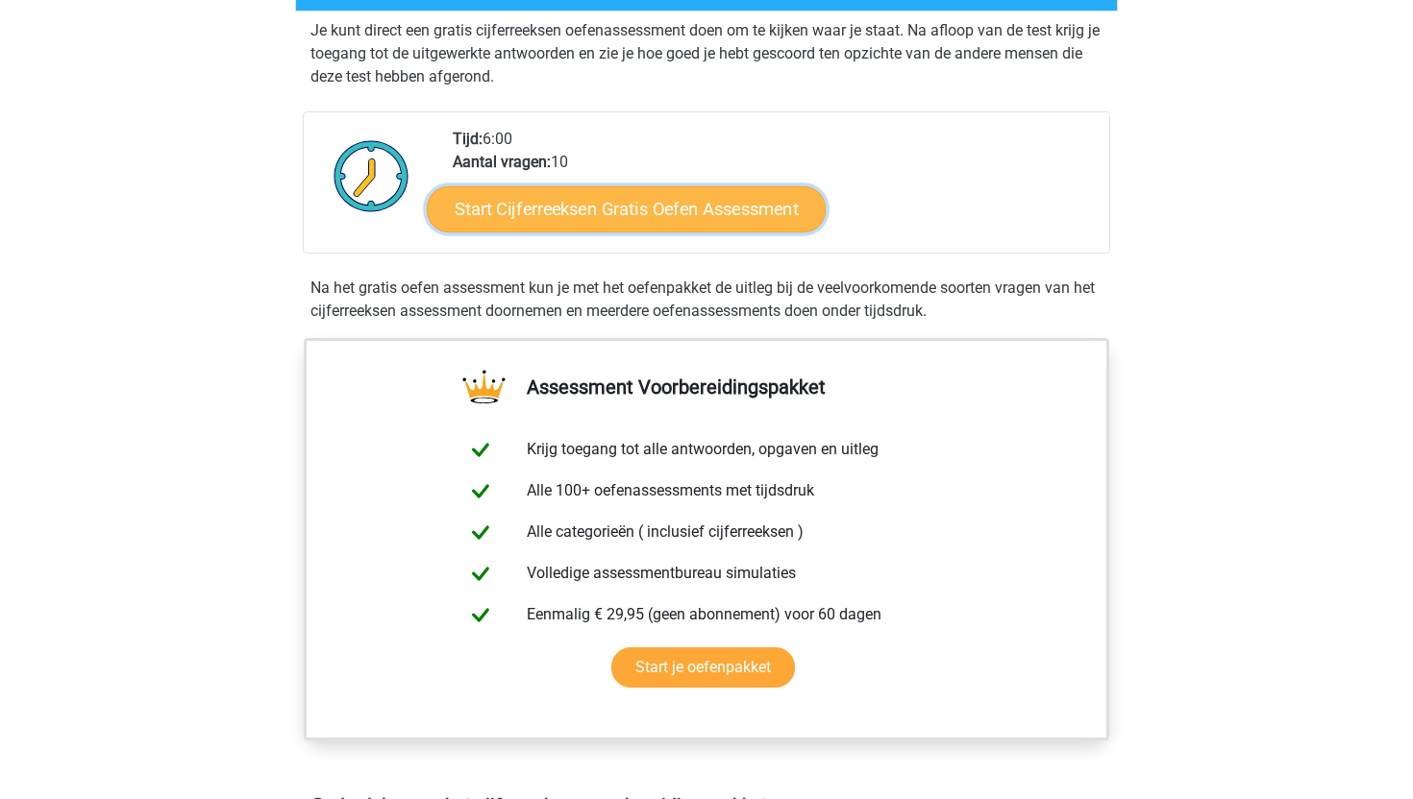
click at [666, 230] on link "Start Cijferreeksen Gratis Oefen Assessment" at bounding box center [626, 208] width 399 height 46
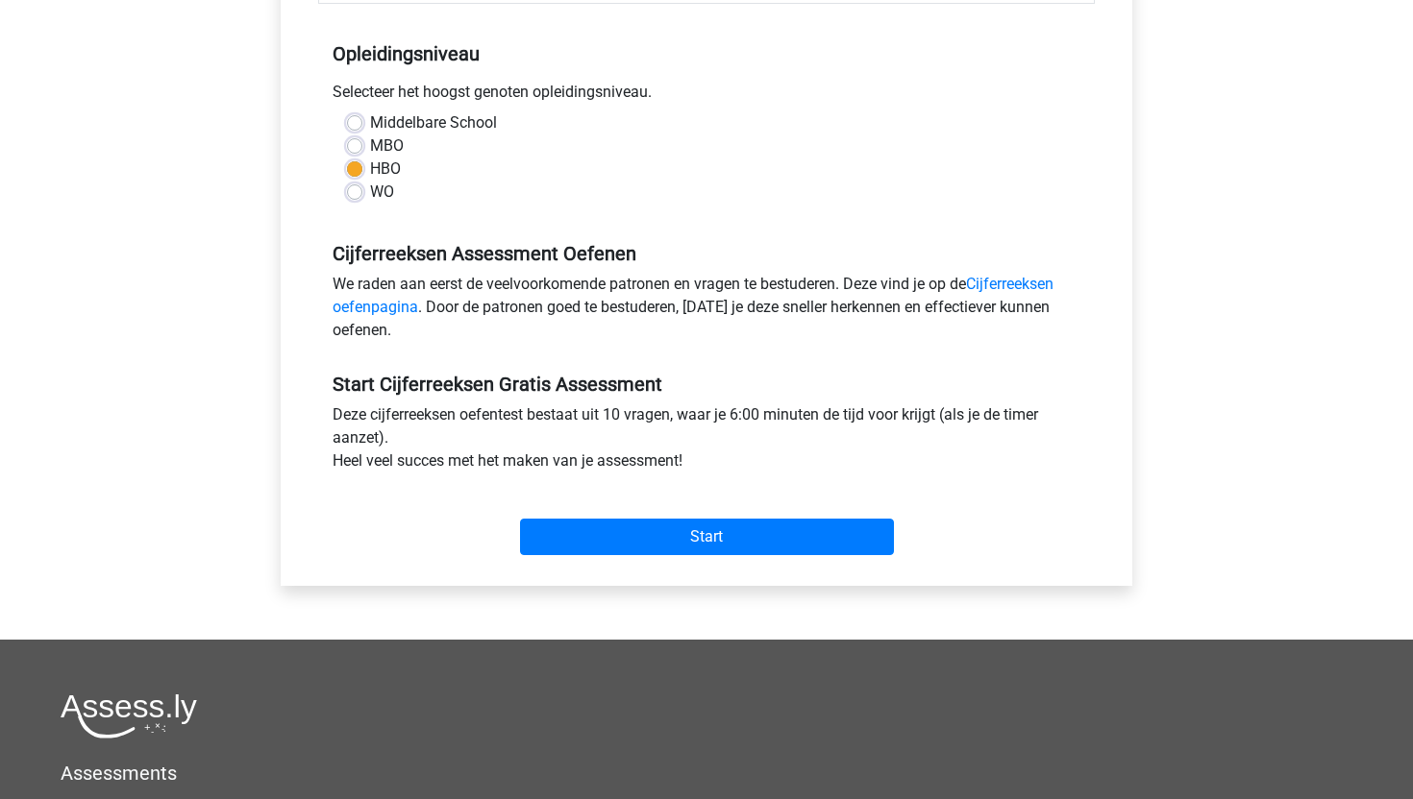
scroll to position [439, 0]
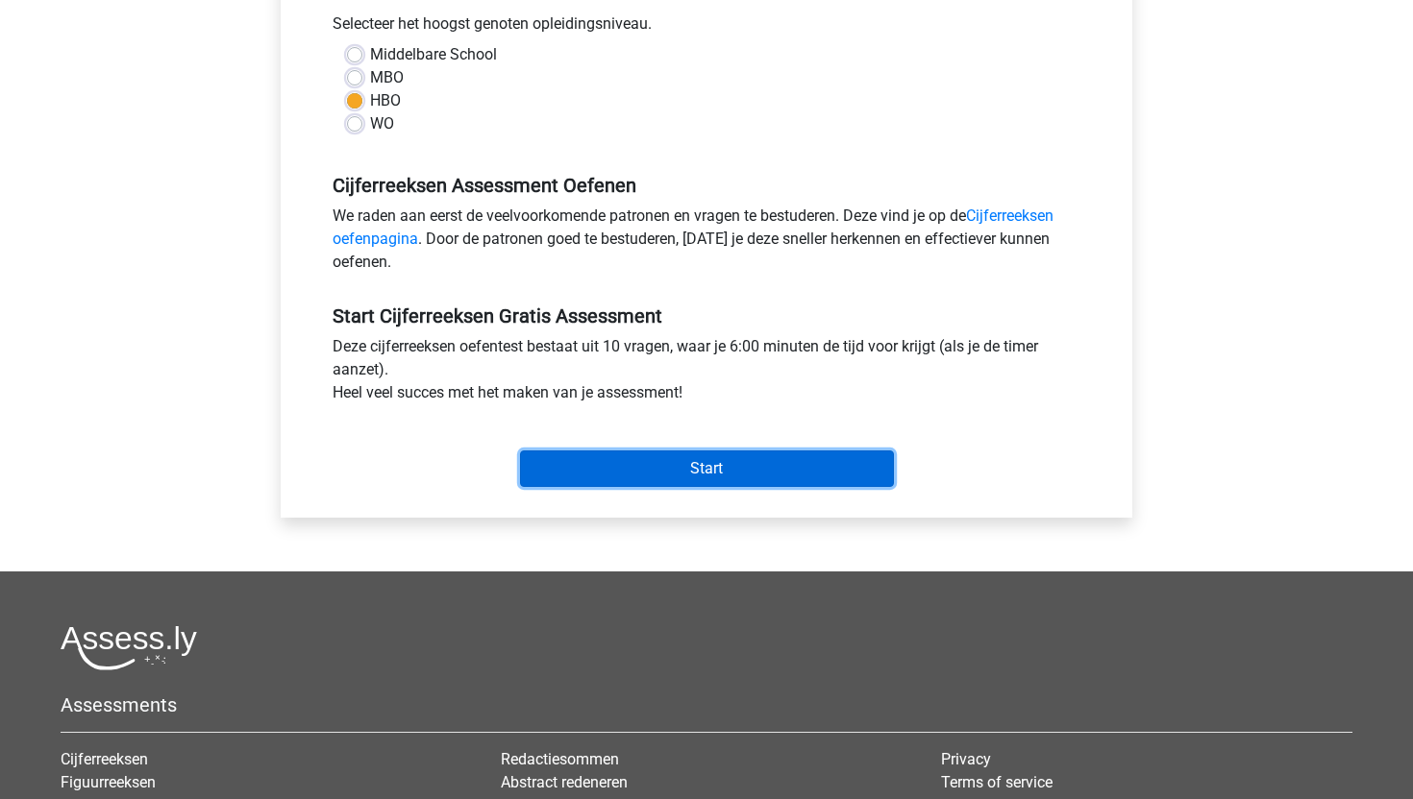
click at [735, 469] on input "Start" at bounding box center [707, 469] width 374 height 37
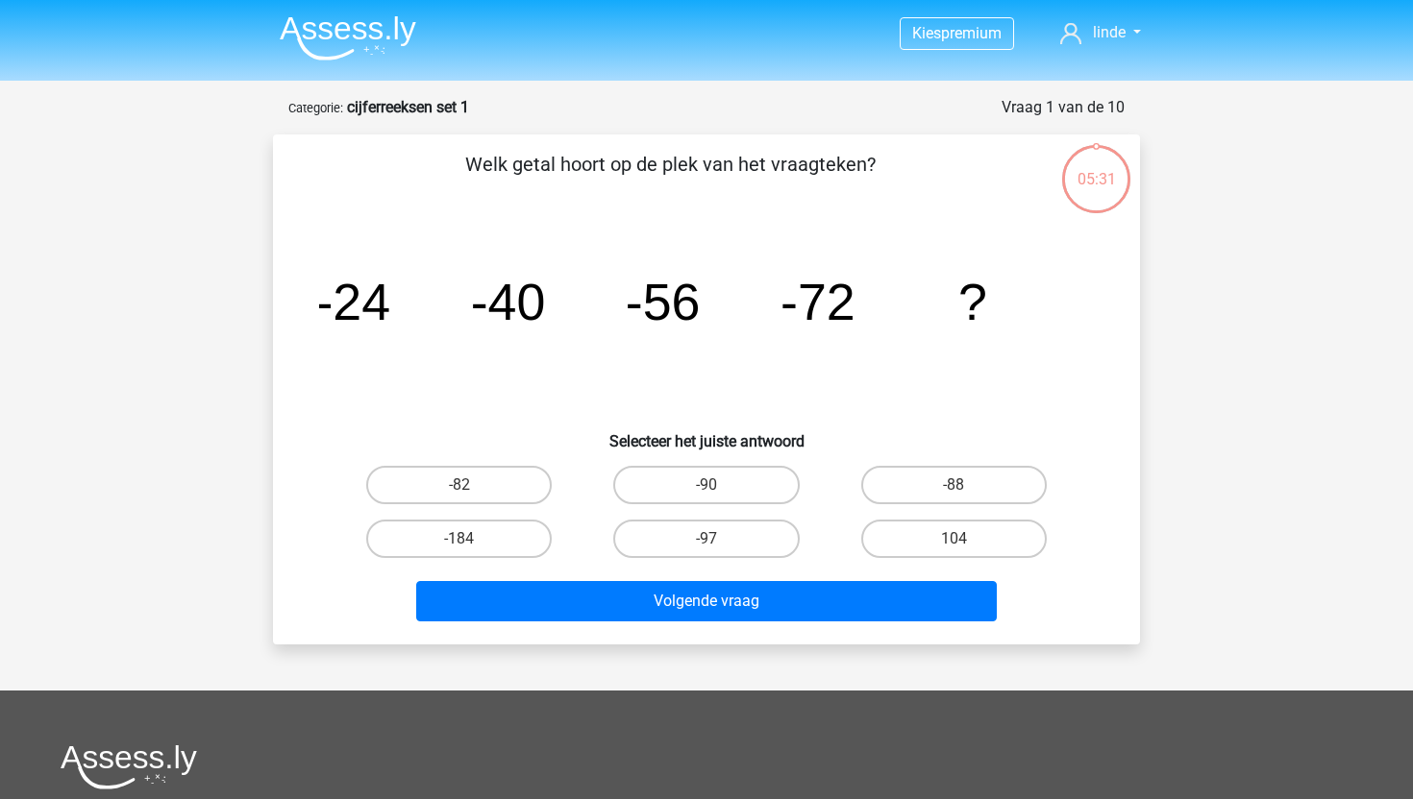
click at [966, 480] on label "-88" at bounding box center [953, 485] width 185 height 38
click at [966, 485] on input "-88" at bounding box center [959, 491] width 12 height 12
radio input "true"
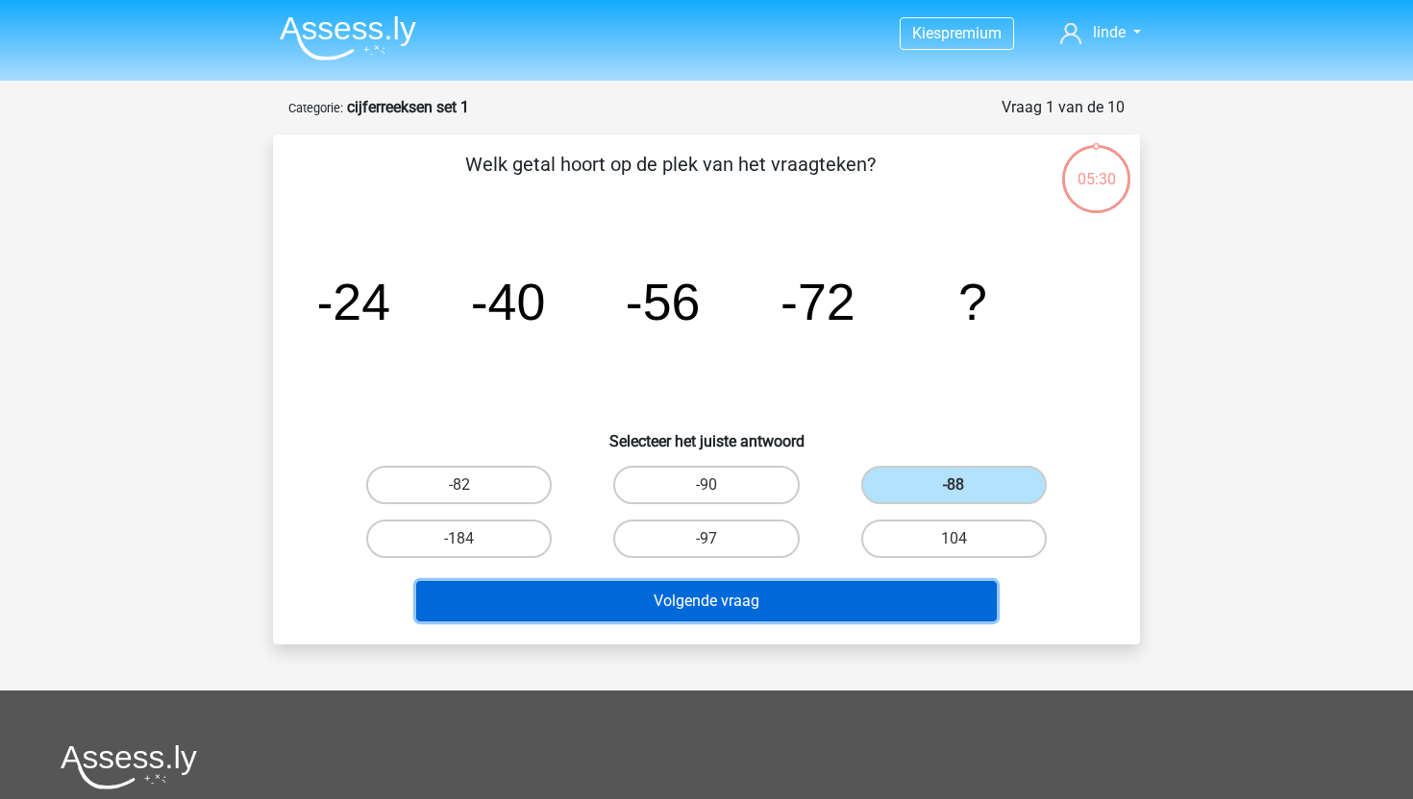
click at [872, 591] on button "Volgende vraag" at bounding box center [706, 601] width 581 height 40
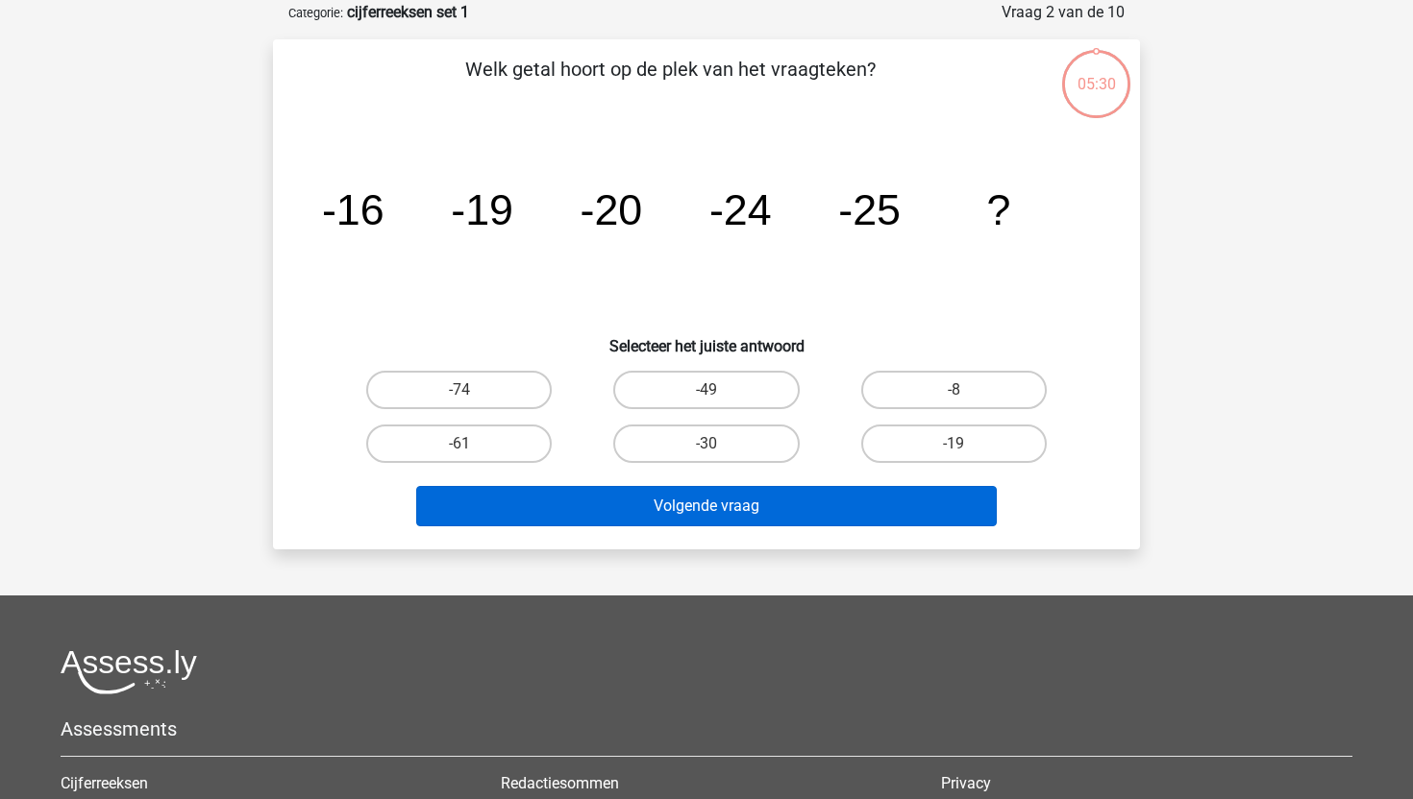
scroll to position [96, 0]
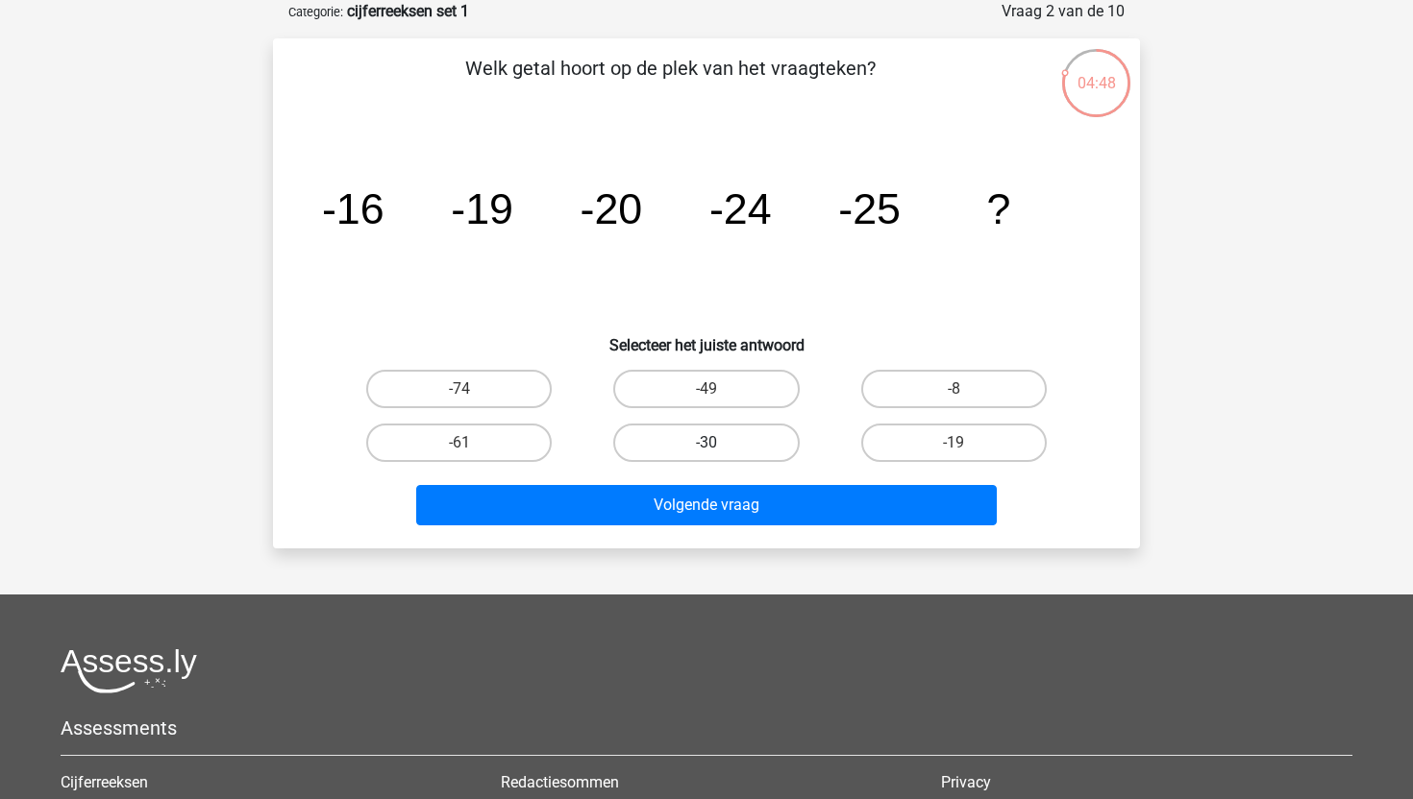
click at [657, 436] on label "-30" at bounding box center [705, 443] width 185 height 38
click at [706, 443] on input "-30" at bounding box center [712, 449] width 12 height 12
radio input "true"
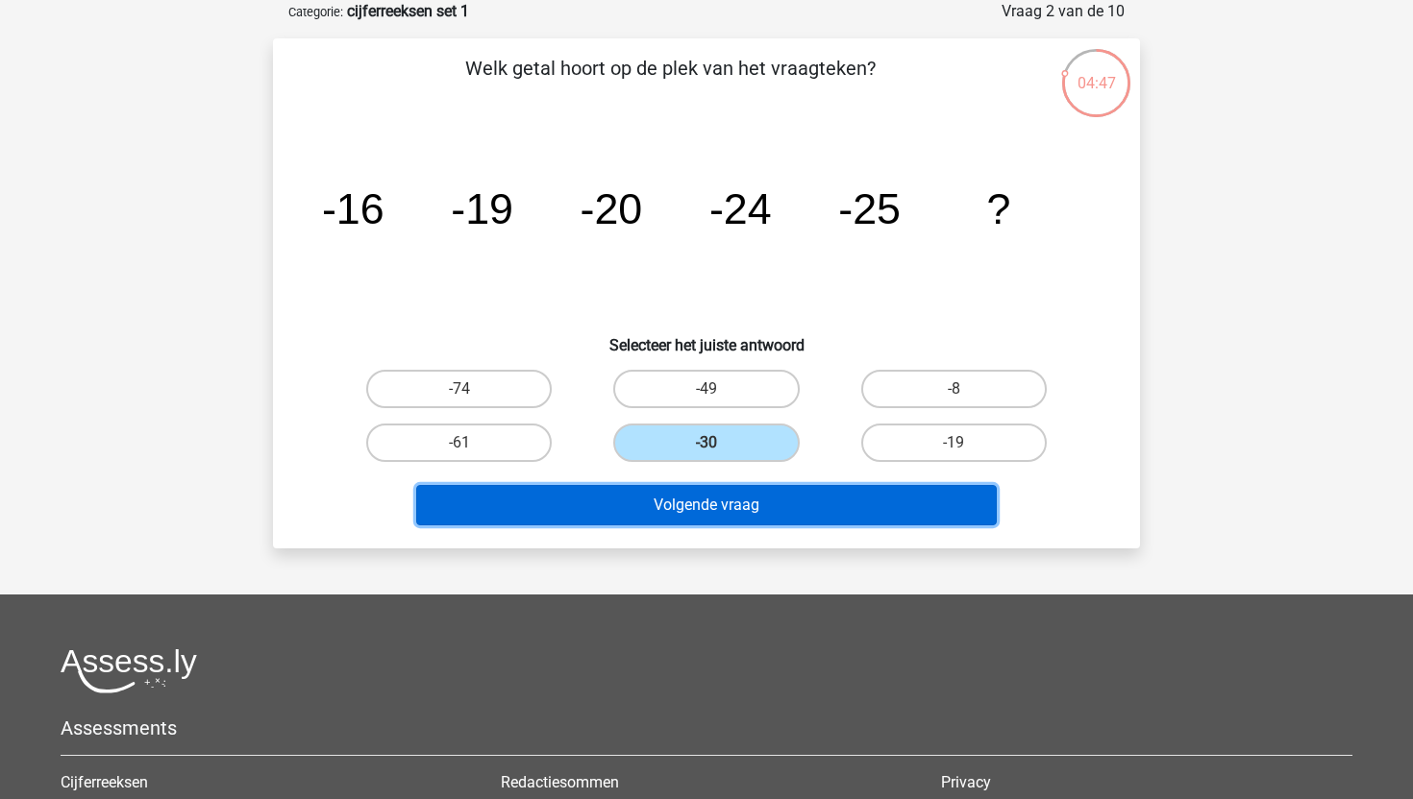
click at [657, 499] on button "Volgende vraag" at bounding box center [706, 505] width 581 height 40
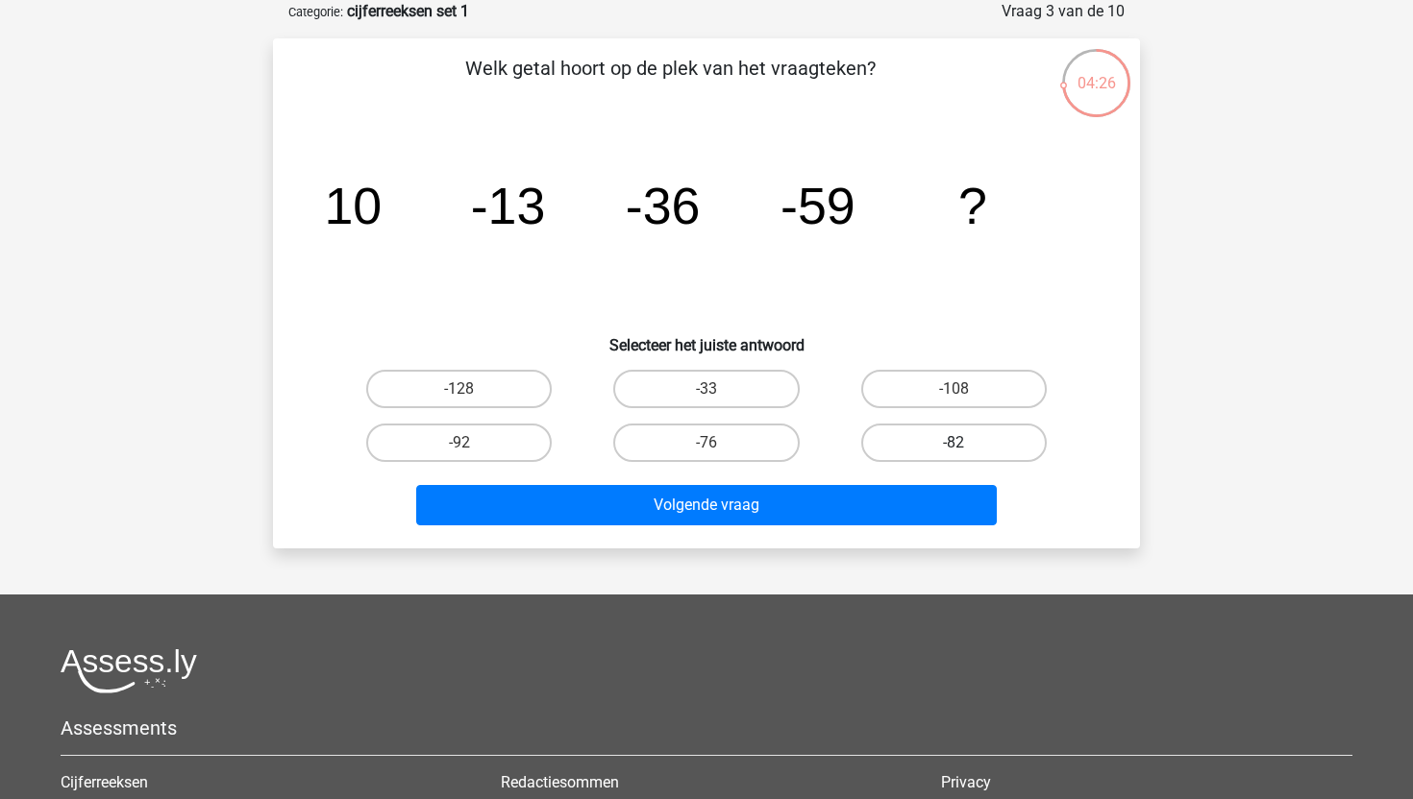
click at [1002, 444] on label "-82" at bounding box center [953, 443] width 185 height 38
click at [966, 444] on input "-82" at bounding box center [959, 449] width 12 height 12
radio input "true"
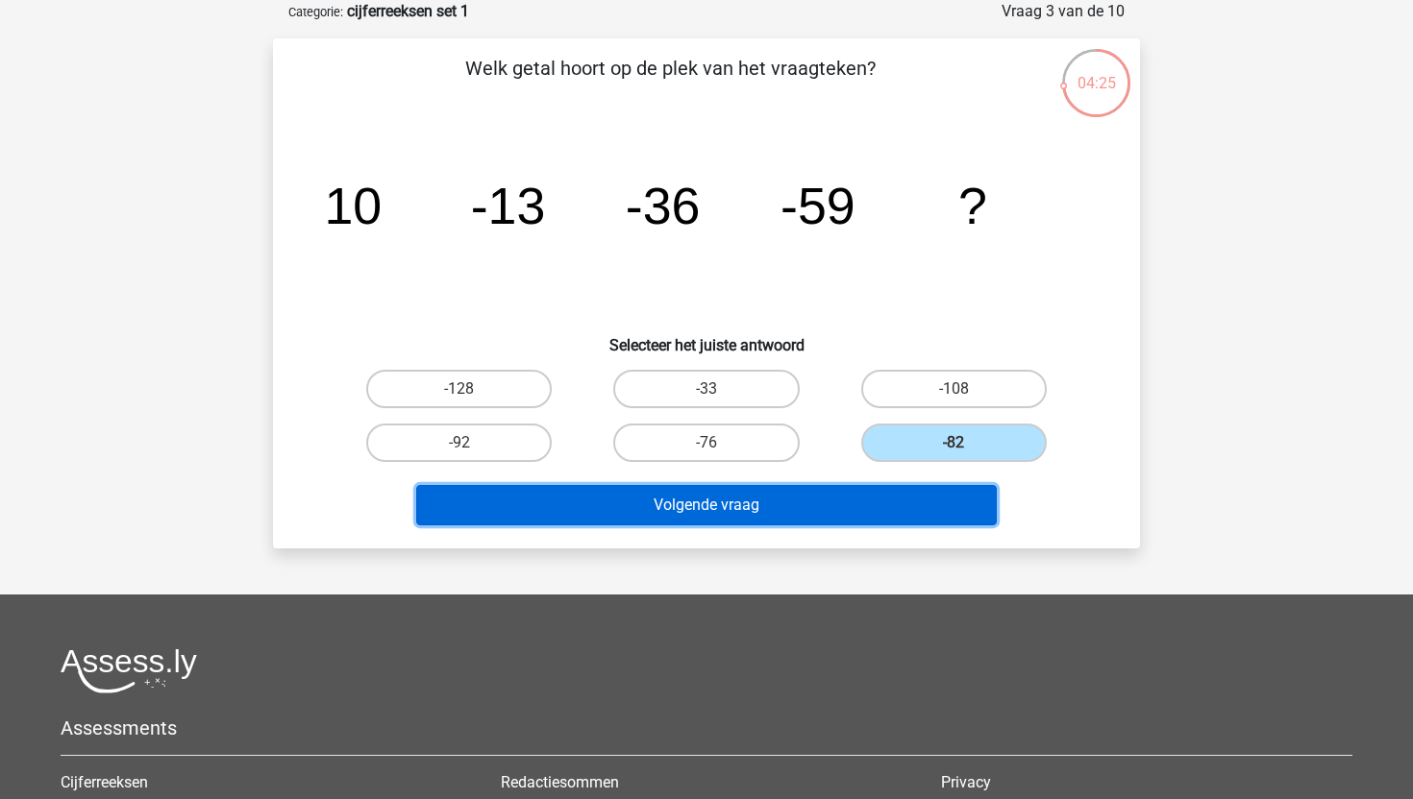
click at [798, 510] on button "Volgende vraag" at bounding box center [706, 505] width 581 height 40
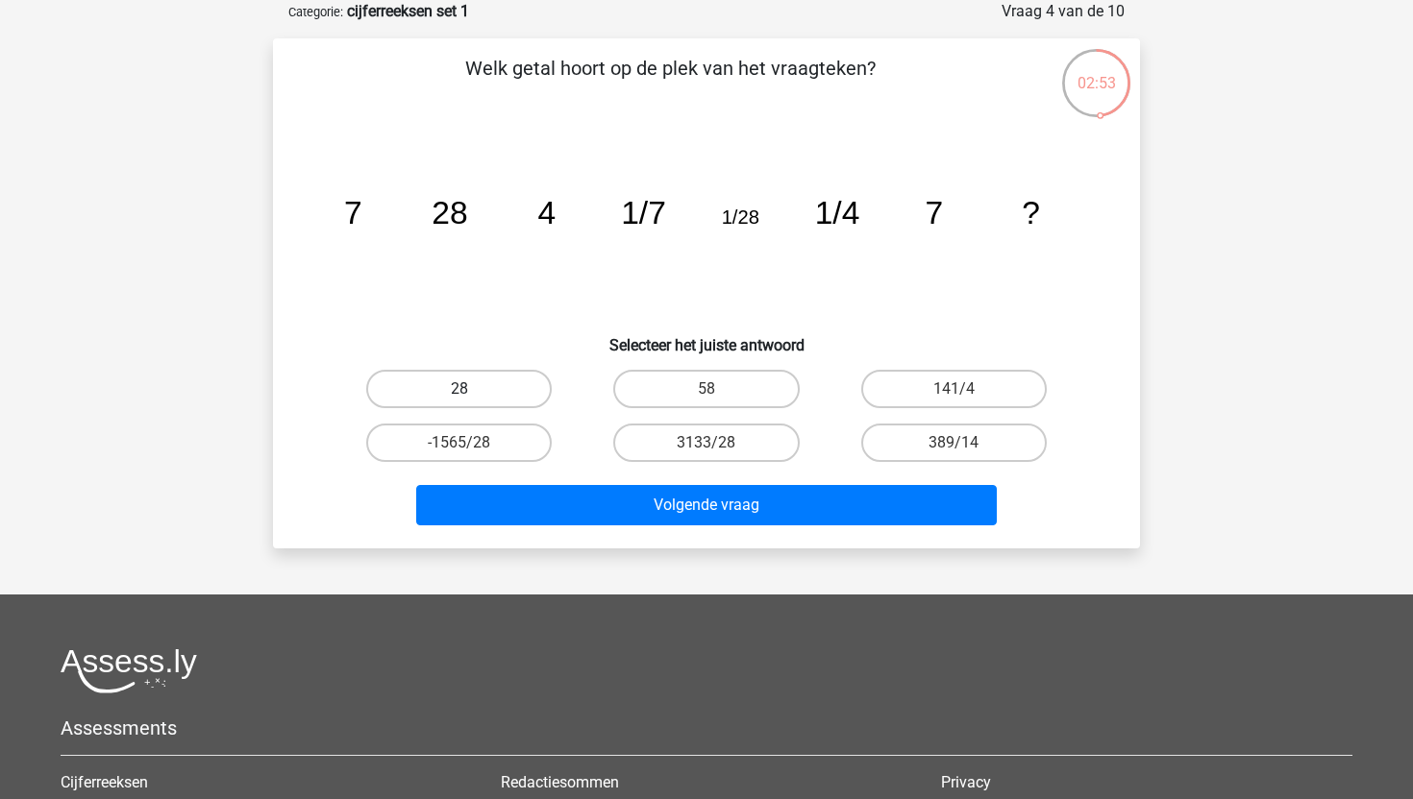
click at [542, 385] on label "28" at bounding box center [458, 389] width 185 height 38
click at [472, 389] on input "28" at bounding box center [465, 395] width 12 height 12
radio input "true"
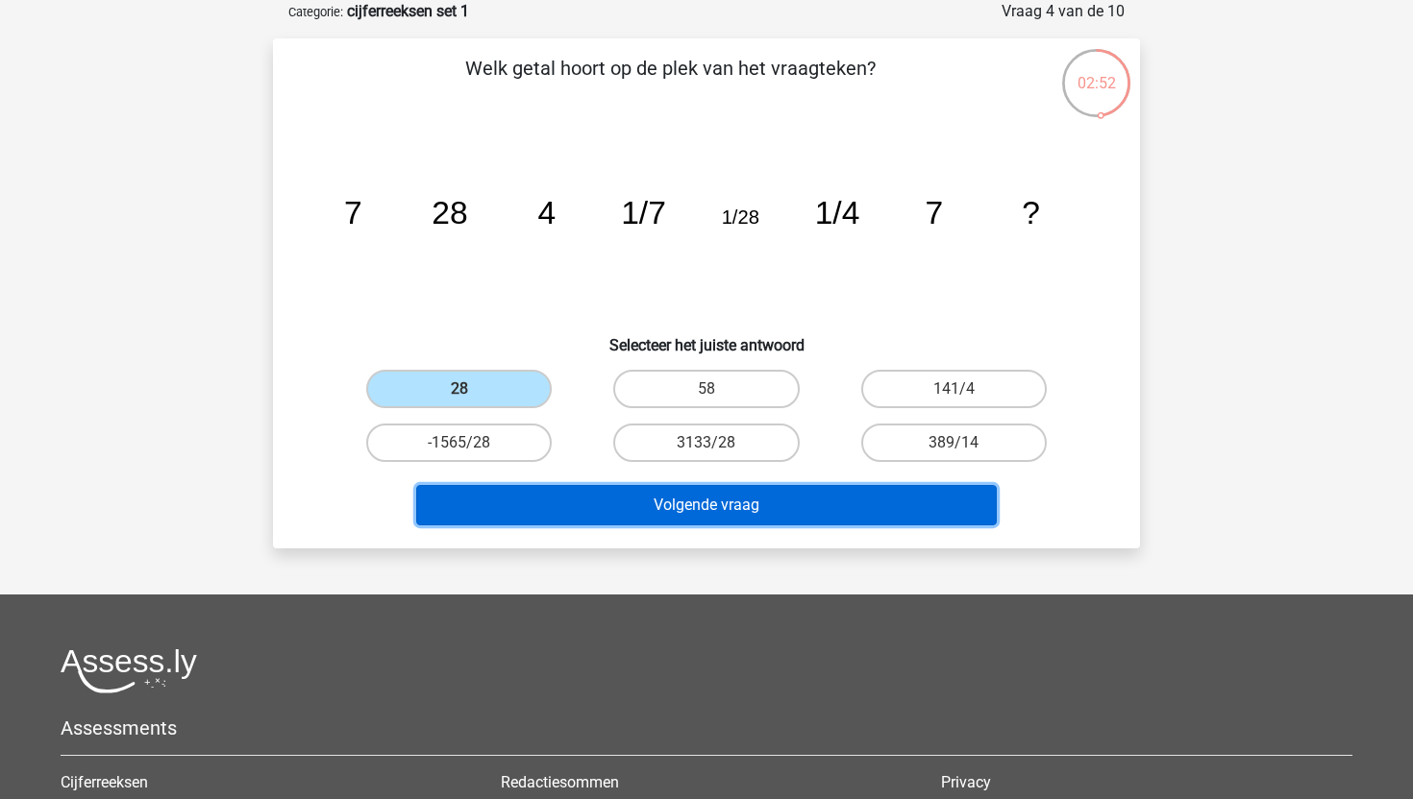
click at [635, 506] on button "Volgende vraag" at bounding box center [706, 505] width 581 height 40
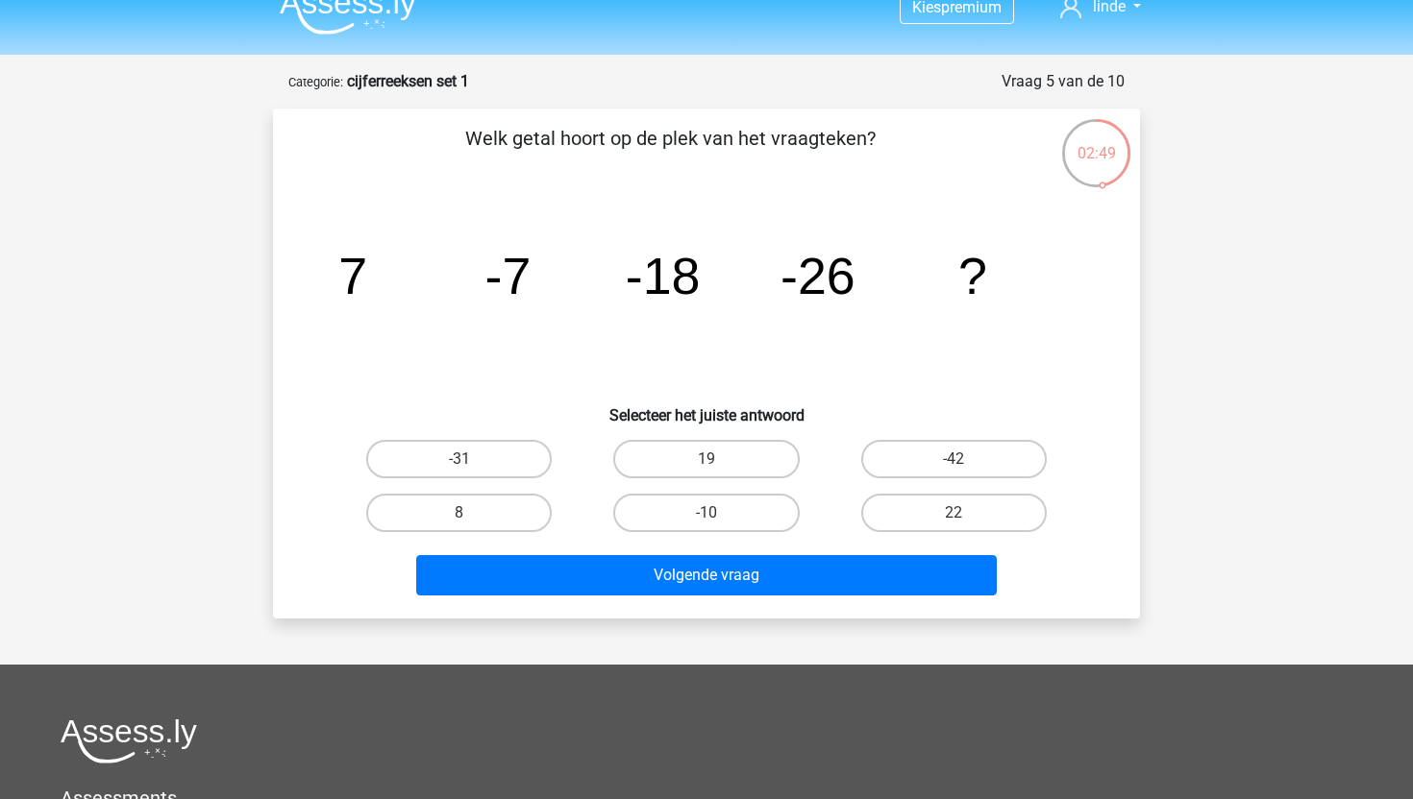
scroll to position [32, 0]
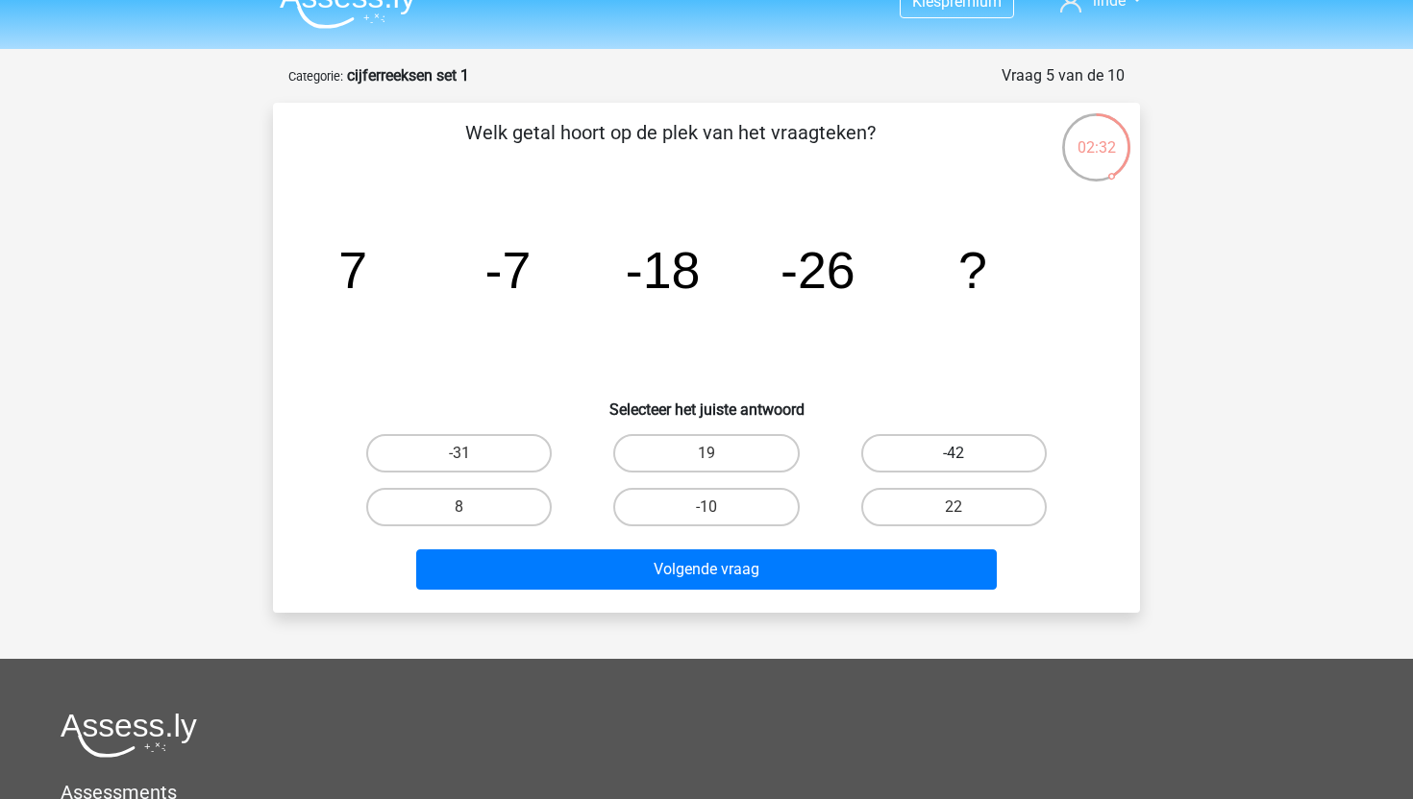
click at [1011, 449] on label "-42" at bounding box center [953, 453] width 185 height 38
click at [966, 454] on input "-42" at bounding box center [959, 460] width 12 height 12
radio input "true"
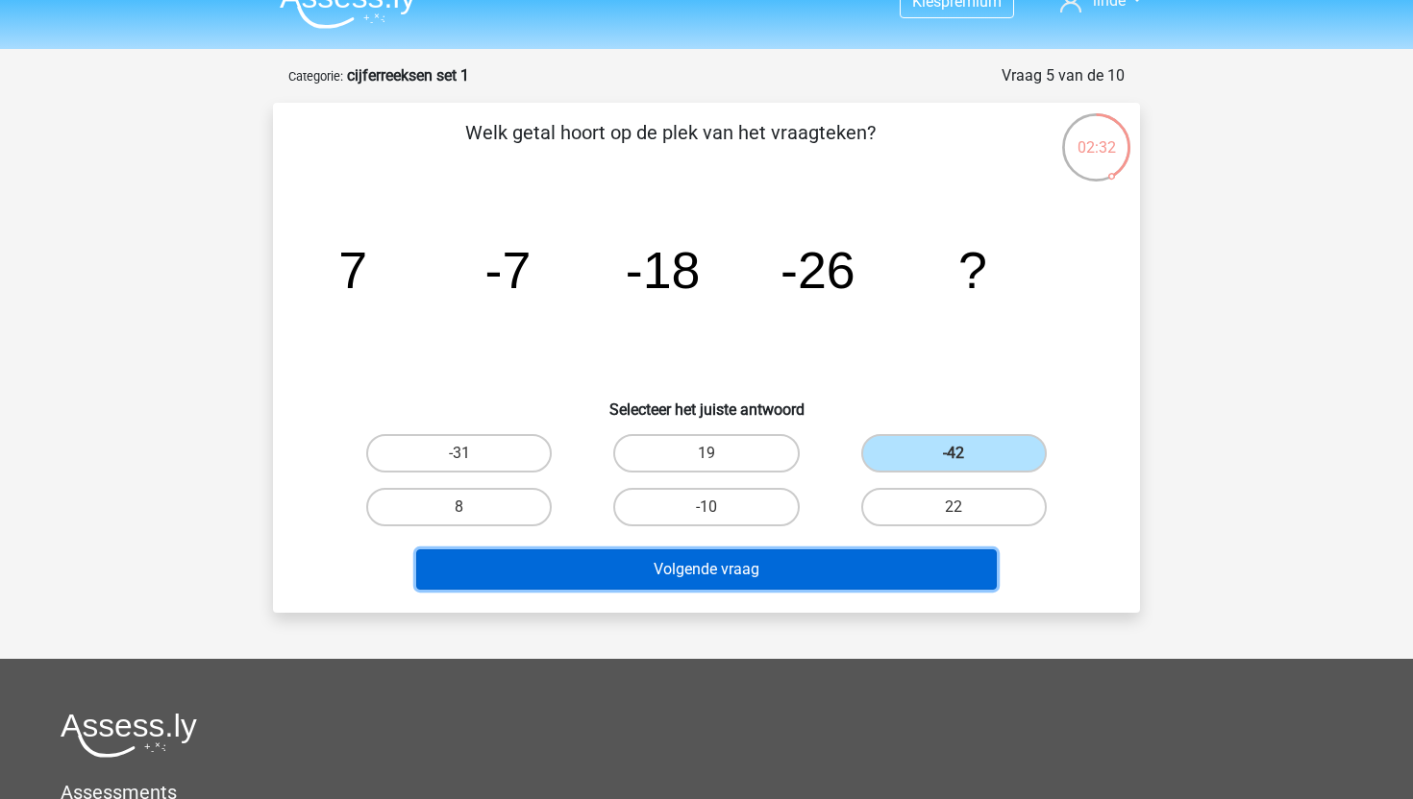
click at [819, 579] on button "Volgende vraag" at bounding box center [706, 570] width 581 height 40
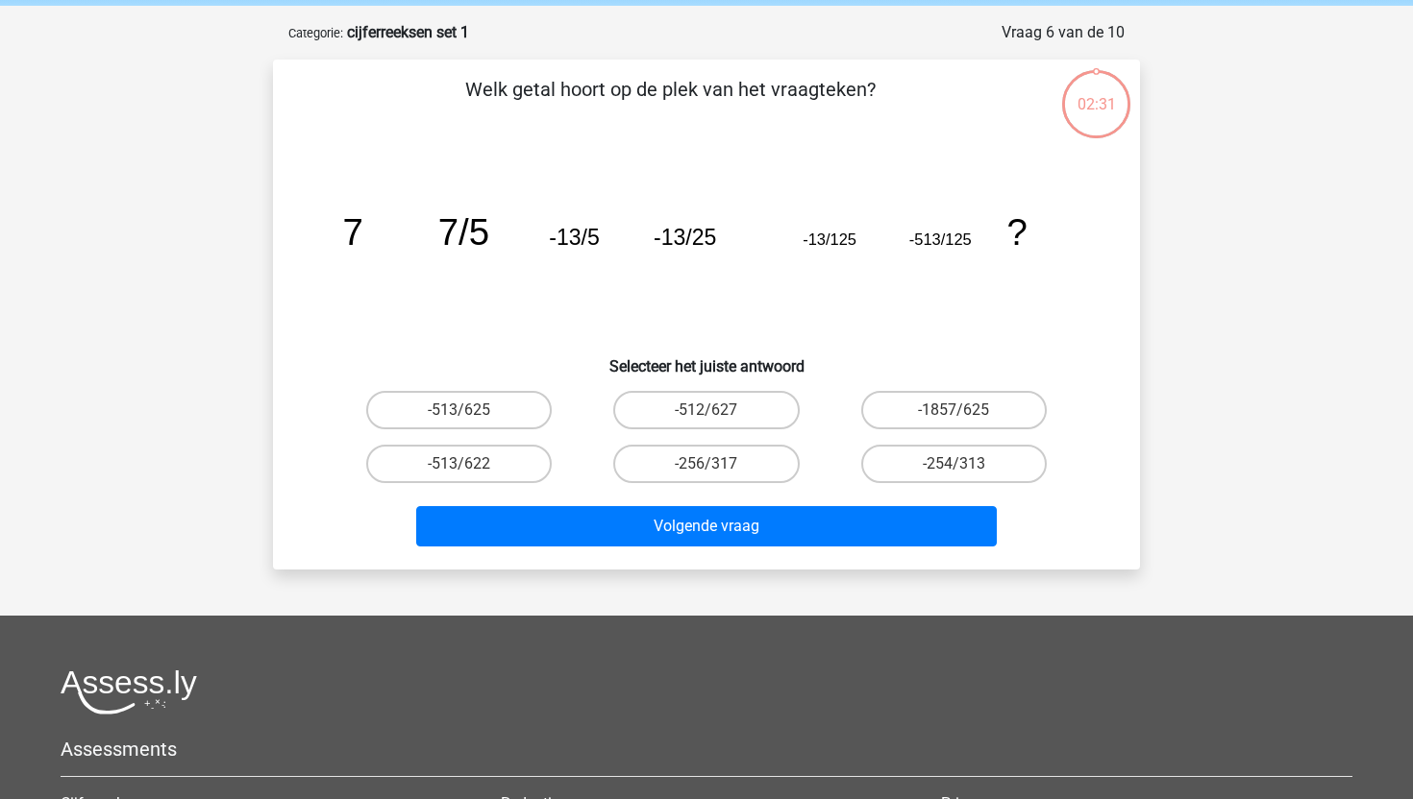
scroll to position [96, 0]
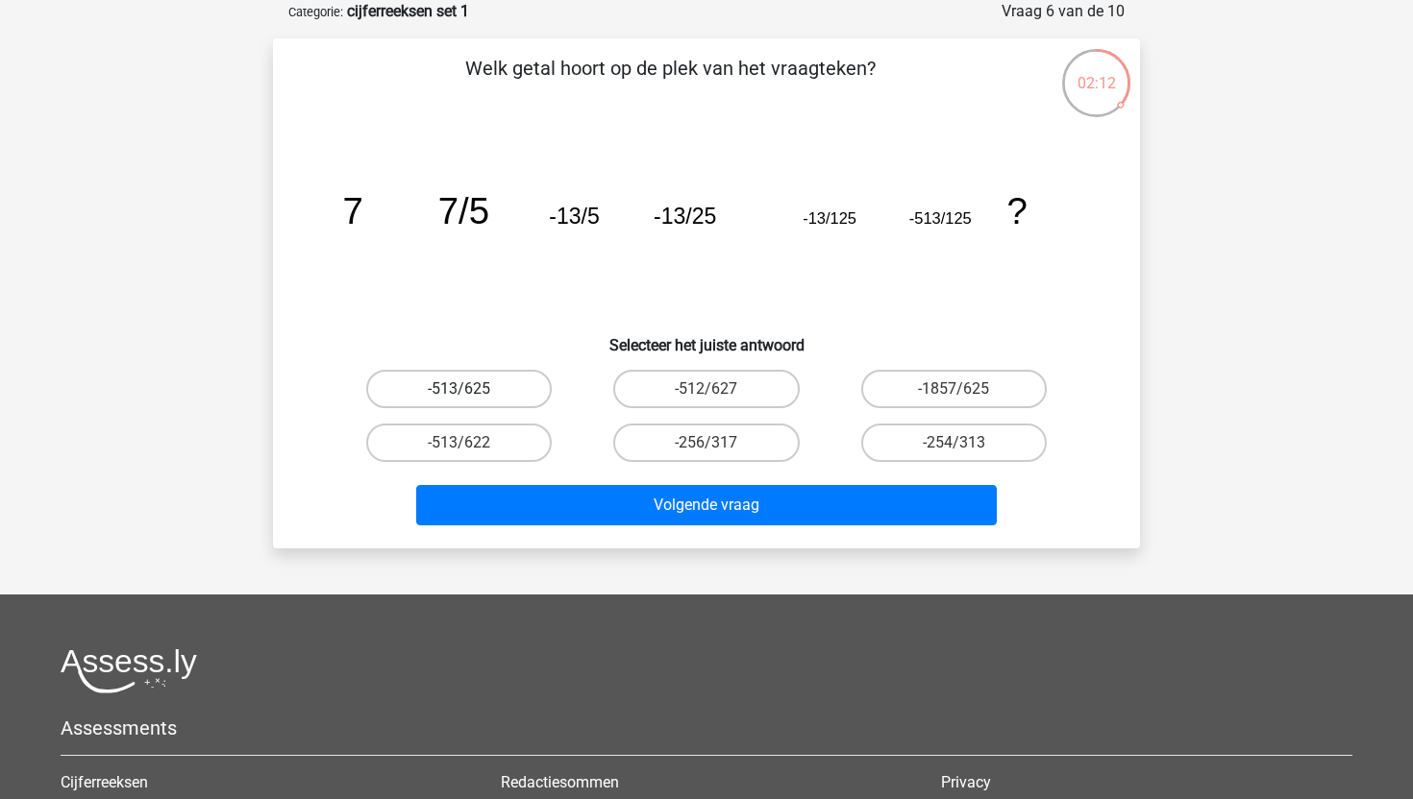
click at [499, 394] on label "-513/625" at bounding box center [458, 389] width 185 height 38
click at [472, 394] on input "-513/625" at bounding box center [465, 395] width 12 height 12
radio input "true"
click at [584, 529] on div "Volgende vraag" at bounding box center [706, 509] width 742 height 48
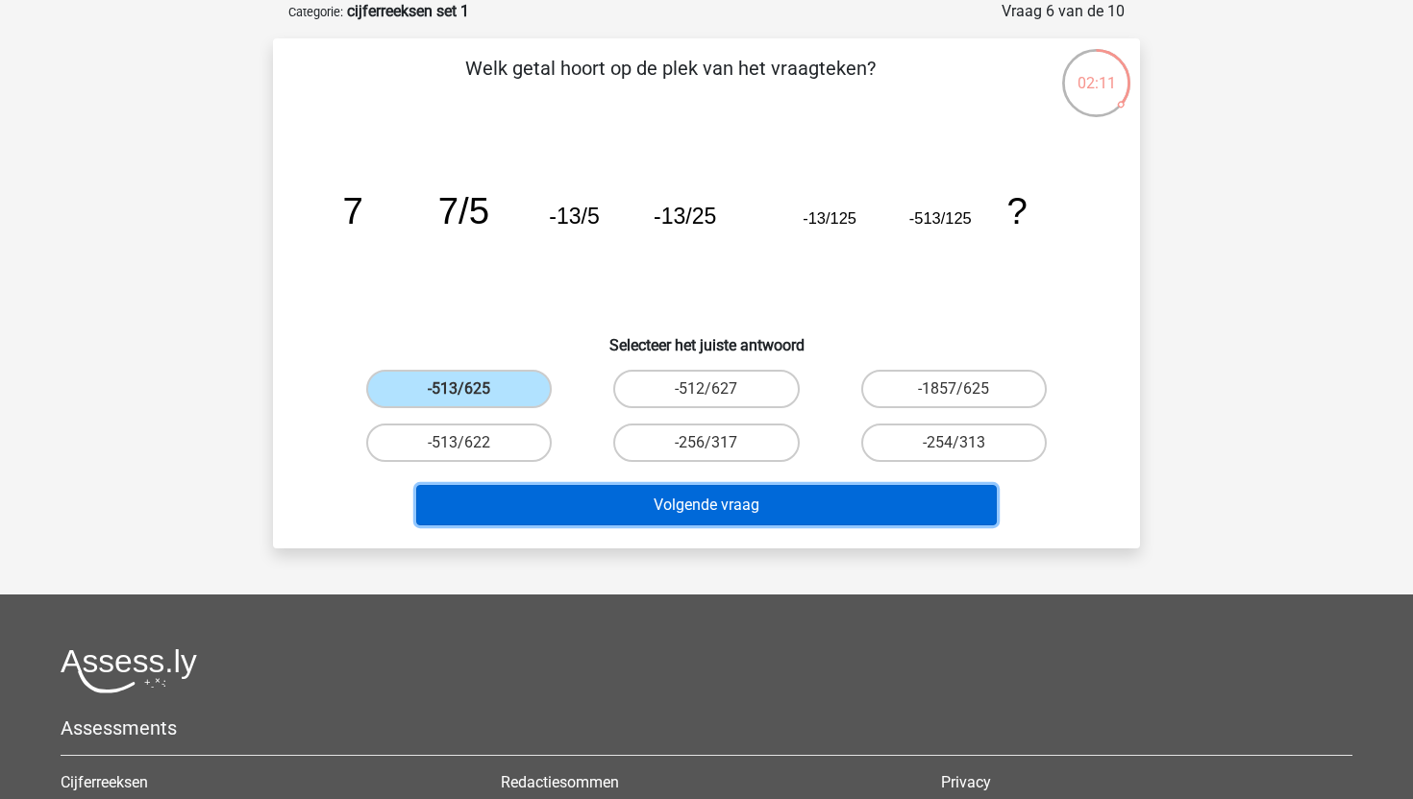
click at [579, 503] on button "Volgende vraag" at bounding box center [706, 505] width 581 height 40
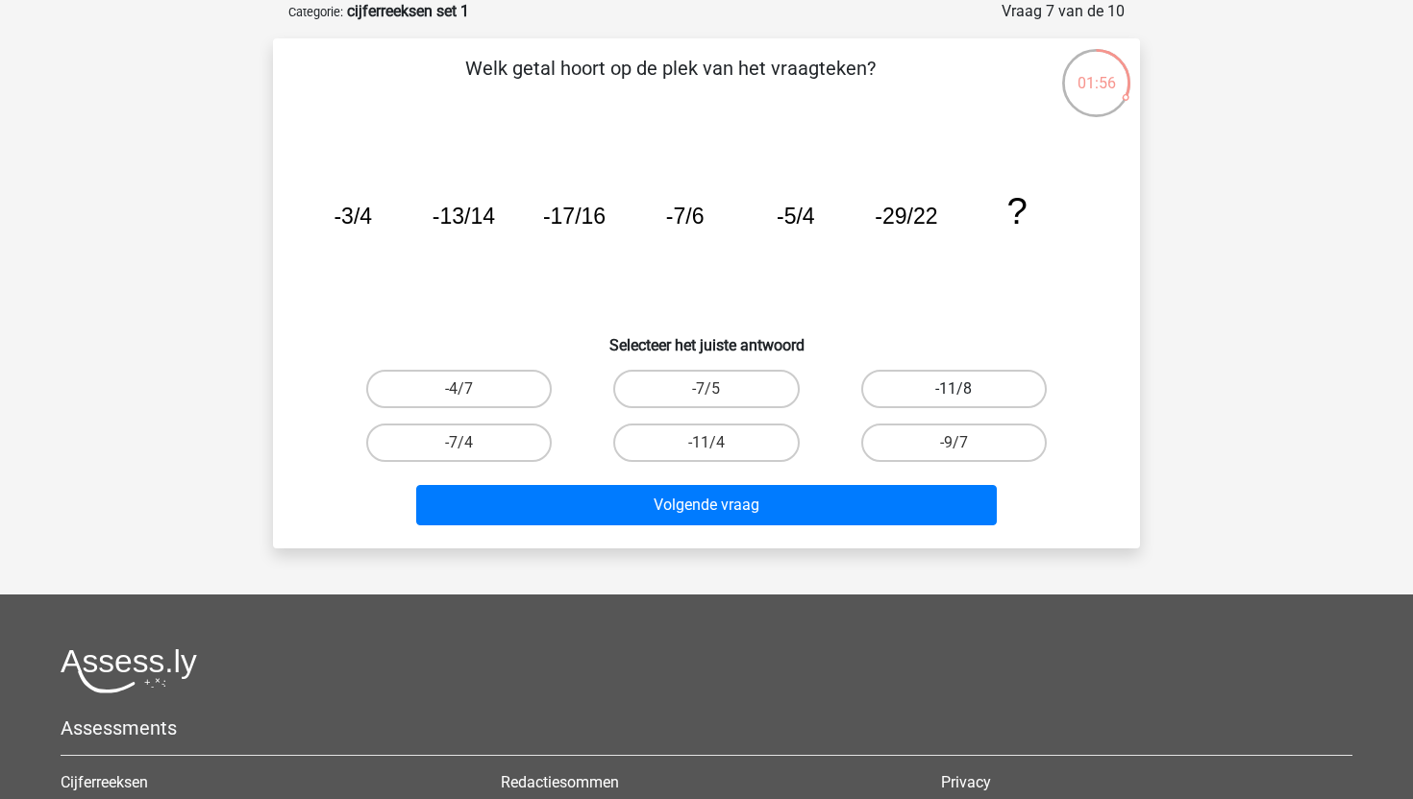
click at [955, 407] on label "-11/8" at bounding box center [953, 389] width 185 height 38
click at [955, 402] on input "-11/8" at bounding box center [959, 395] width 12 height 12
radio input "true"
click at [950, 393] on label "-11/8" at bounding box center [953, 389] width 185 height 38
click at [953, 393] on input "-11/8" at bounding box center [959, 395] width 12 height 12
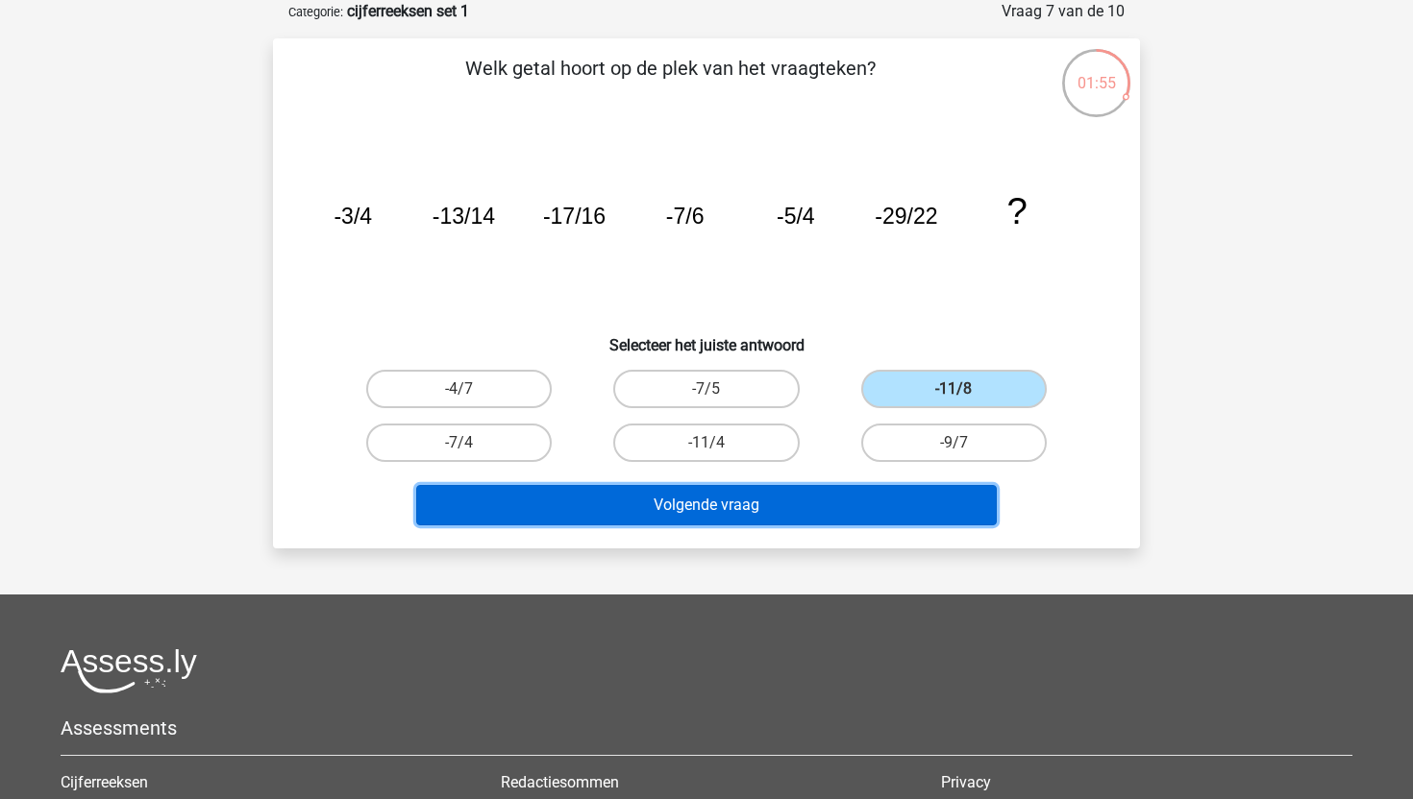
click at [817, 502] on button "Volgende vraag" at bounding box center [706, 505] width 581 height 40
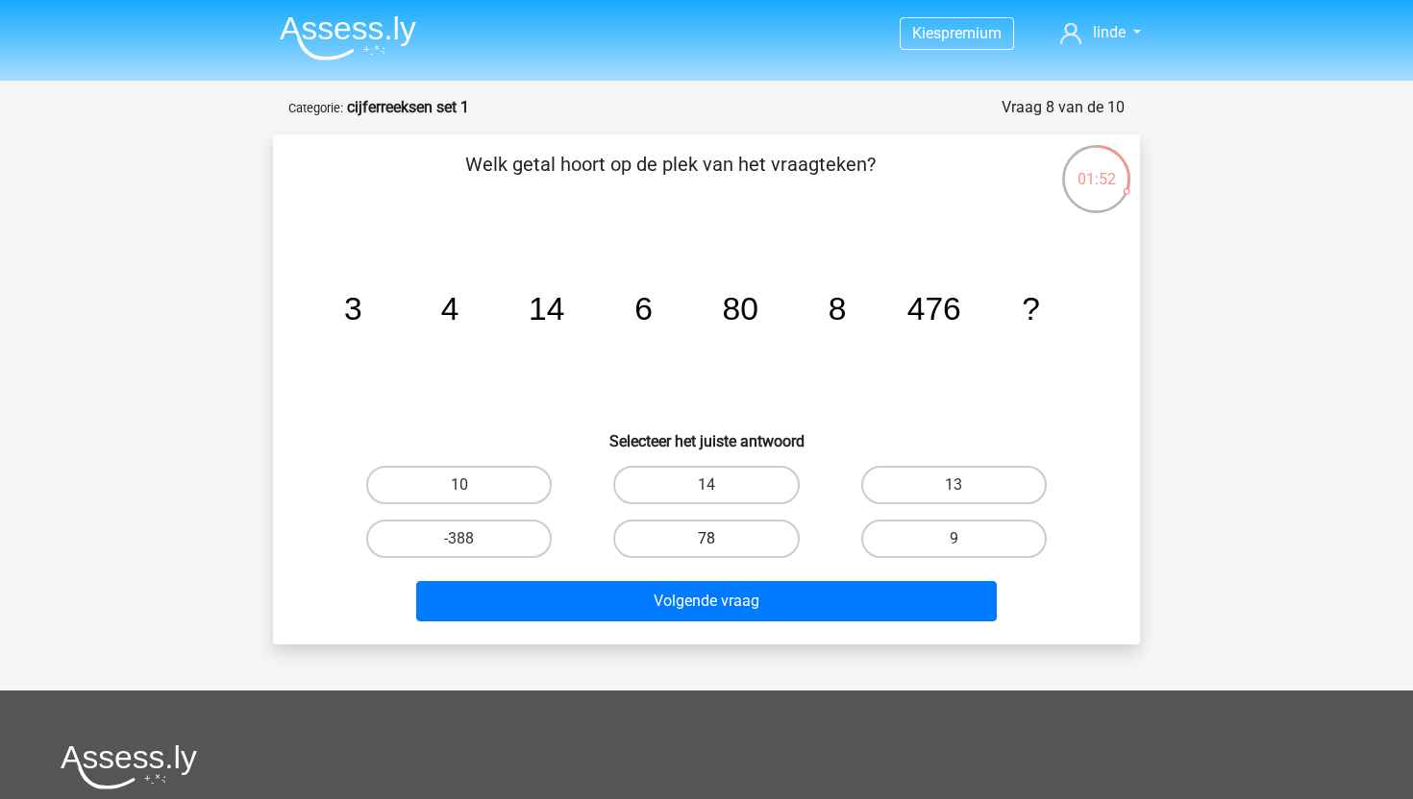
scroll to position [3, 0]
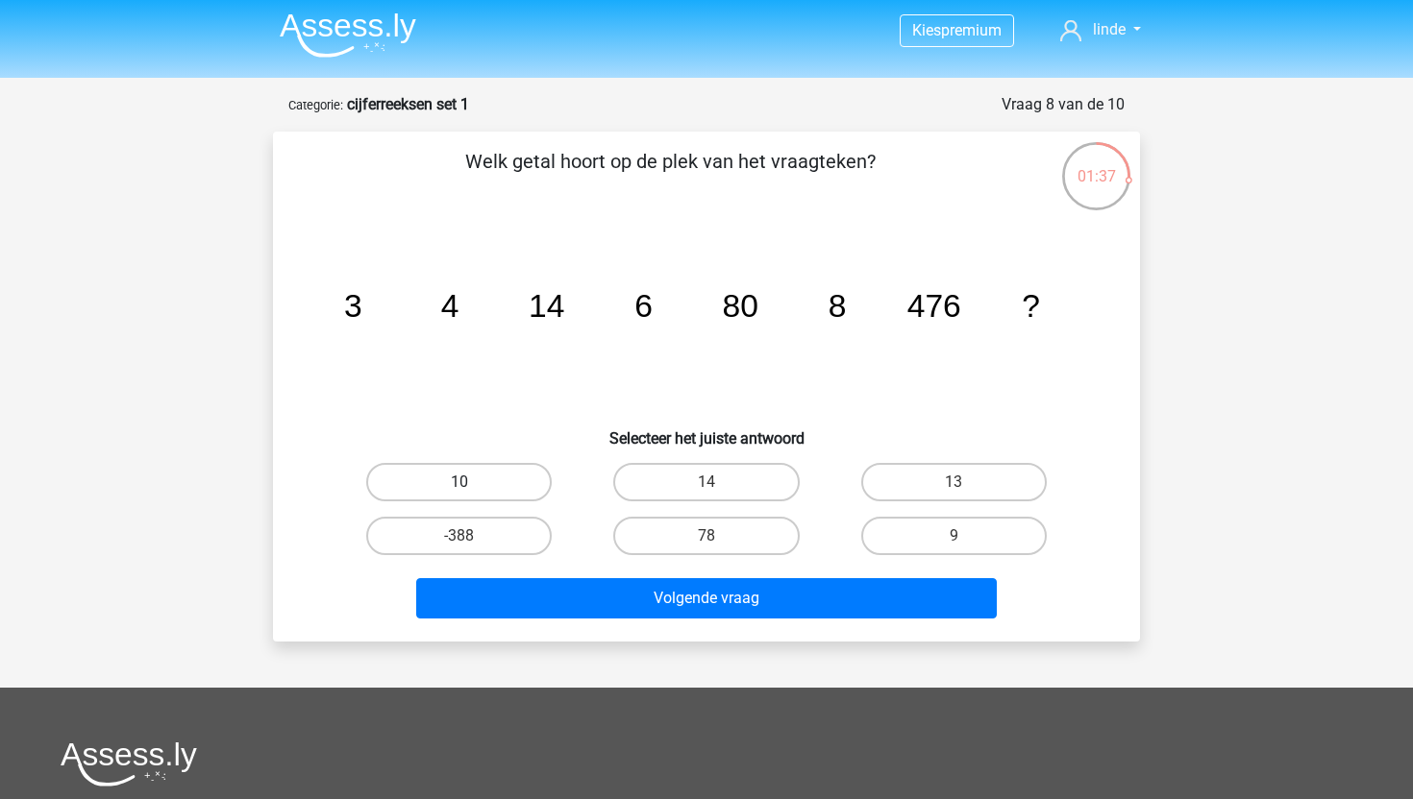
click at [477, 480] on label "10" at bounding box center [458, 482] width 185 height 38
click at [472, 482] on input "10" at bounding box center [465, 488] width 12 height 12
radio input "true"
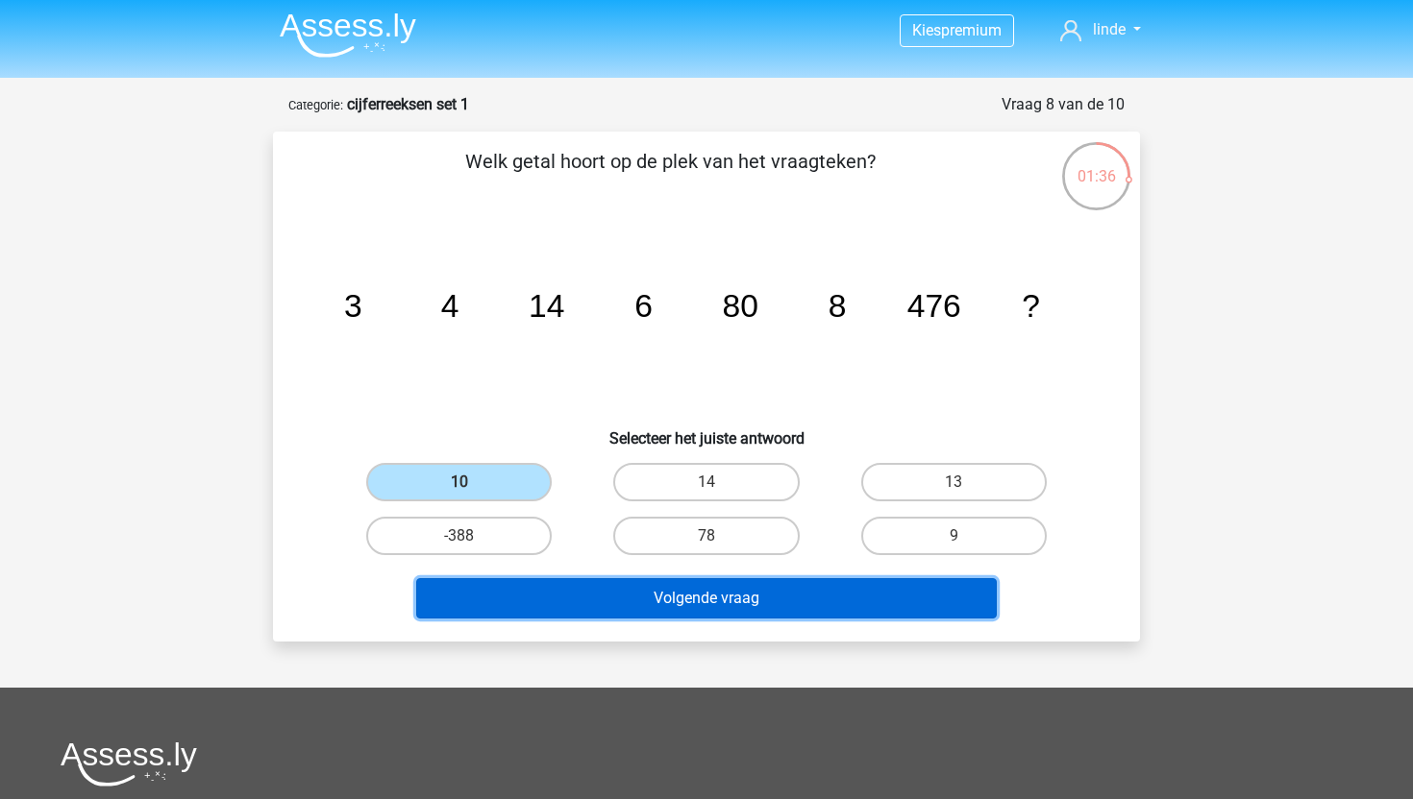
click at [584, 602] on button "Volgende vraag" at bounding box center [706, 598] width 581 height 40
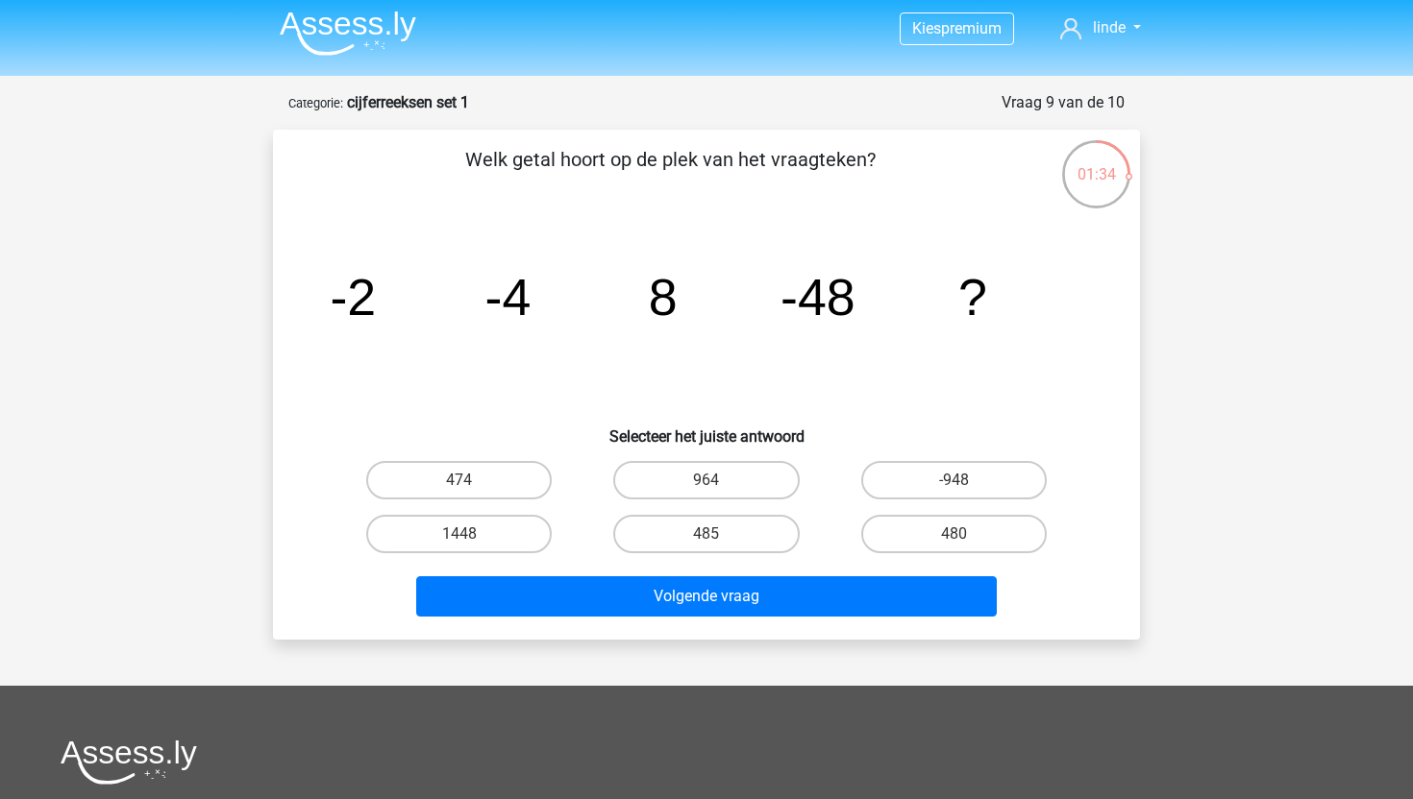
scroll to position [8, 0]
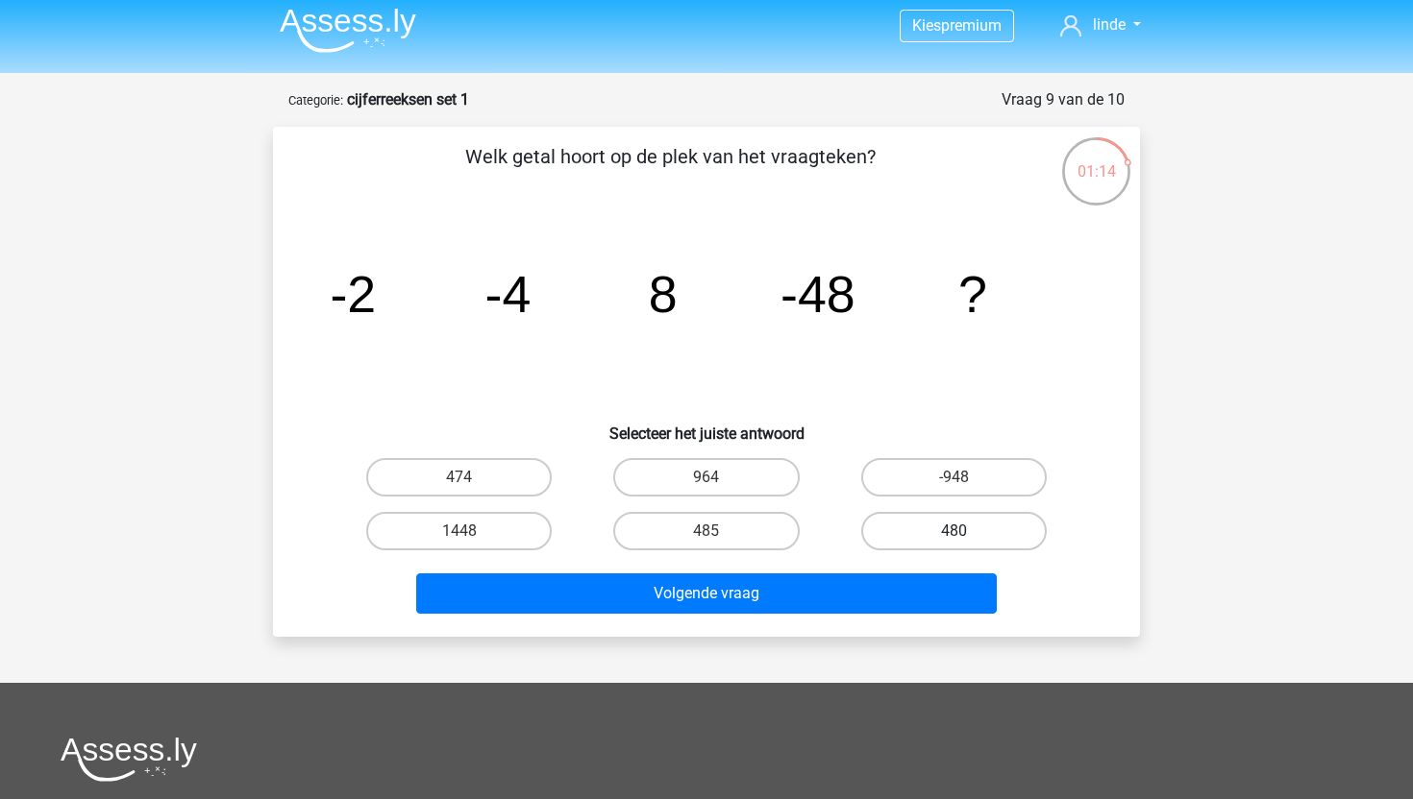
click at [993, 532] on label "480" at bounding box center [953, 531] width 185 height 38
click at [966, 532] on input "480" at bounding box center [959, 537] width 12 height 12
radio input "true"
click at [873, 572] on div "Volgende vraag" at bounding box center [706, 589] width 805 height 63
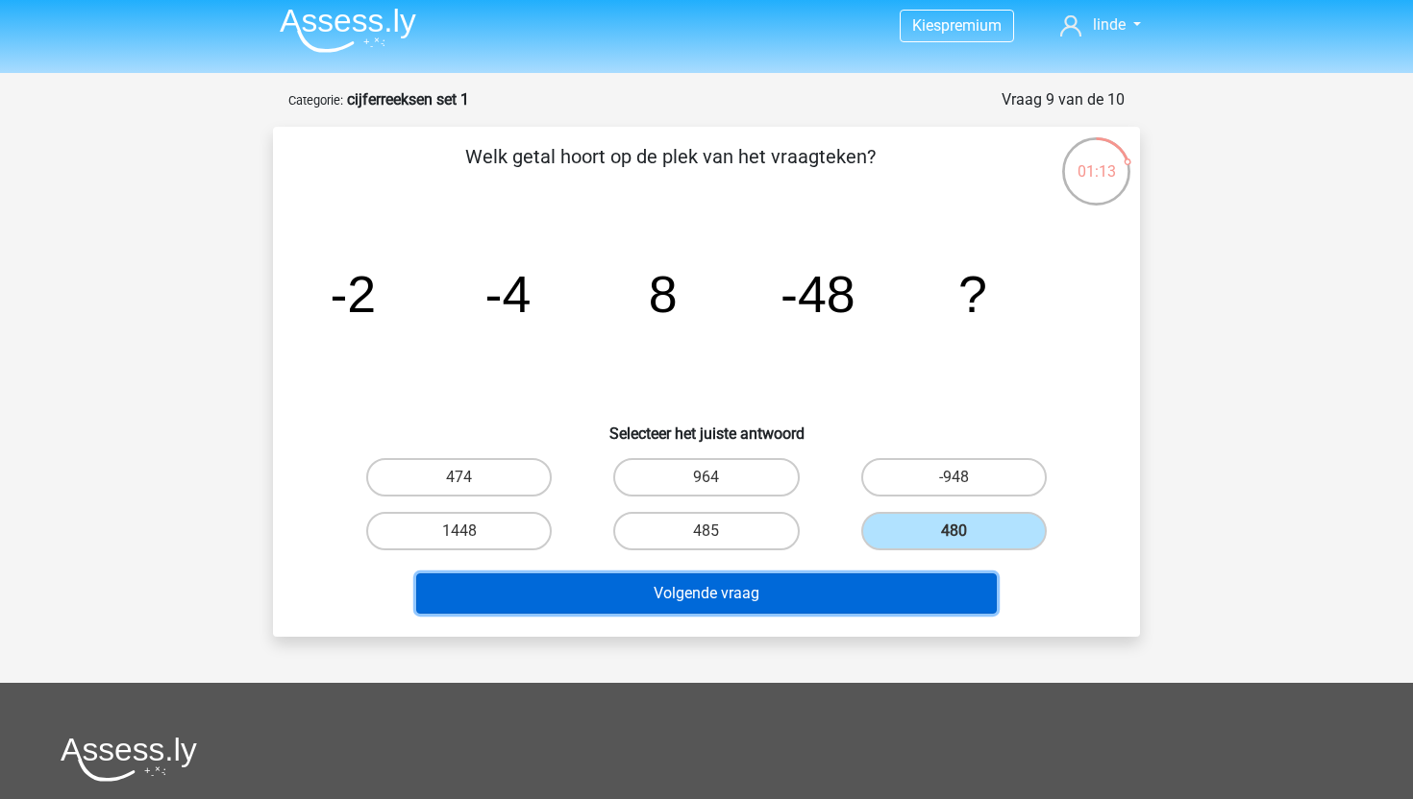
click at [861, 600] on button "Volgende vraag" at bounding box center [706, 594] width 581 height 40
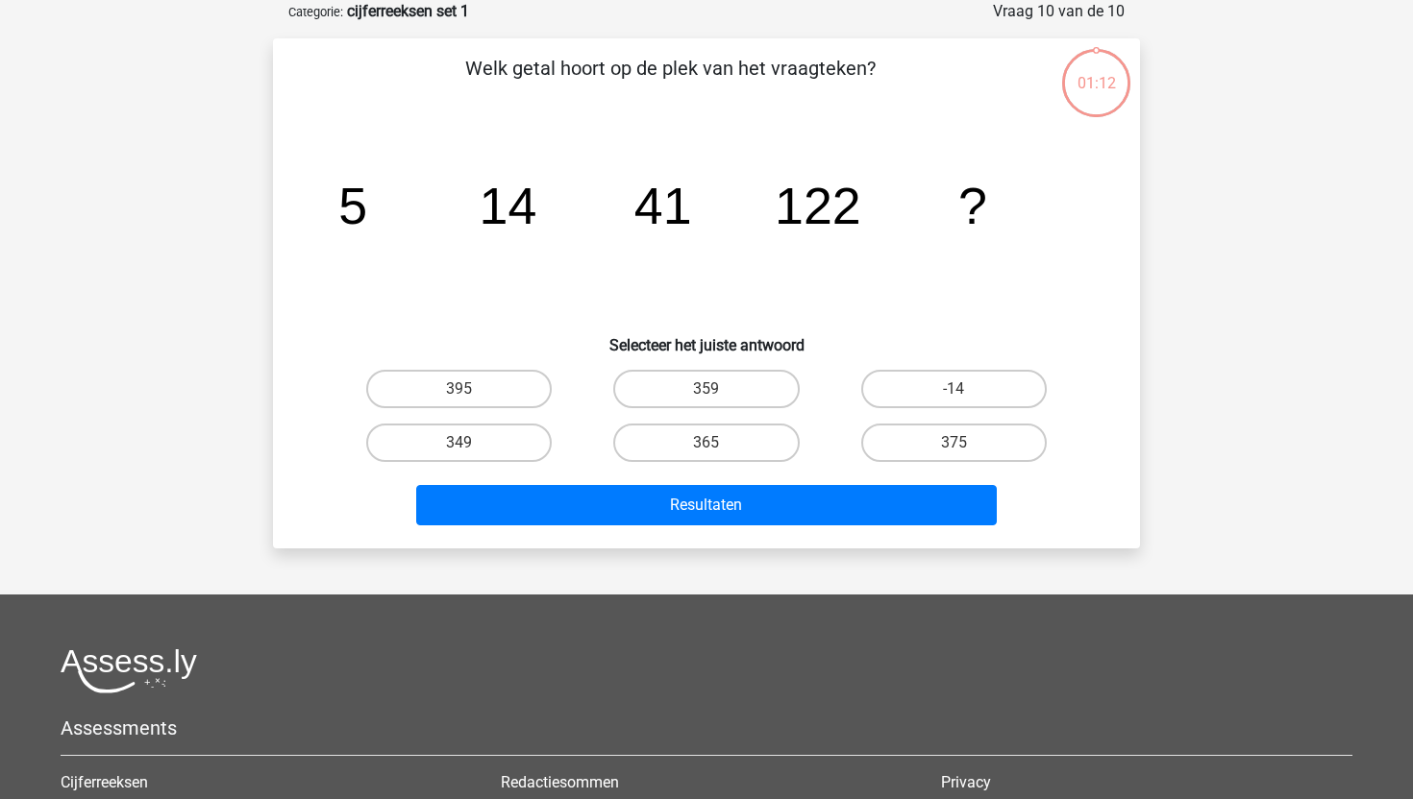
scroll to position [56, 0]
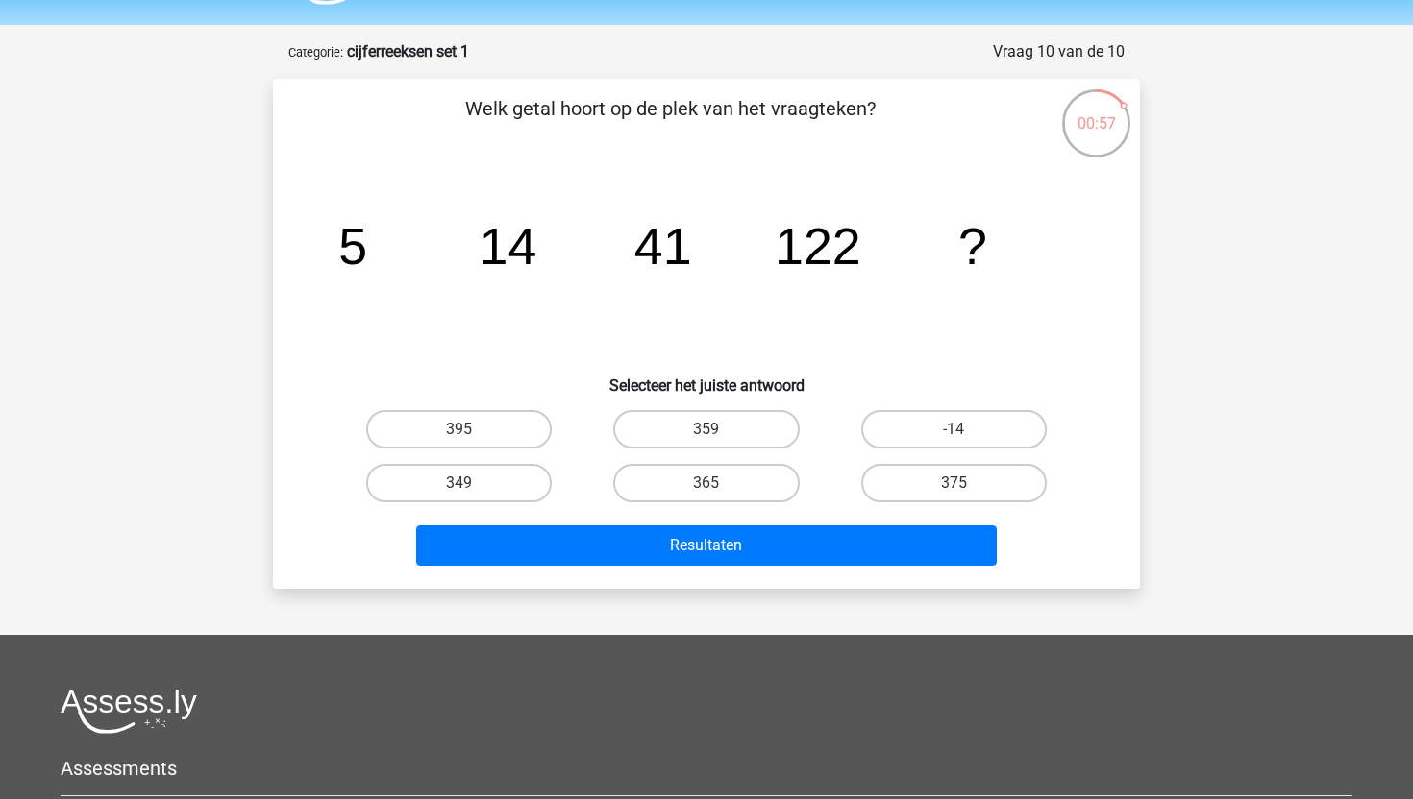
click at [709, 487] on input "365" at bounding box center [712, 489] width 12 height 12
radio input "true"
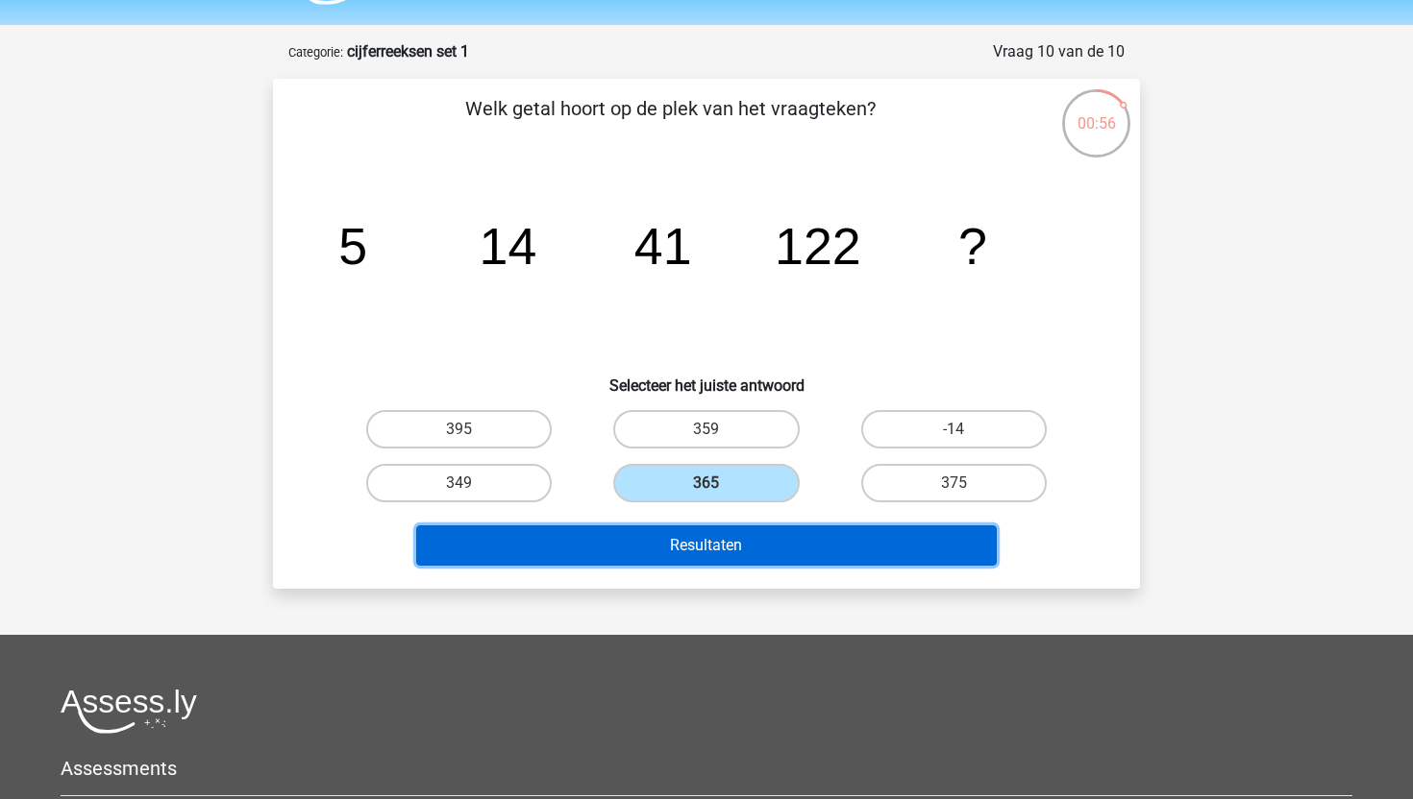
click at [710, 536] on button "Resultaten" at bounding box center [706, 546] width 581 height 40
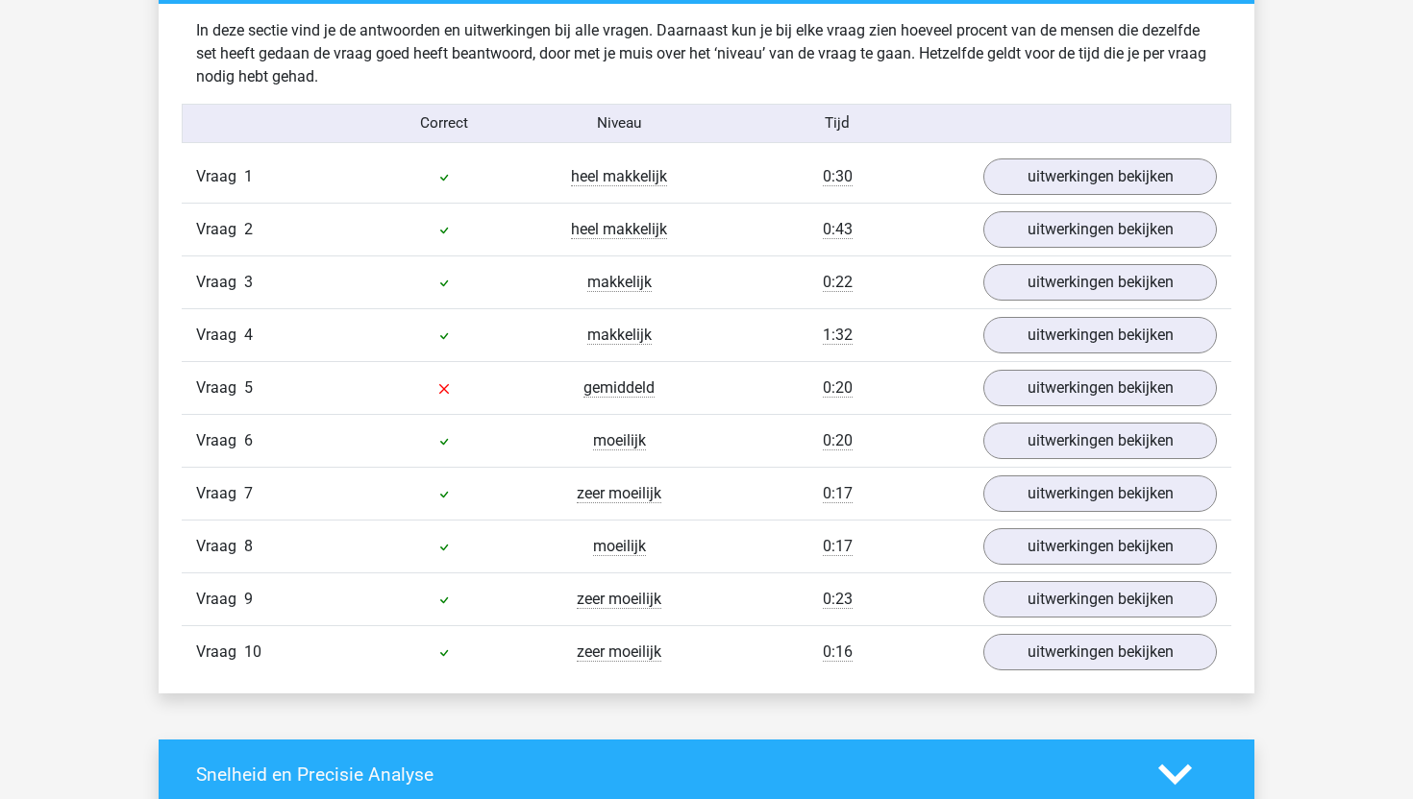
scroll to position [1510, 0]
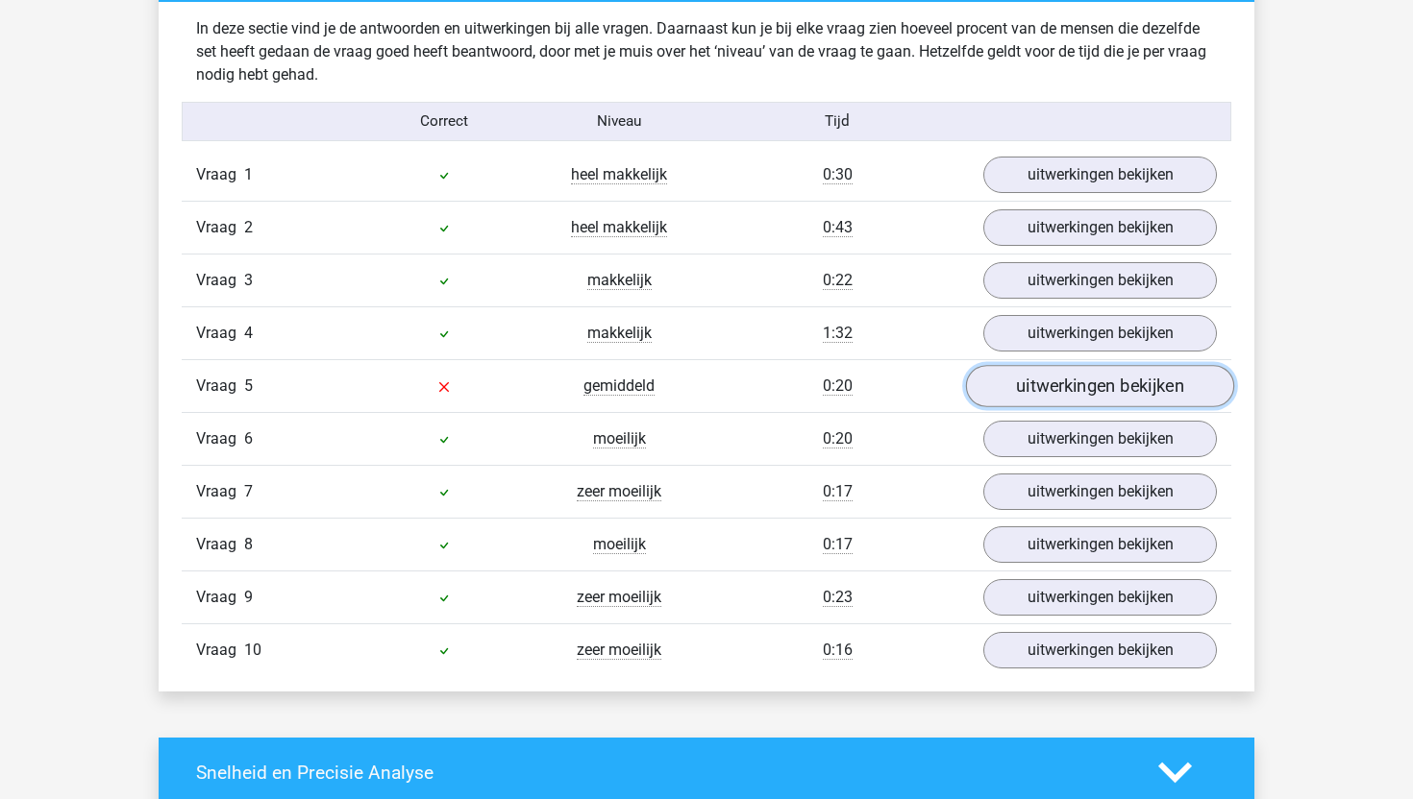
click at [1111, 384] on link "uitwerkingen bekijken" at bounding box center [1100, 386] width 268 height 42
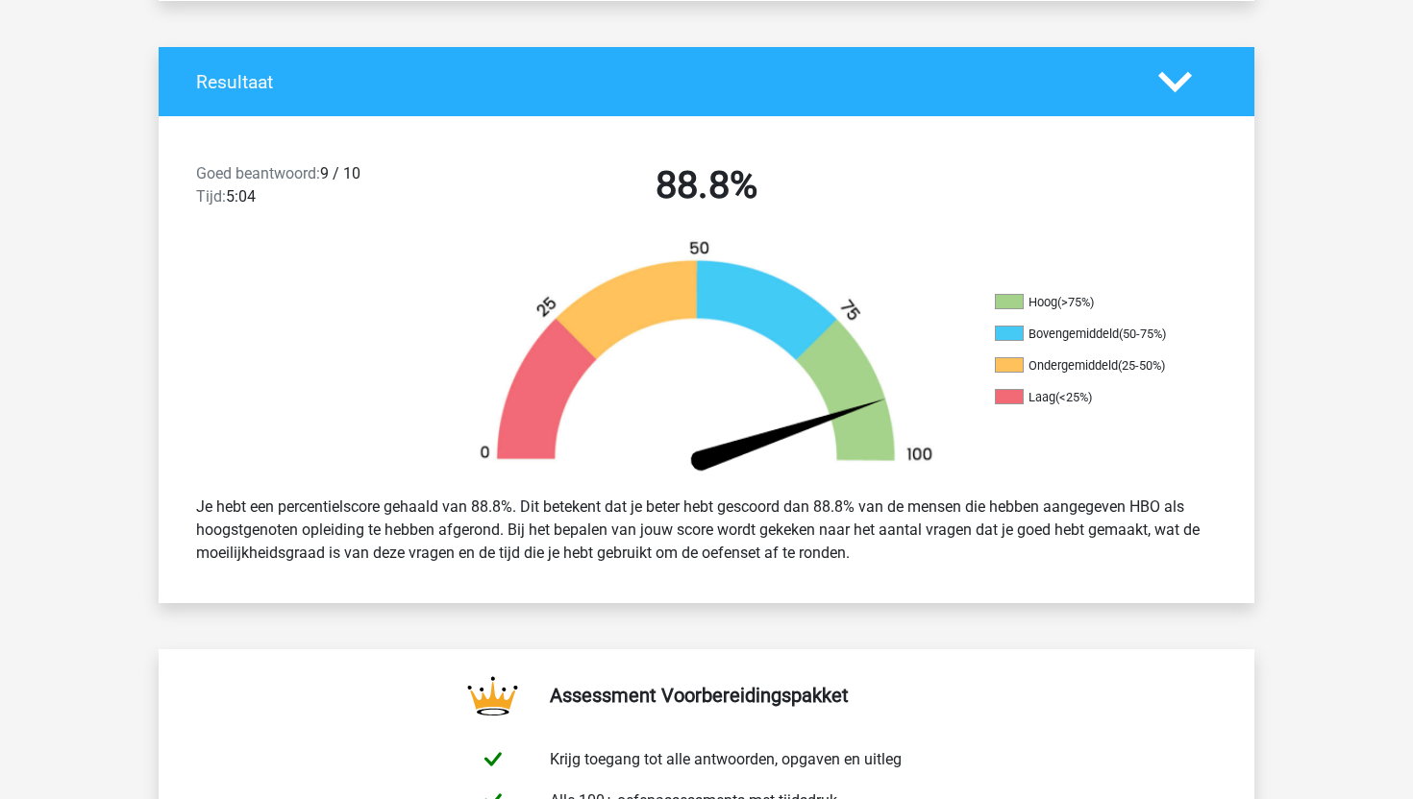
scroll to position [0, 0]
